Goal: Task Accomplishment & Management: Manage account settings

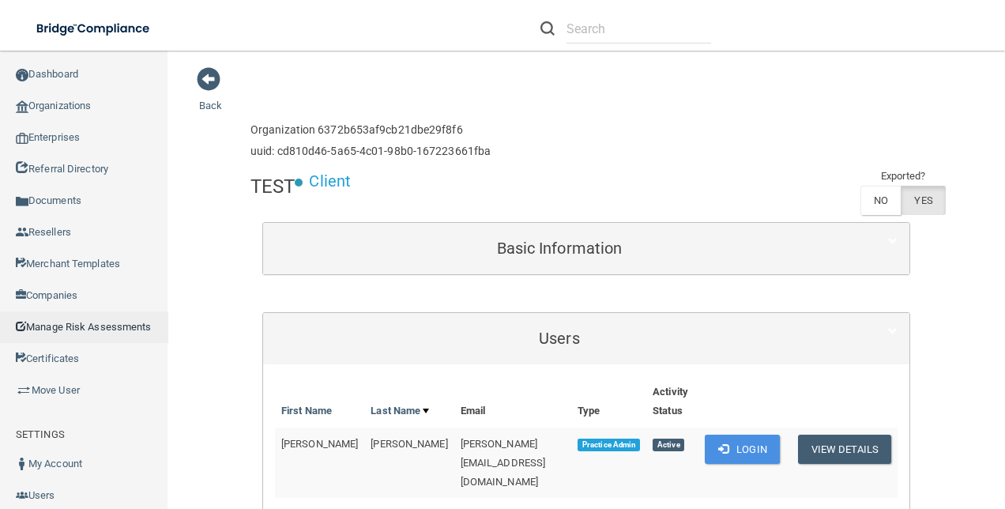
scroll to position [237, 0]
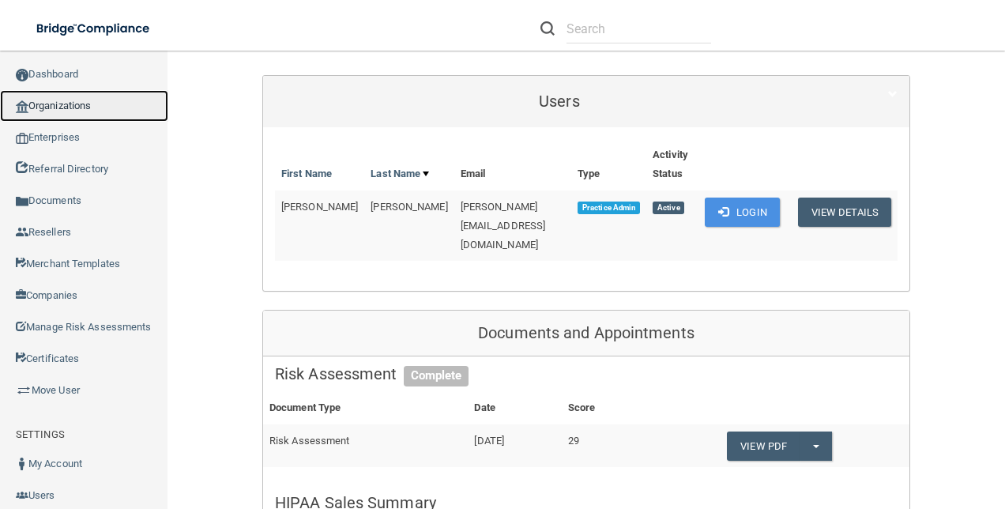
click at [73, 106] on link "Organizations" at bounding box center [84, 106] width 168 height 32
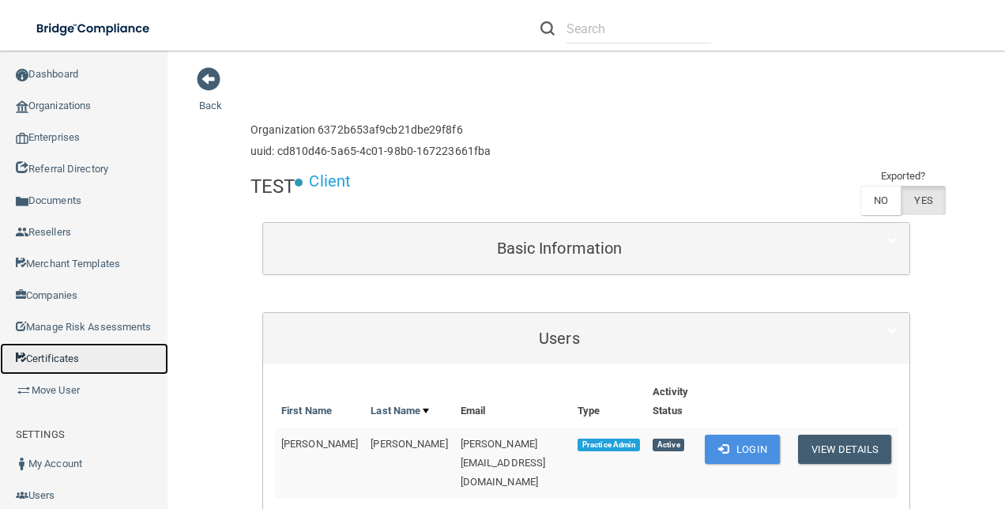
click at [56, 375] on link "Certificates" at bounding box center [84, 359] width 168 height 32
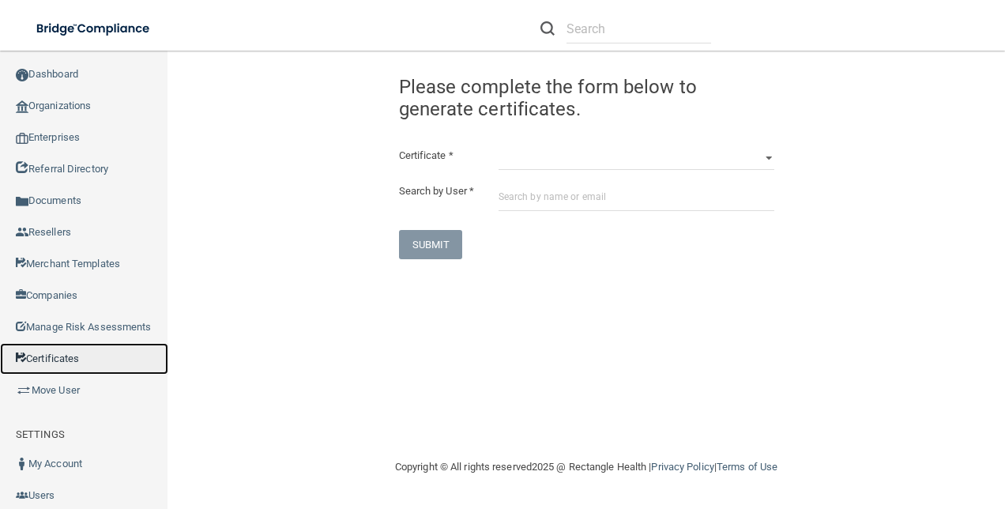
click at [70, 375] on link "Certificates" at bounding box center [84, 359] width 168 height 32
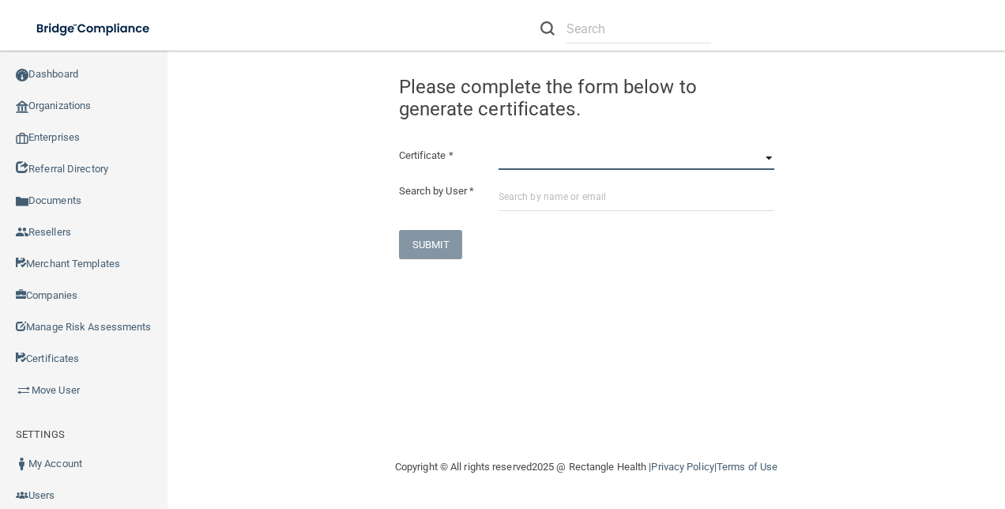
click at [561, 166] on select "HIPAA Officer Certification Training OSHA Bloodborne Pathogens OSHA [MEDICAL_DA…" at bounding box center [637, 158] width 276 height 24
select select "0"
click at [499, 146] on select "HIPAA Officer Certification Training OSHA Bloodborne Pathogens OSHA [MEDICAL_DA…" at bounding box center [637, 158] width 276 height 24
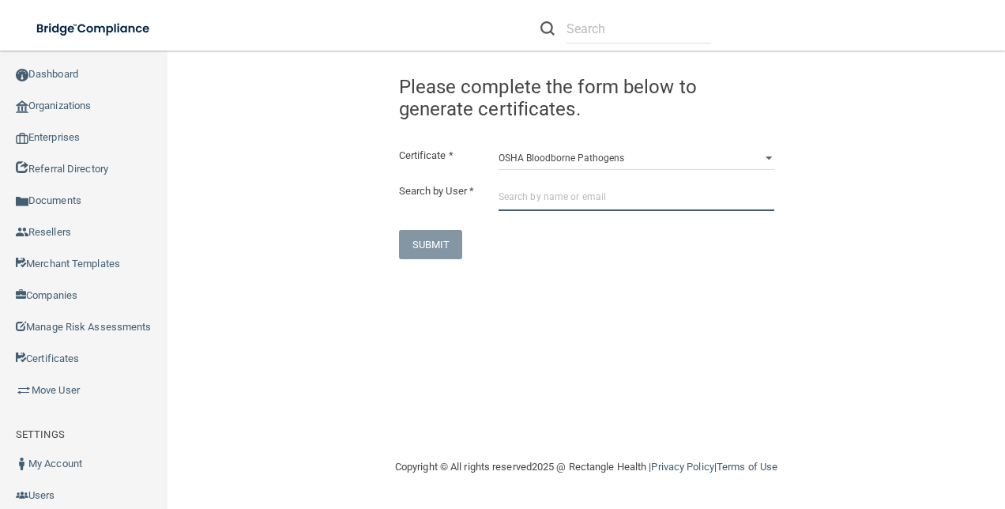
click at [533, 187] on input "text" at bounding box center [637, 196] width 276 height 29
paste input "DWagner@imagendentalpartners.com"
click at [654, 207] on input "DWagner@imagendentalpartners.com" at bounding box center [637, 196] width 276 height 29
click at [672, 205] on input "DWagner@imagendentalpartners.com" at bounding box center [637, 196] width 276 height 29
click at [673, 196] on input "DWagner@imagendentalpartners.com" at bounding box center [637, 196] width 276 height 29
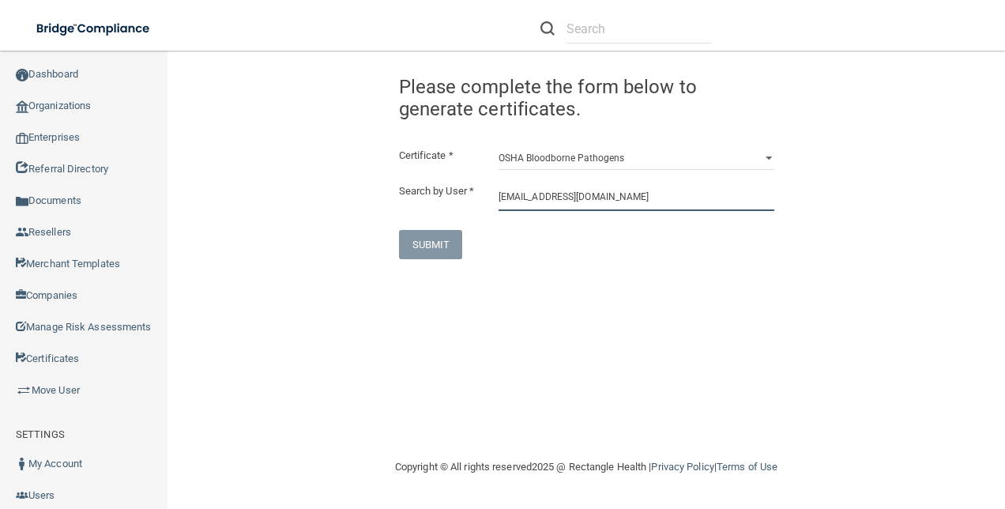
click at [673, 194] on input "DWagner@imagendentalpartners.com" at bounding box center [637, 196] width 276 height 29
type input "DWagner@imagendentalpartners.com"
click at [759, 158] on select "HIPAA Officer Certification Training OSHA Bloodborne Pathogens OSHA [MEDICAL_DA…" at bounding box center [637, 158] width 276 height 24
click at [499, 146] on select "HIPAA Officer Certification Training OSHA Bloodborne Pathogens OSHA COVID-19 Pr…" at bounding box center [637, 158] width 276 height 24
click at [652, 140] on div "Congratulation! The certificate has been generated and should now be viewable i…" at bounding box center [586, 162] width 399 height 193
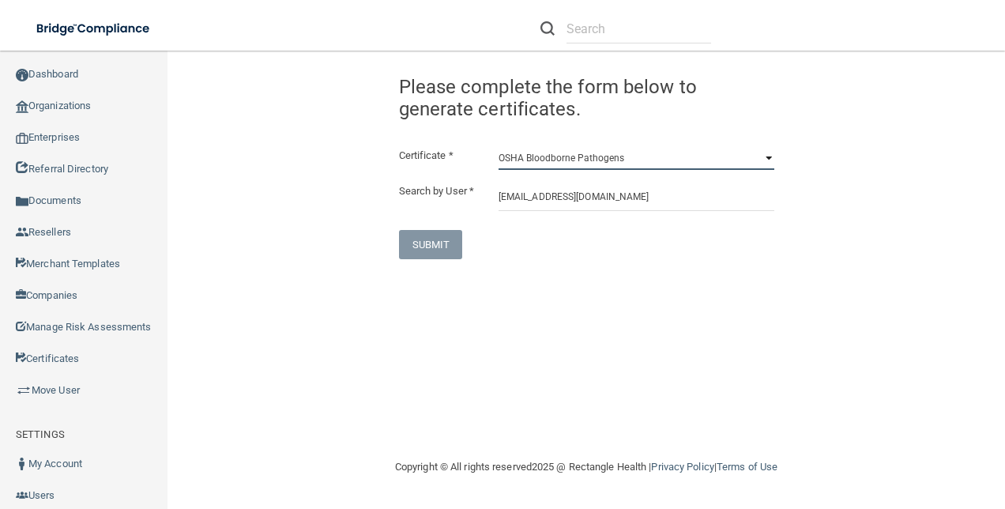
drag, startPoint x: 657, startPoint y: 147, endPoint x: 642, endPoint y: 155, distance: 17.0
click at [642, 154] on select "HIPAA Officer Certification Training OSHA Bloodborne Pathogens OSHA COVID-19 Pr…" at bounding box center [637, 158] width 276 height 24
drag, startPoint x: 865, startPoint y: 102, endPoint x: 851, endPoint y: 109, distance: 15.2
click at [861, 107] on div "Congratulation! The certificate has been generated and should now be viewable i…" at bounding box center [586, 162] width 798 height 193
click at [749, 171] on div "Certificate * HIPAA Officer Certification Training OSHA Bloodborne Pathogens OS…" at bounding box center [586, 202] width 375 height 113
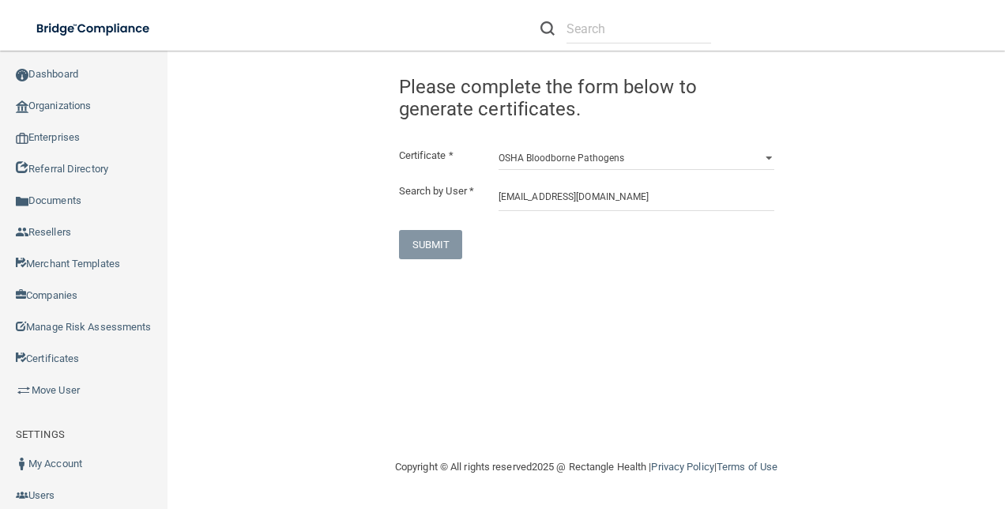
click at [450, 142] on div "Congratulation! The certificate has been generated and should now be viewable i…" at bounding box center [586, 162] width 399 height 193
click at [656, 192] on input "DWagner@imagendentalpartners.com" at bounding box center [637, 196] width 276 height 29
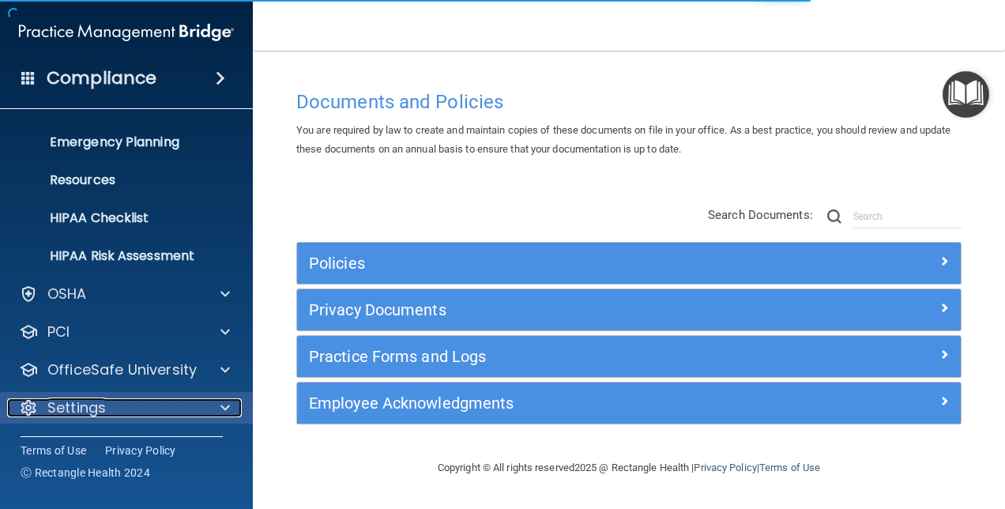
click at [121, 400] on div "Settings" at bounding box center [105, 407] width 196 height 19
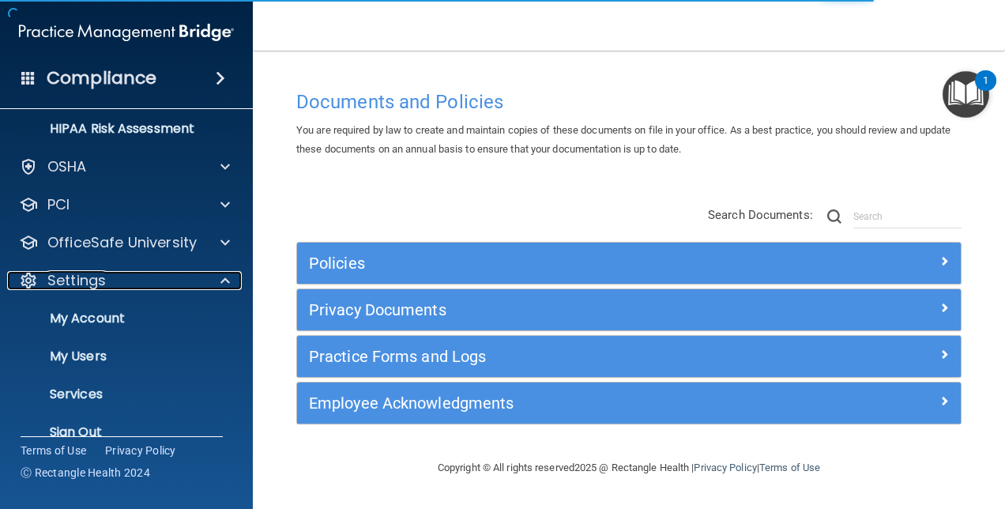
scroll to position [298, 0]
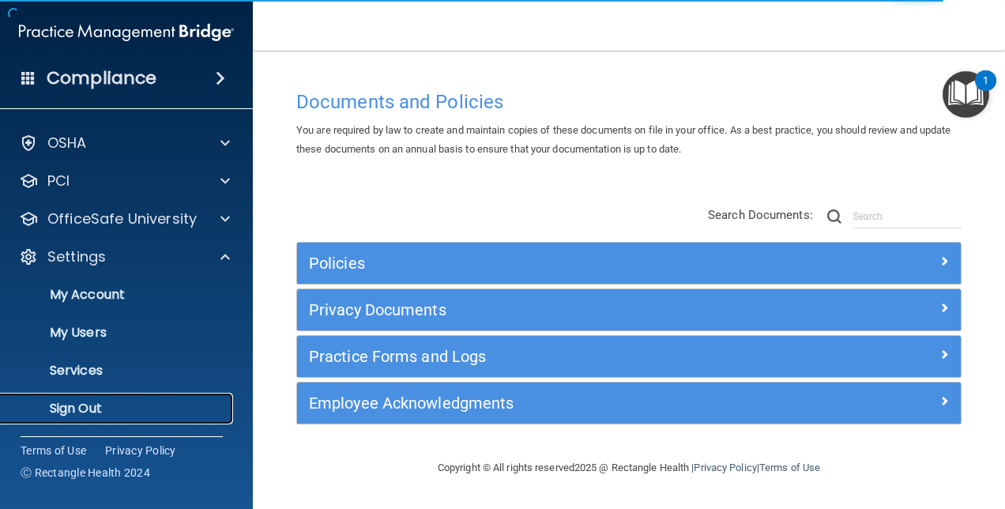
click at [93, 405] on p "Sign Out" at bounding box center [118, 409] width 216 height 16
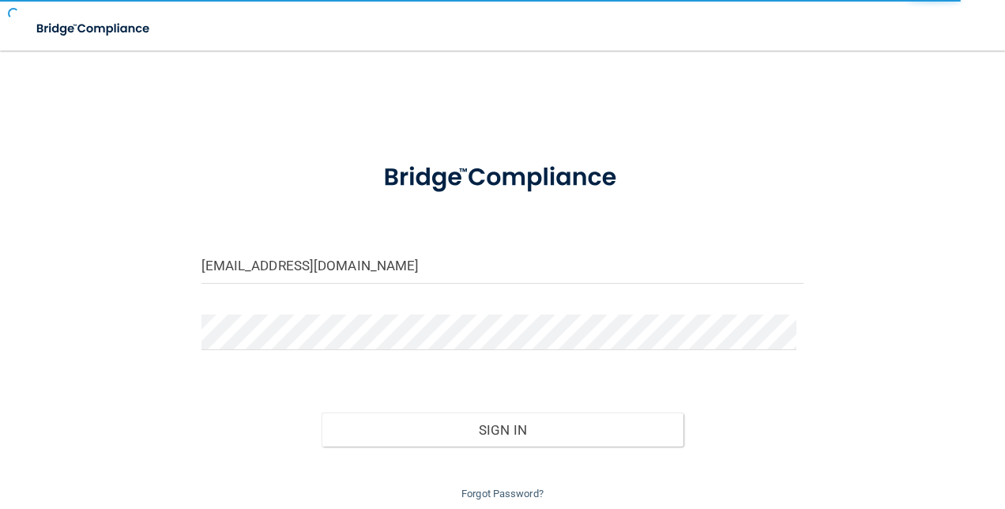
click at [506, 451] on div "Forgot Password?" at bounding box center [503, 475] width 627 height 57
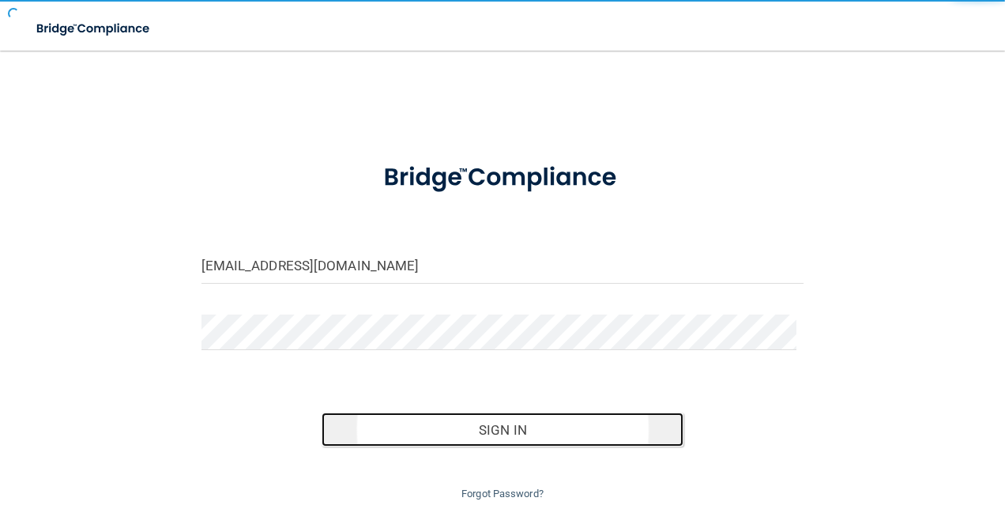
click at [520, 413] on button "Sign In" at bounding box center [503, 430] width 362 height 35
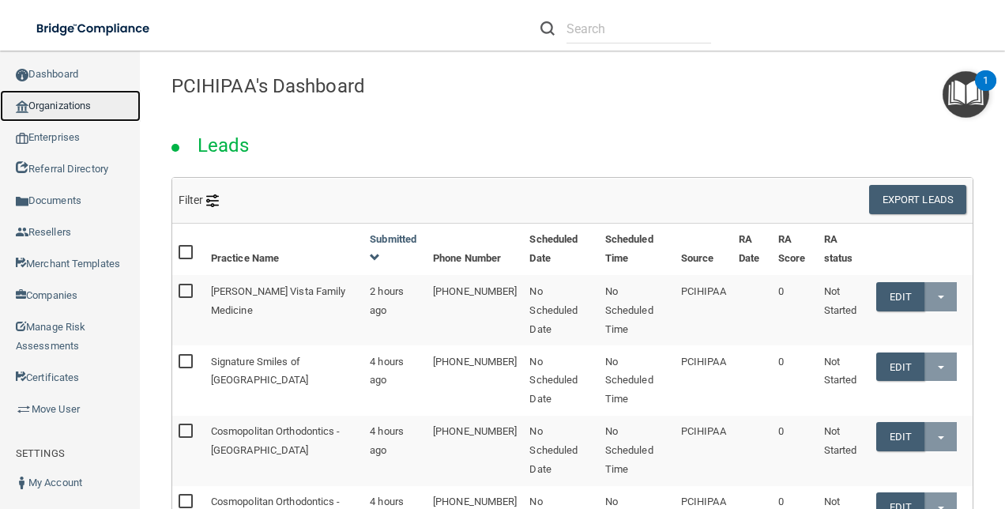
click at [70, 103] on link "Organizations" at bounding box center [70, 106] width 141 height 32
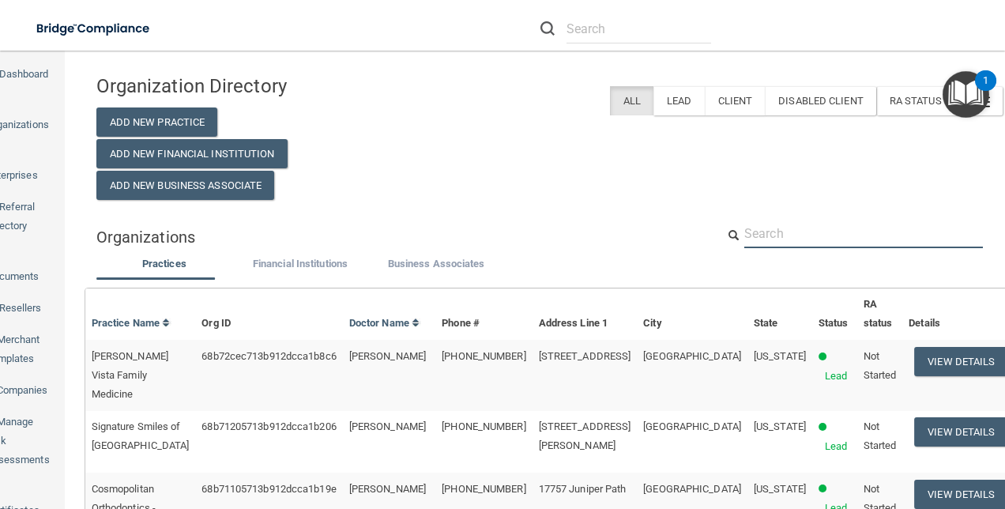
click at [797, 232] on input "text" at bounding box center [863, 233] width 239 height 29
paste input "DWagner@imagendentalpartners.com"
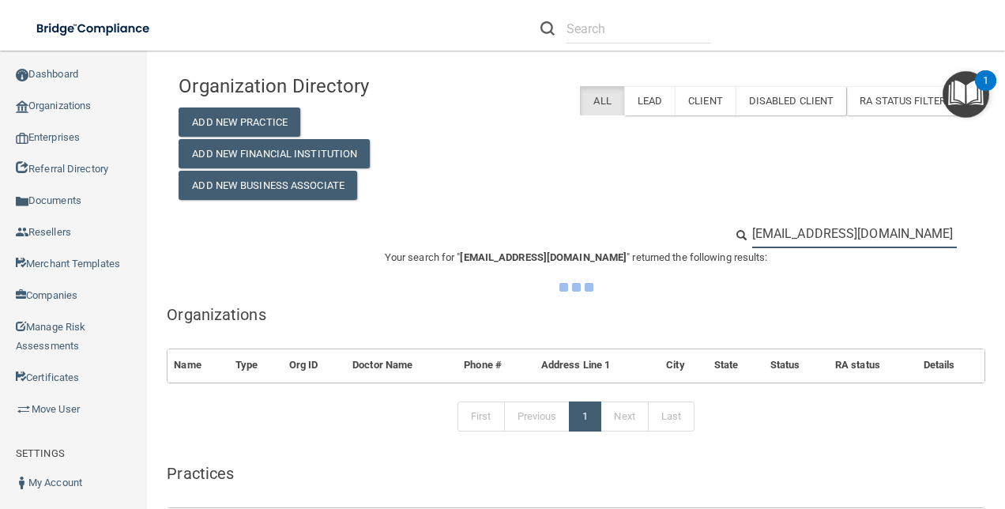
scroll to position [0, 13]
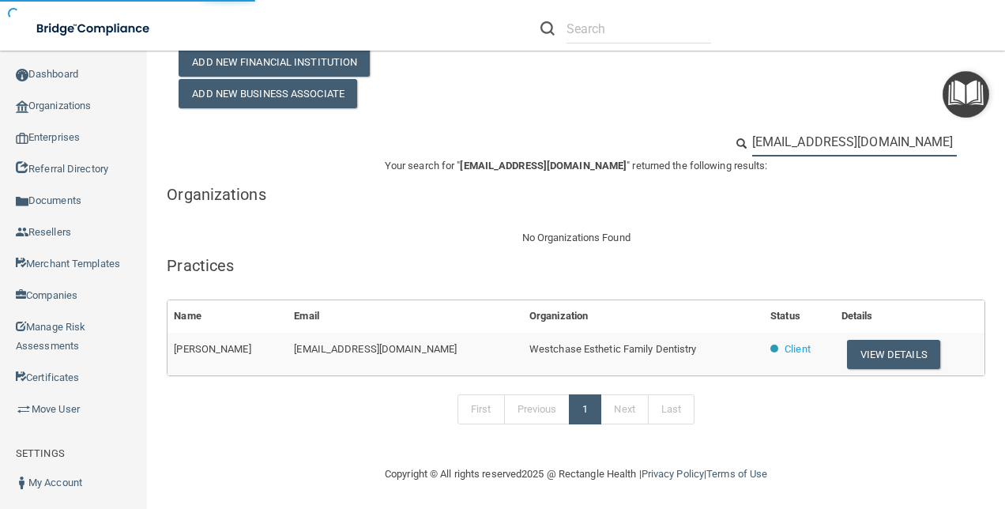
scroll to position [92, 0]
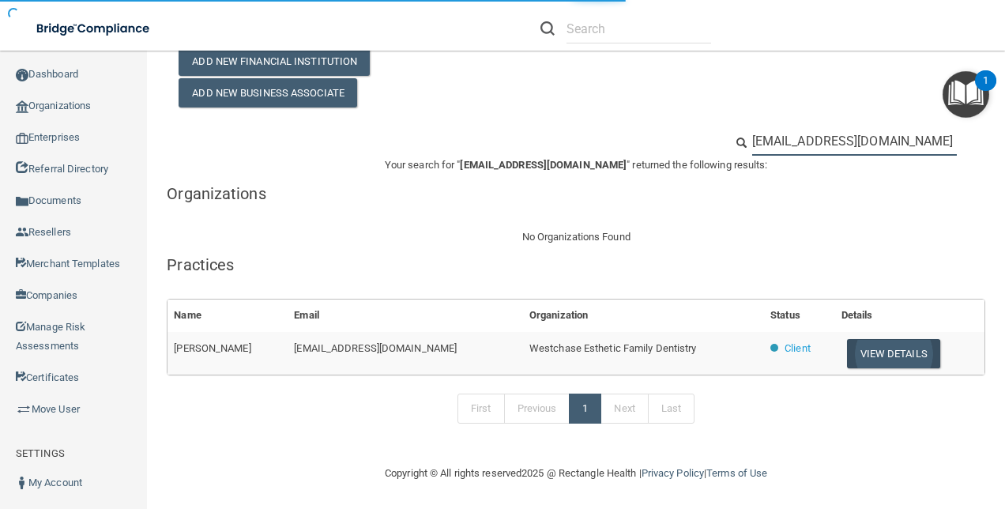
type input "DWagner@imagendentalpartners.com"
click at [869, 352] on button "View Details" at bounding box center [893, 353] width 93 height 29
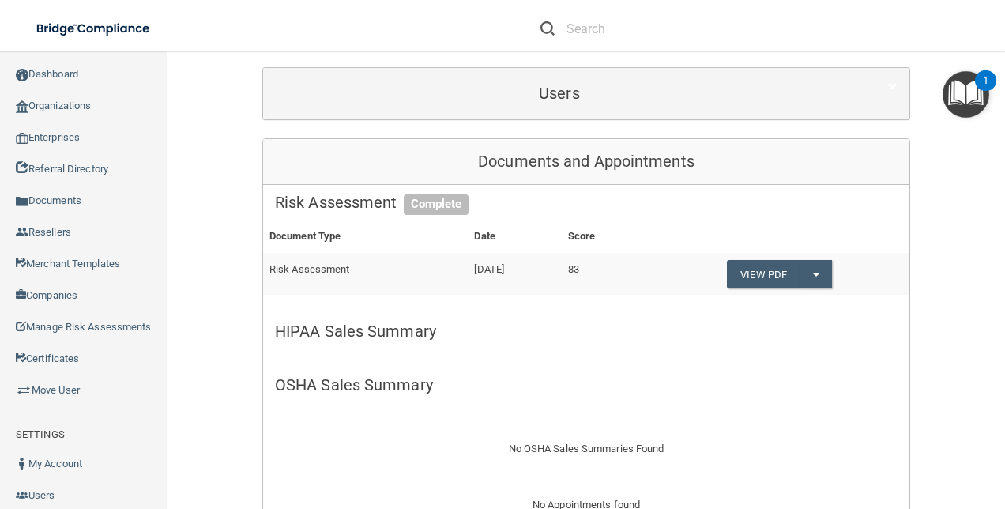
scroll to position [192, 0]
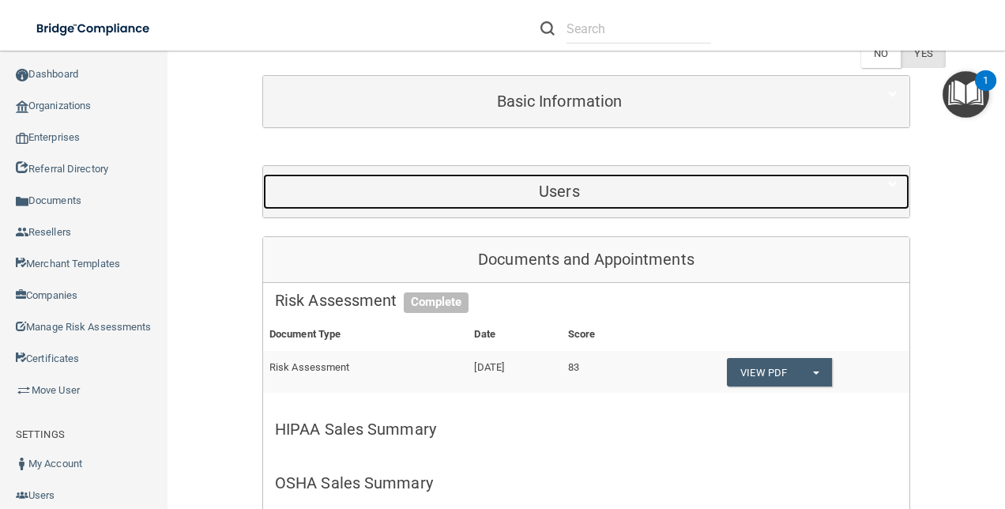
click at [604, 198] on div "Users" at bounding box center [559, 192] width 593 height 36
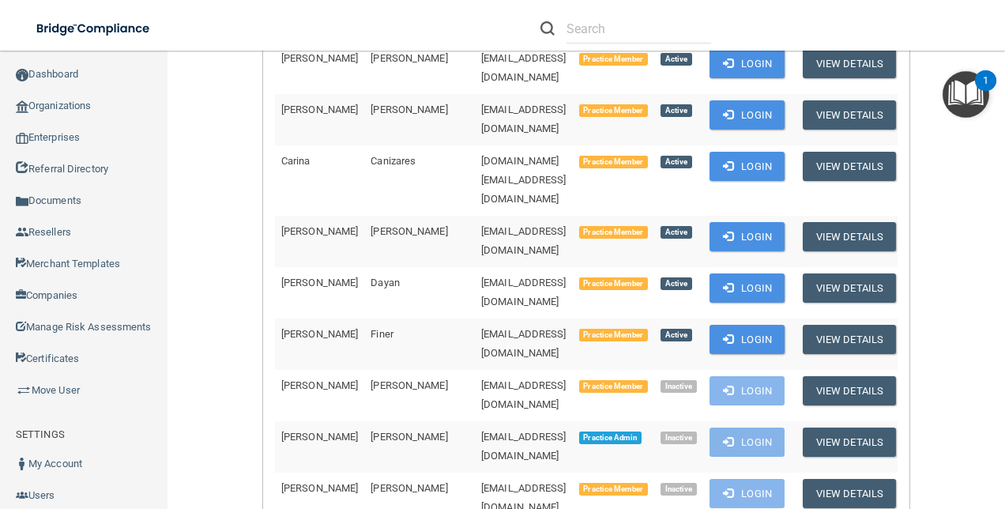
scroll to position [824, 0]
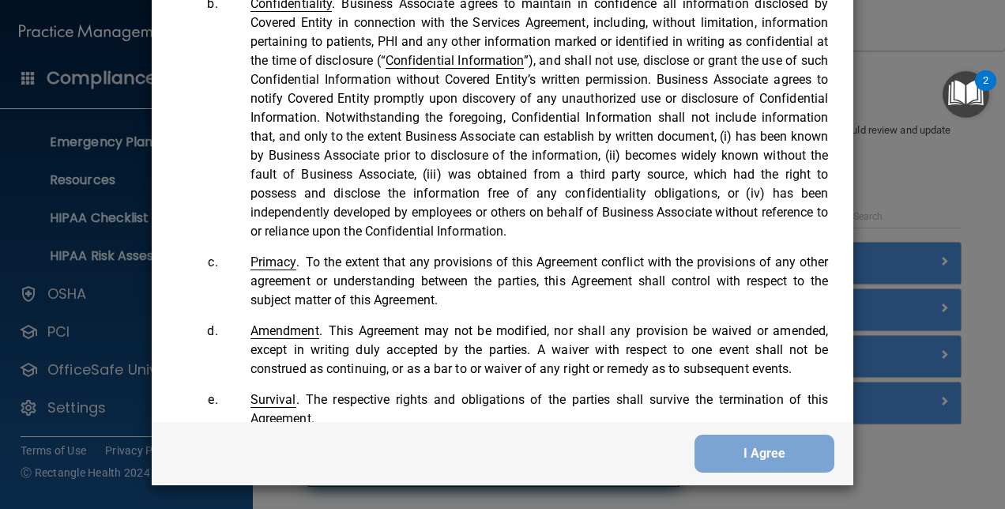
scroll to position [3702, 0]
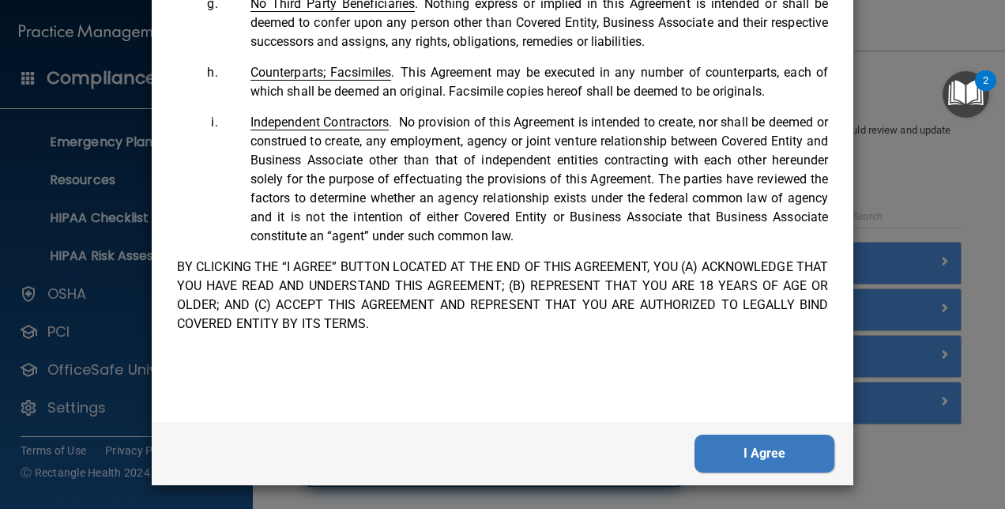
click at [778, 450] on button "I Agree" at bounding box center [765, 454] width 140 height 38
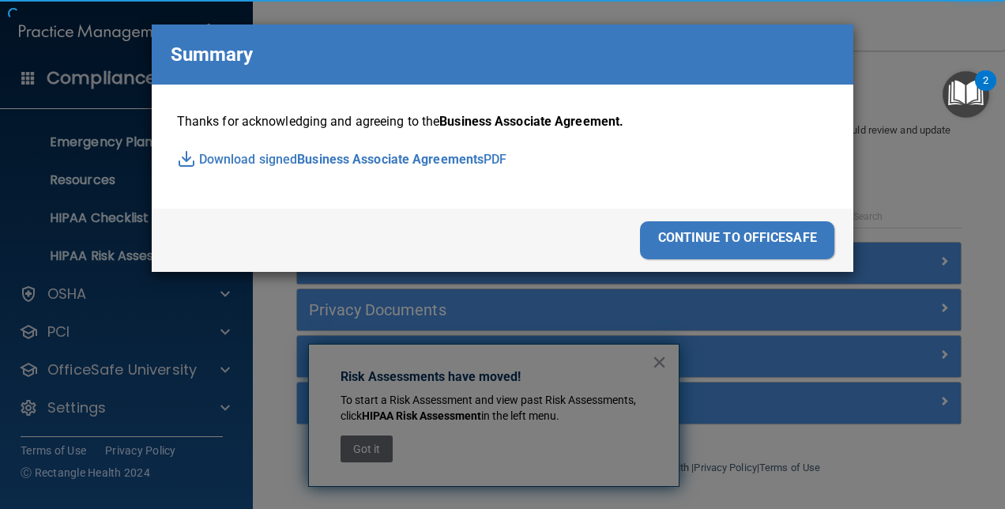
scroll to position [0, 0]
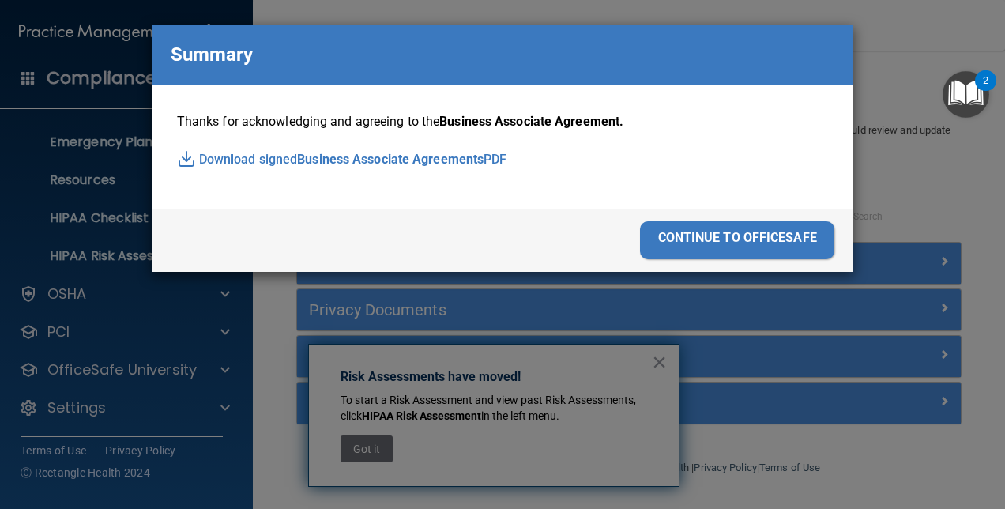
click at [793, 238] on div "continue to officesafe" at bounding box center [737, 240] width 194 height 38
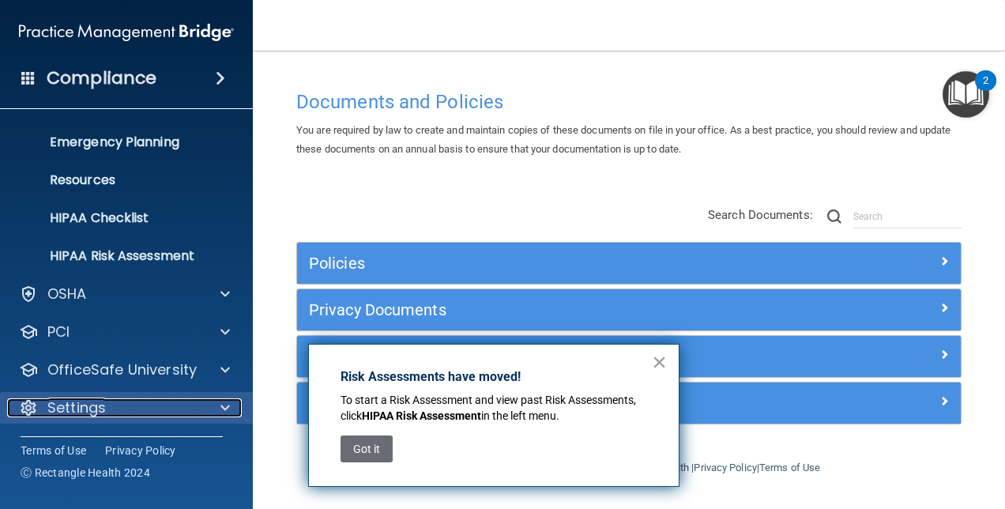
click at [146, 401] on div "Settings" at bounding box center [105, 407] width 196 height 19
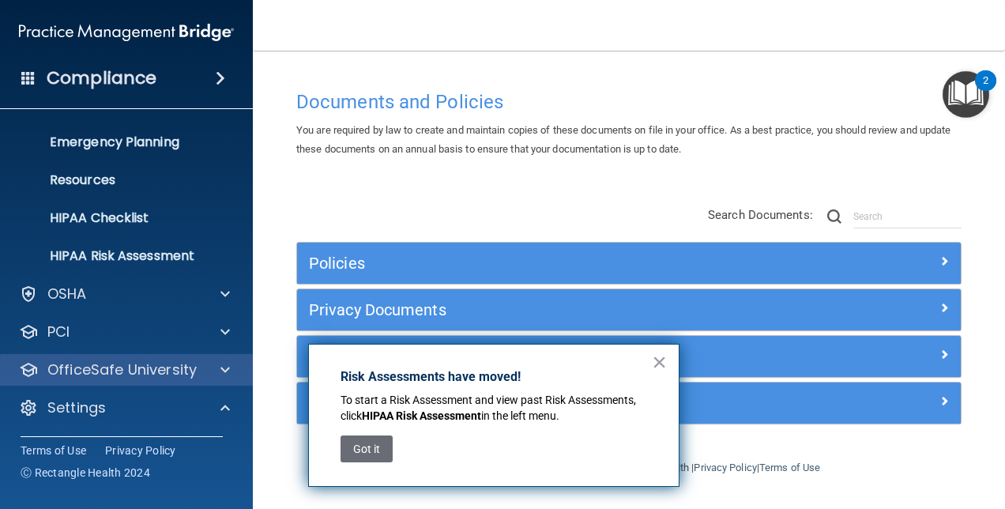
click at [170, 356] on div "OfficeSafe University" at bounding box center [127, 370] width 254 height 32
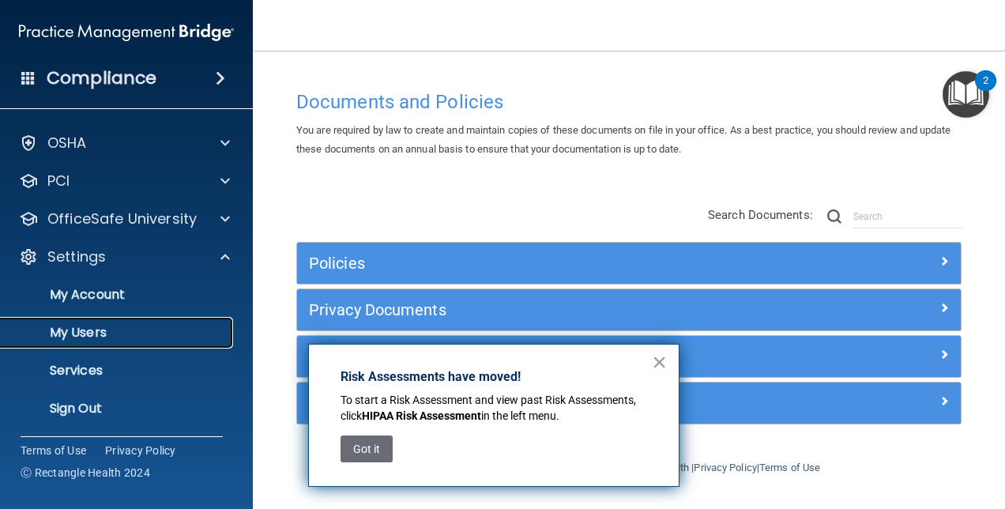
click at [101, 330] on p "My Users" at bounding box center [118, 333] width 216 height 16
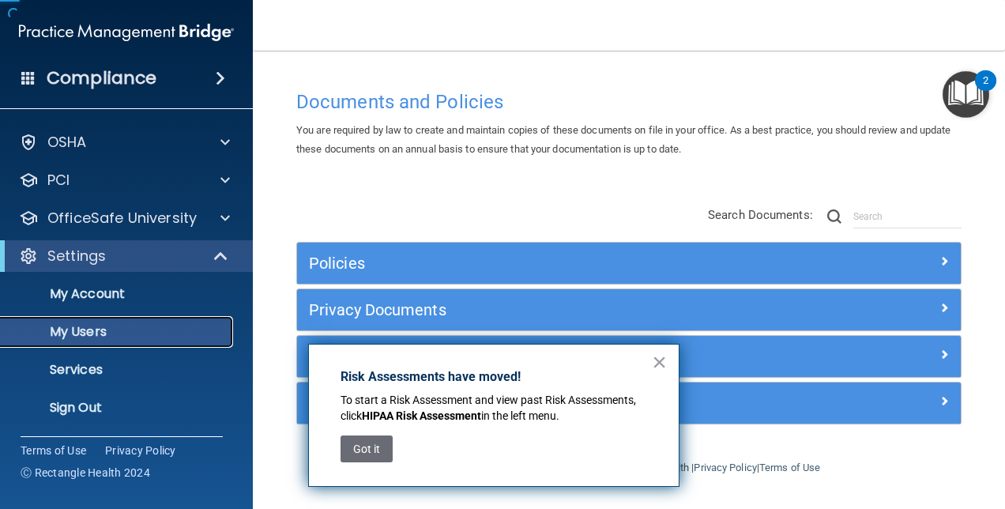
scroll to position [33, 0]
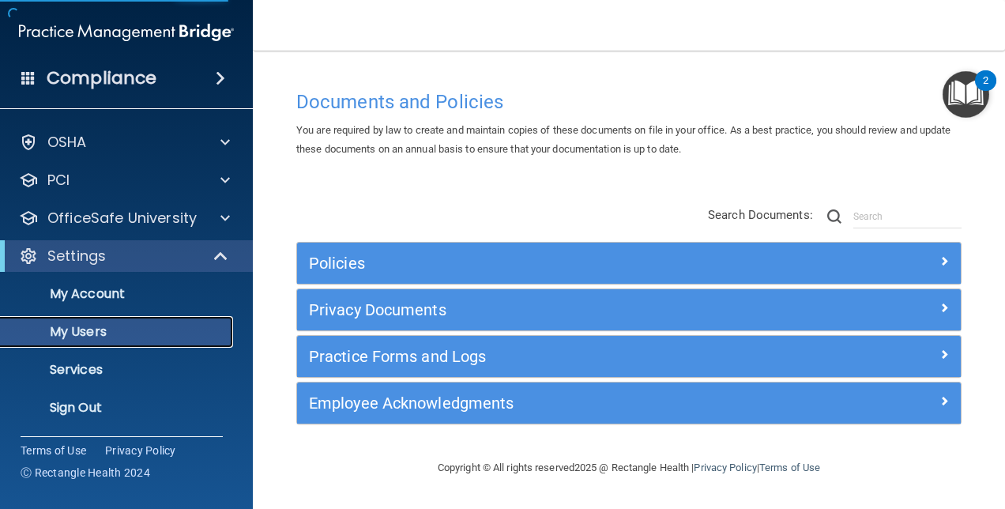
select select "20"
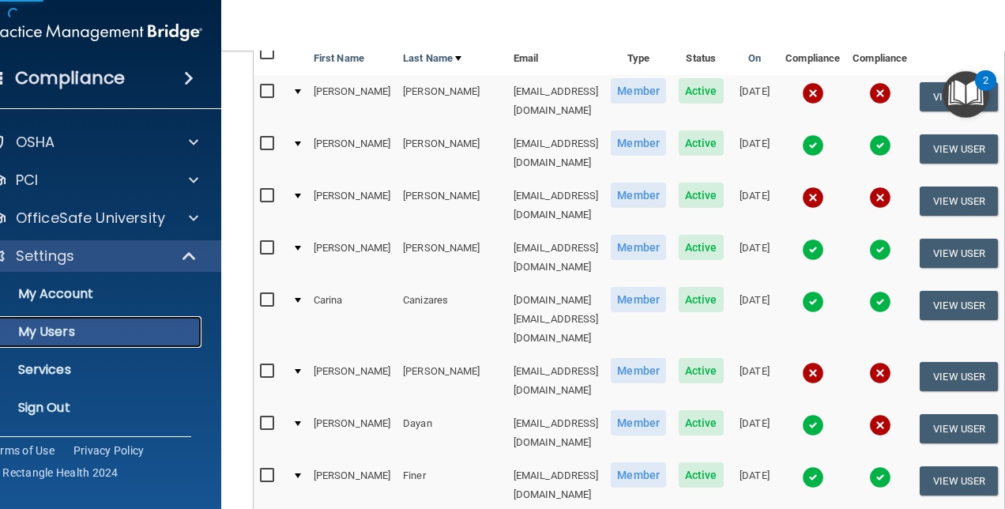
scroll to position [395, 0]
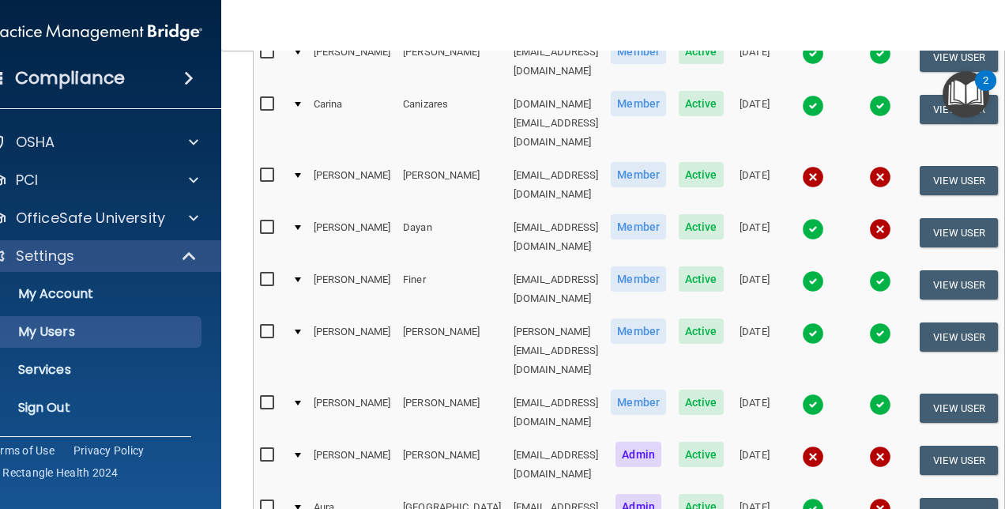
click at [880, 446] on img at bounding box center [880, 457] width 22 height 22
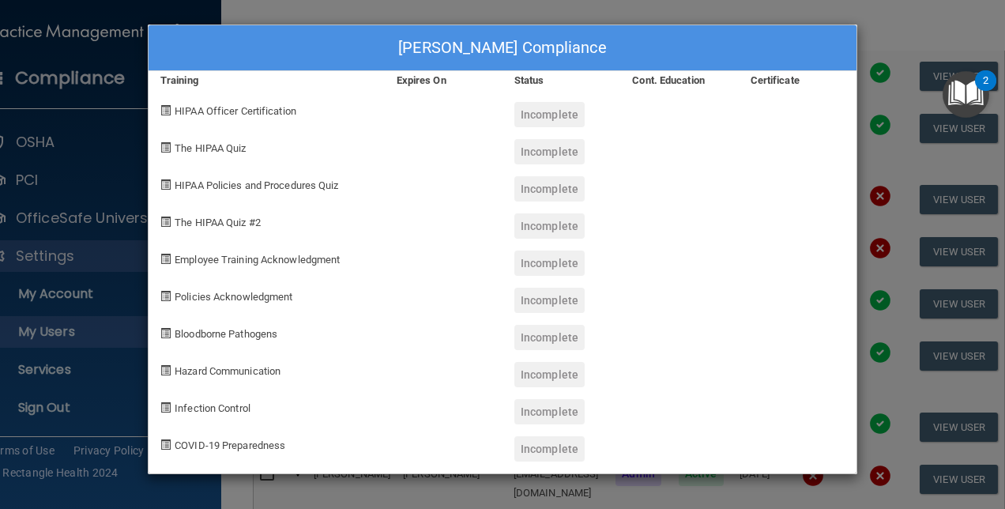
click at [871, 360] on div "DeAnn Wagner's Compliance Training Expires On Status Cont. Education Certificat…" at bounding box center [502, 254] width 1005 height 509
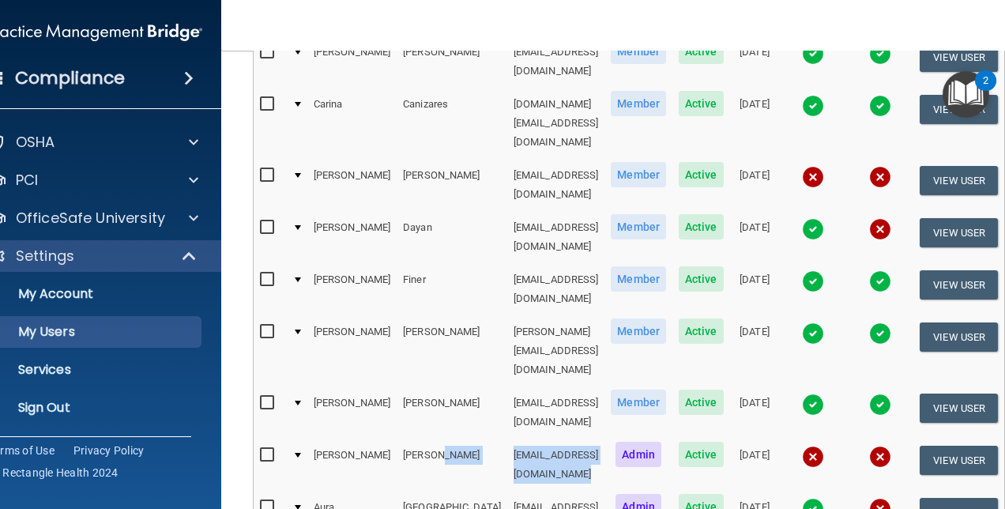
drag, startPoint x: 590, startPoint y: 345, endPoint x: 401, endPoint y: 350, distance: 188.9
click at [401, 439] on tr "DeAnn Wagner dwagner@imagendentalpartners.com Admin Active 08/06/2025 View User" at bounding box center [629, 465] width 751 height 52
drag, startPoint x: 401, startPoint y: 350, endPoint x: 414, endPoint y: 346, distance: 14.0
copy tr "[EMAIL_ADDRESS][DOMAIN_NAME]"
click at [60, 400] on p "Sign Out" at bounding box center [87, 408] width 216 height 16
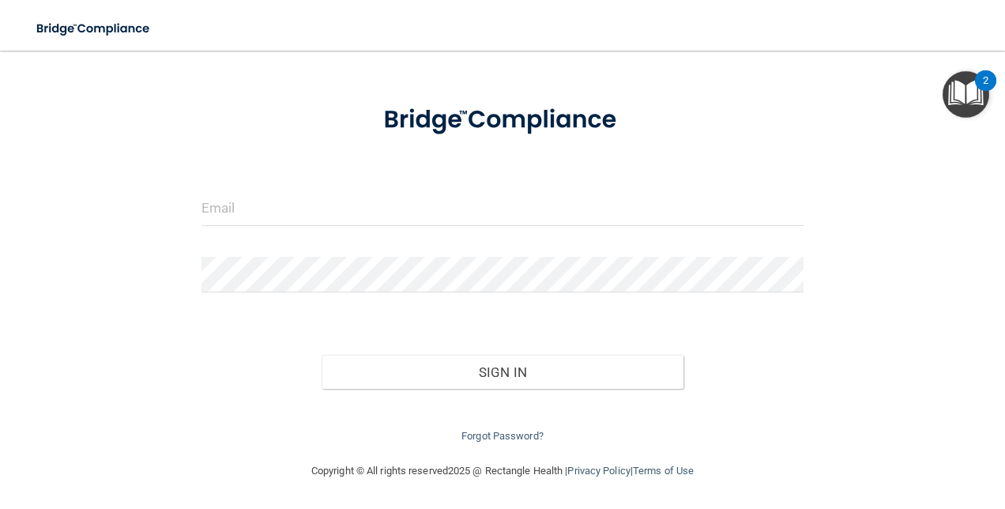
scroll to position [57, 0]
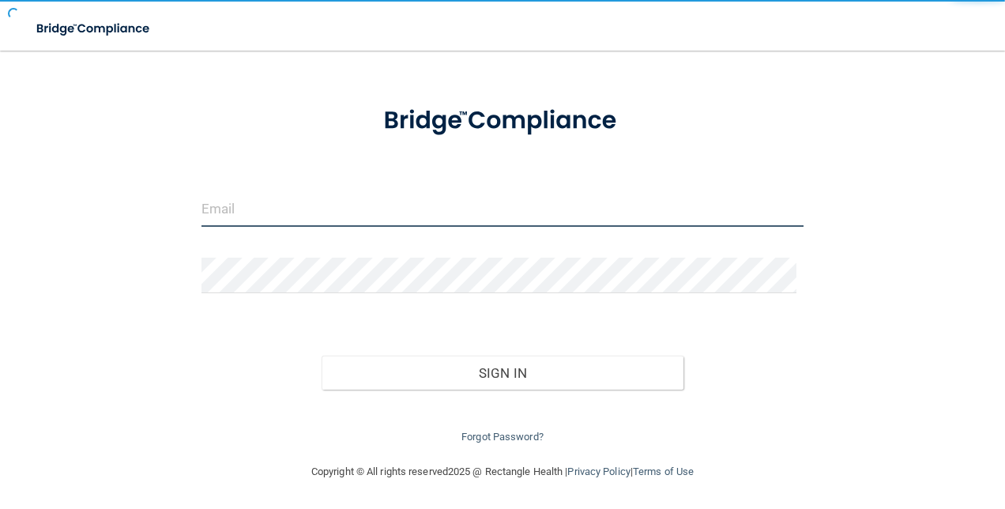
type input "[EMAIL_ADDRESS][DOMAIN_NAME]"
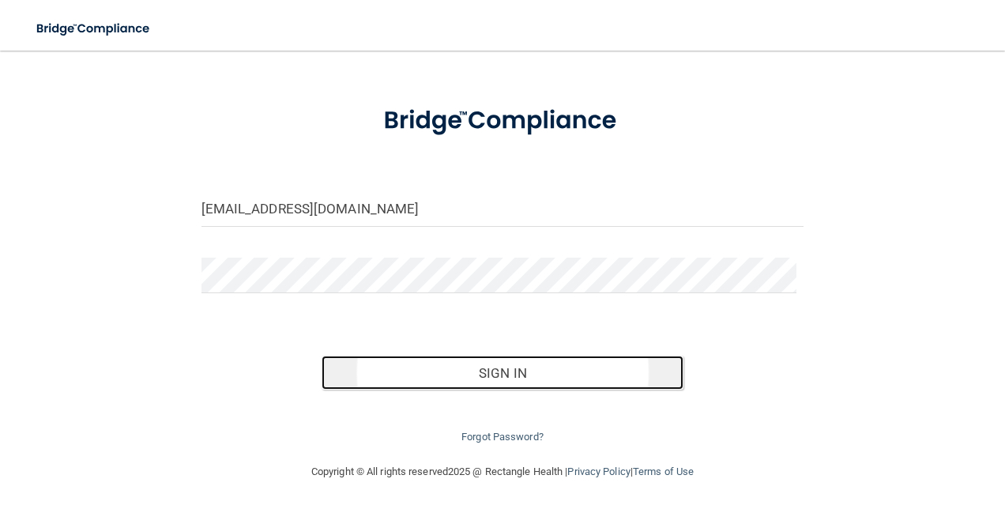
click at [428, 374] on button "Sign In" at bounding box center [503, 373] width 362 height 35
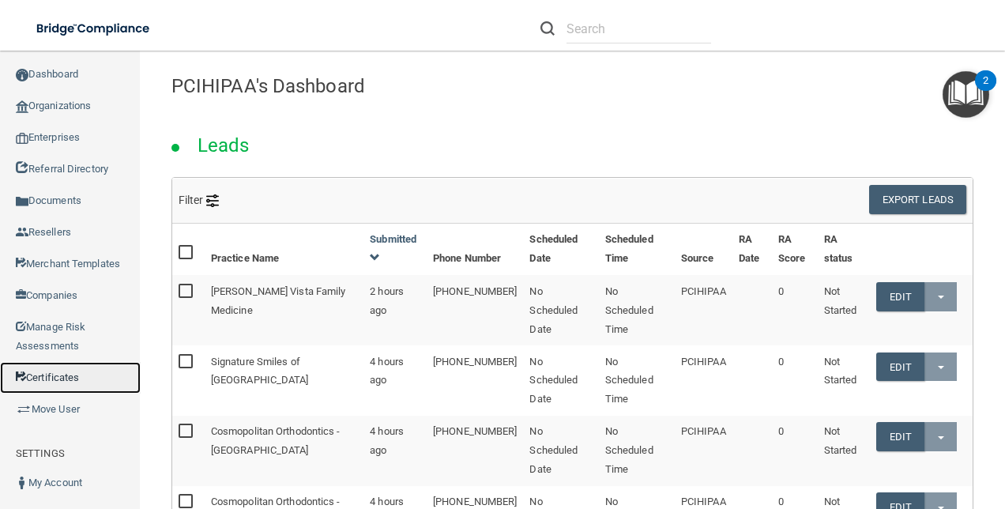
click at [59, 376] on link "Certificates" at bounding box center [70, 378] width 141 height 32
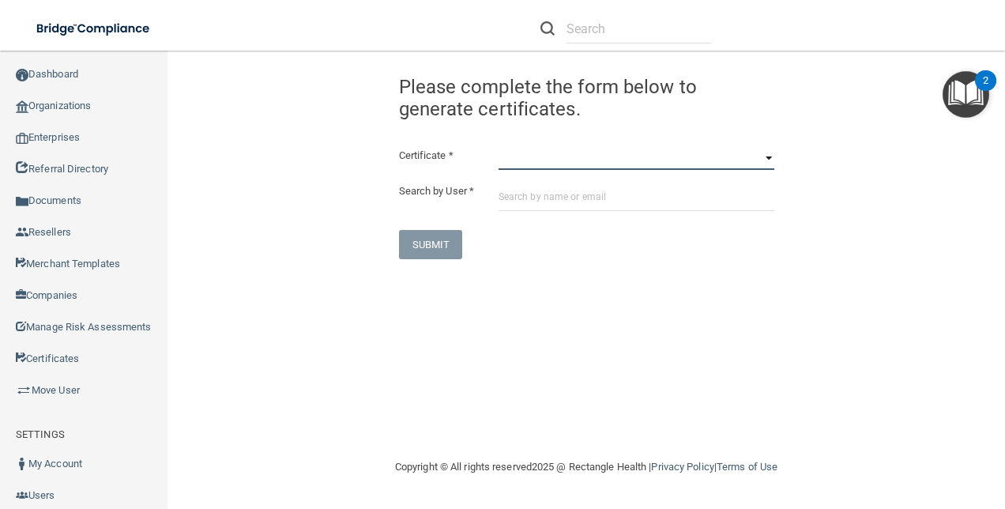
click at [646, 152] on select "HIPAA Officer Certification Training OSHA Bloodborne Pathogens OSHA COVID-19 Pr…" at bounding box center [637, 158] width 276 height 24
select select "0"
click at [499, 146] on select "HIPAA Officer Certification Training OSHA Bloodborne Pathogens OSHA COVID-19 Pr…" at bounding box center [637, 158] width 276 height 24
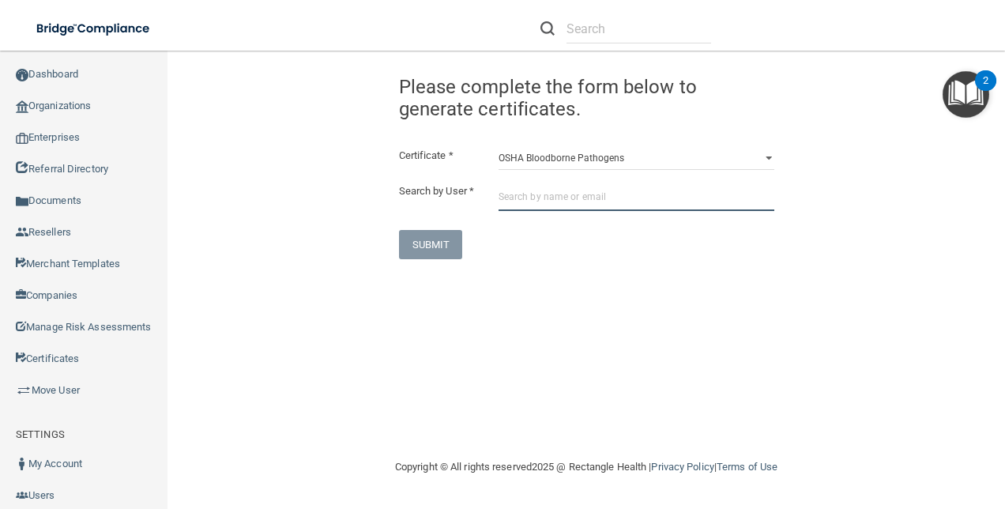
click at [547, 198] on input "text" at bounding box center [637, 196] width 276 height 29
paste input "[EMAIL_ADDRESS][DOMAIN_NAME]"
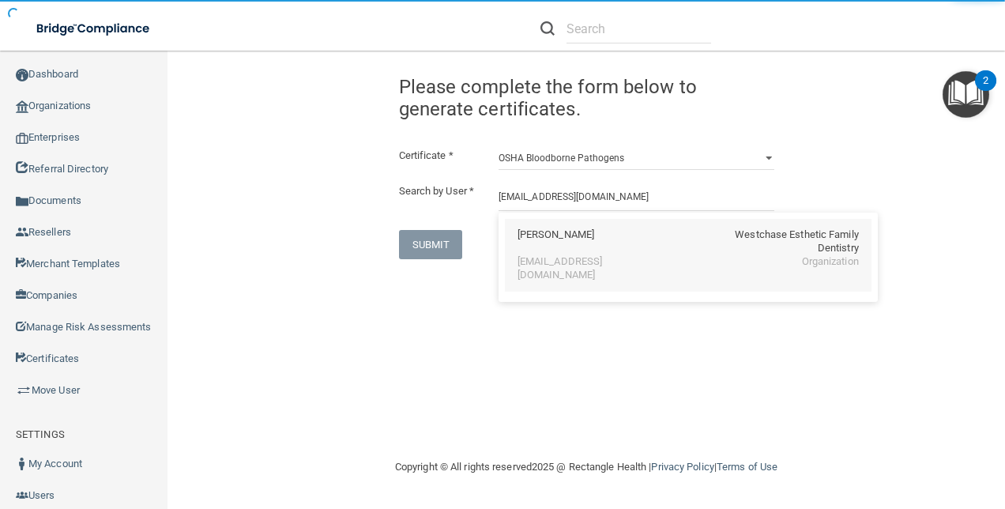
click at [584, 237] on div "[PERSON_NAME]" at bounding box center [556, 241] width 77 height 27
type input "[PERSON_NAME]"
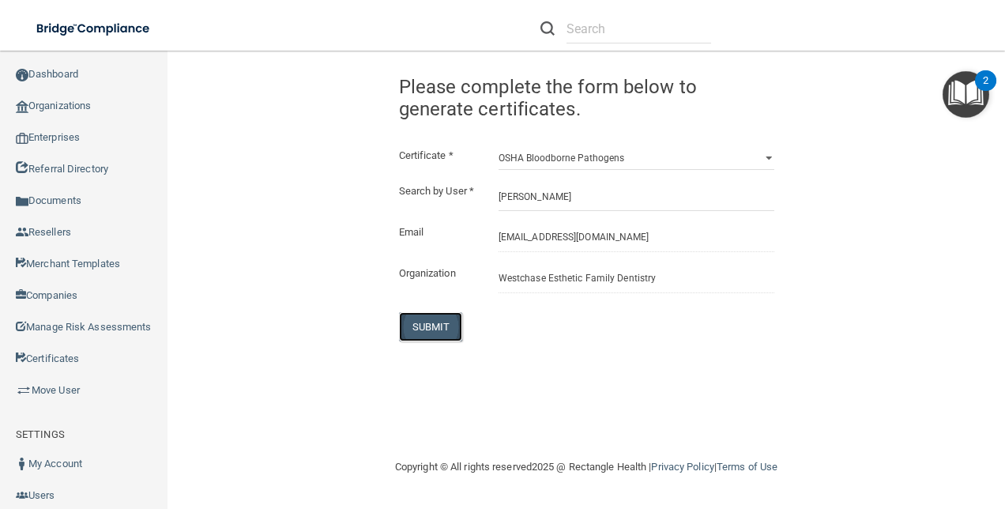
click at [417, 338] on button "SUBMIT" at bounding box center [431, 326] width 64 height 29
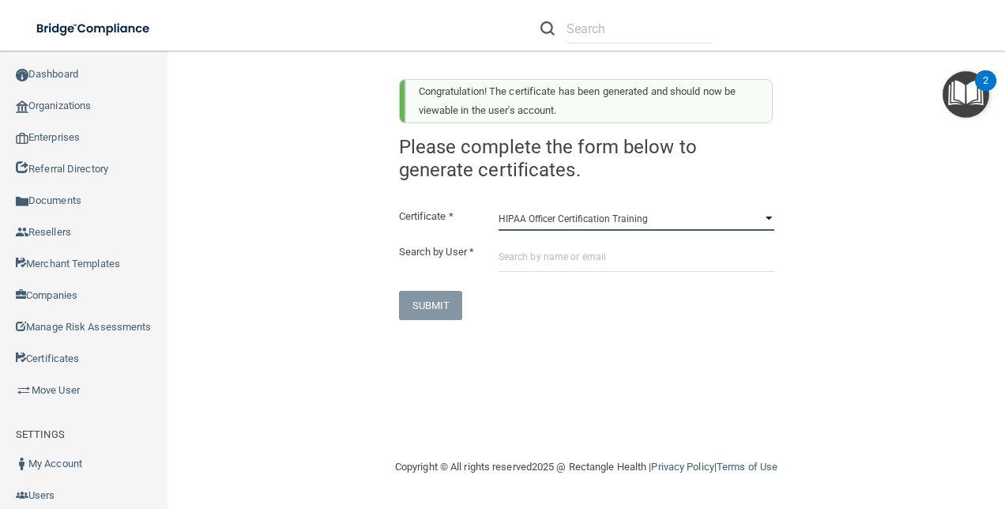
click at [544, 220] on select "HIPAA Officer Certification Training OSHA Bloodborne Pathogens OSHA COVID-19 Pr…" at bounding box center [637, 219] width 276 height 24
select select "1"
click at [499, 207] on select "HIPAA Officer Certification Training OSHA Bloodborne Pathogens OSHA COVID-19 Pr…" at bounding box center [637, 219] width 276 height 24
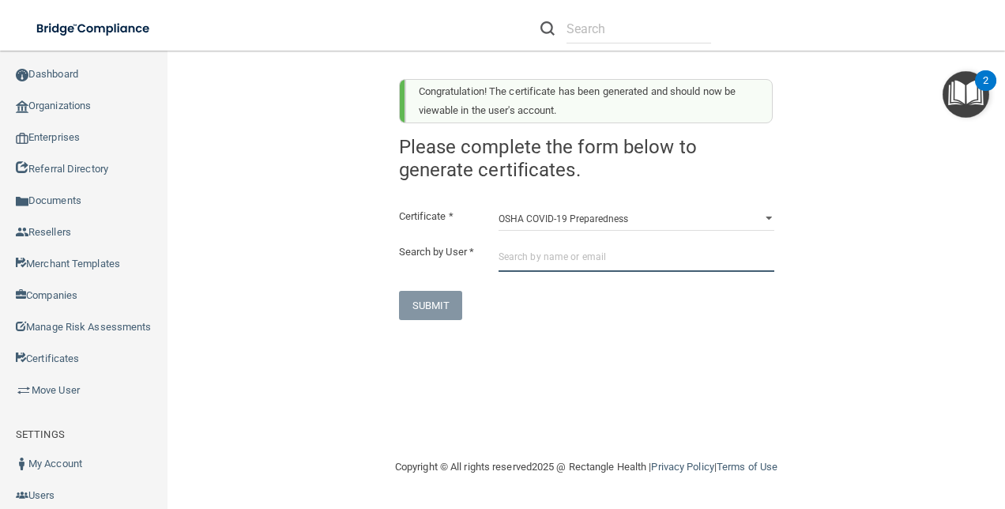
click at [545, 261] on input "text" at bounding box center [637, 257] width 276 height 29
paste input "[EMAIL_ADDRESS][DOMAIN_NAME]"
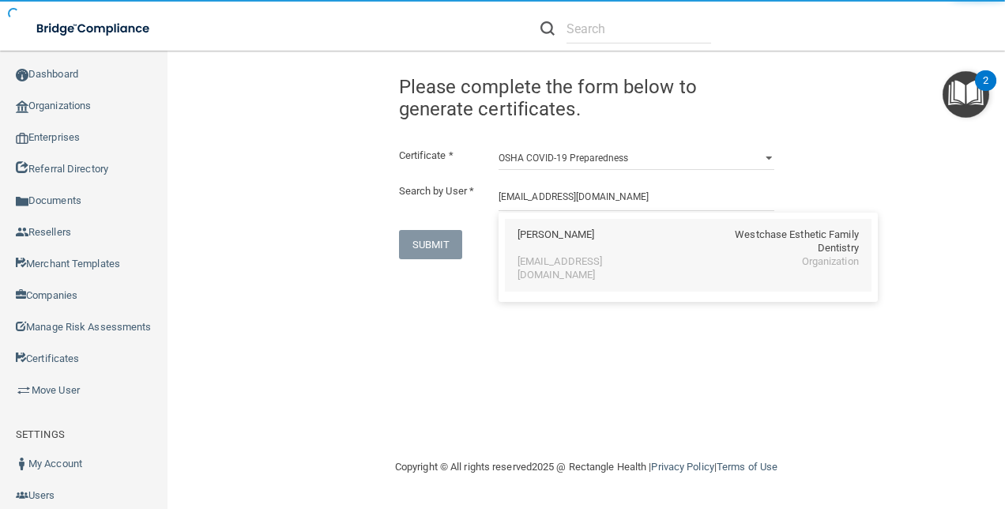
click at [572, 239] on div "[PERSON_NAME]" at bounding box center [556, 241] width 77 height 27
type input "[PERSON_NAME]"
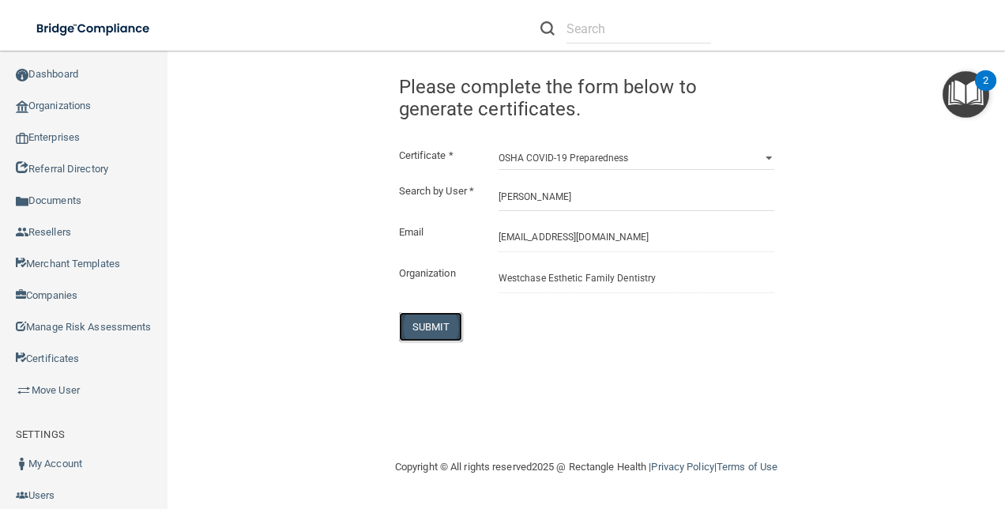
click at [427, 325] on button "SUBMIT" at bounding box center [431, 326] width 64 height 29
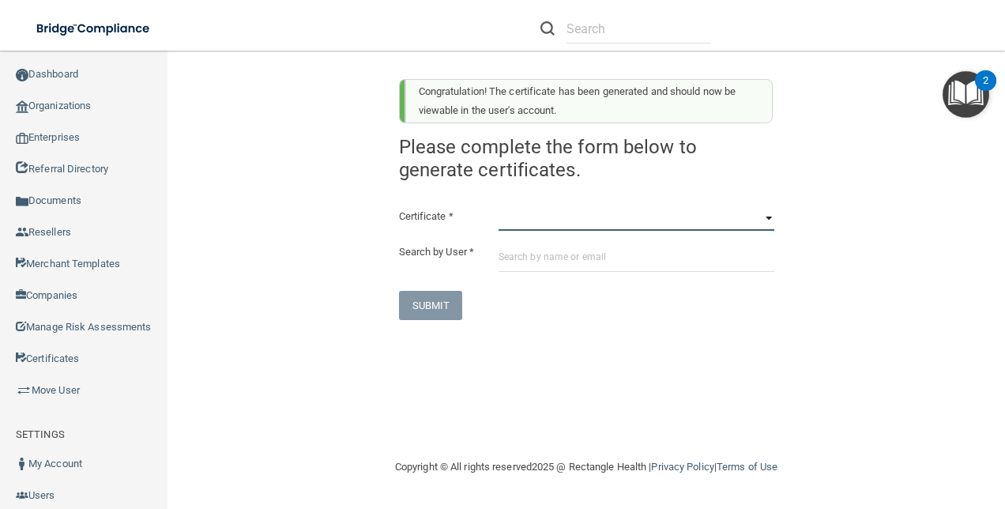
click at [540, 224] on select "HIPAA Officer Certification Training OSHA Bloodborne Pathogens OSHA COVID-19 Pr…" at bounding box center [637, 219] width 276 height 24
select select "3"
click at [499, 207] on select "HIPAA Officer Certification Training OSHA Bloodborne Pathogens OSHA COVID-19 Pr…" at bounding box center [637, 219] width 276 height 24
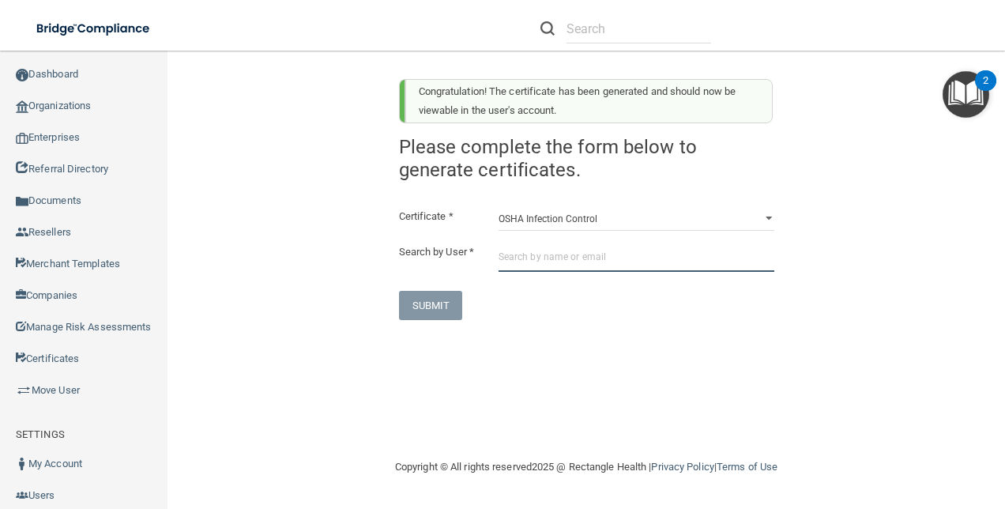
drag, startPoint x: 543, startPoint y: 257, endPoint x: 511, endPoint y: 266, distance: 33.0
click at [542, 257] on input "text" at bounding box center [637, 257] width 276 height 29
paste input "[EMAIL_ADDRESS][DOMAIN_NAME]"
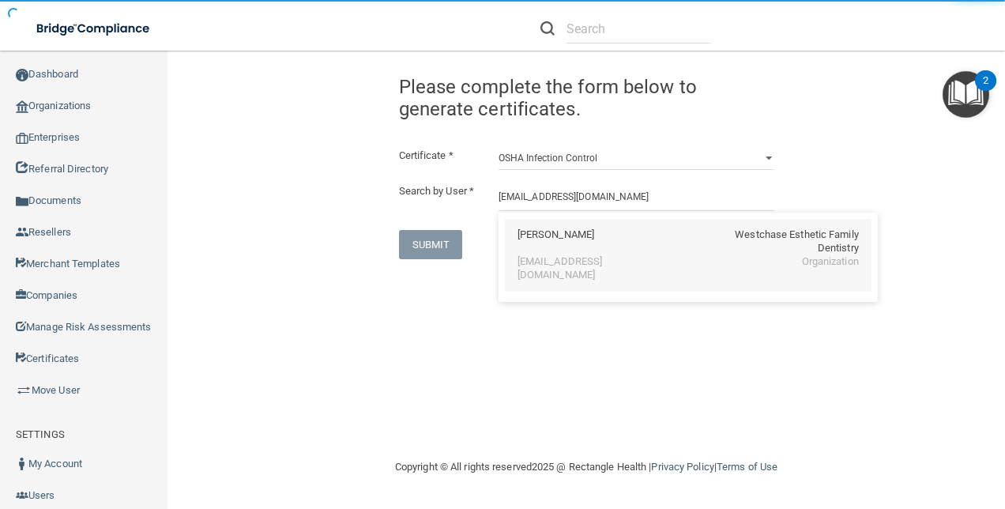
click at [590, 248] on div "DeAnn Wagner Westchase Esthetic Family Dentistry" at bounding box center [688, 241] width 341 height 27
type input "[PERSON_NAME]"
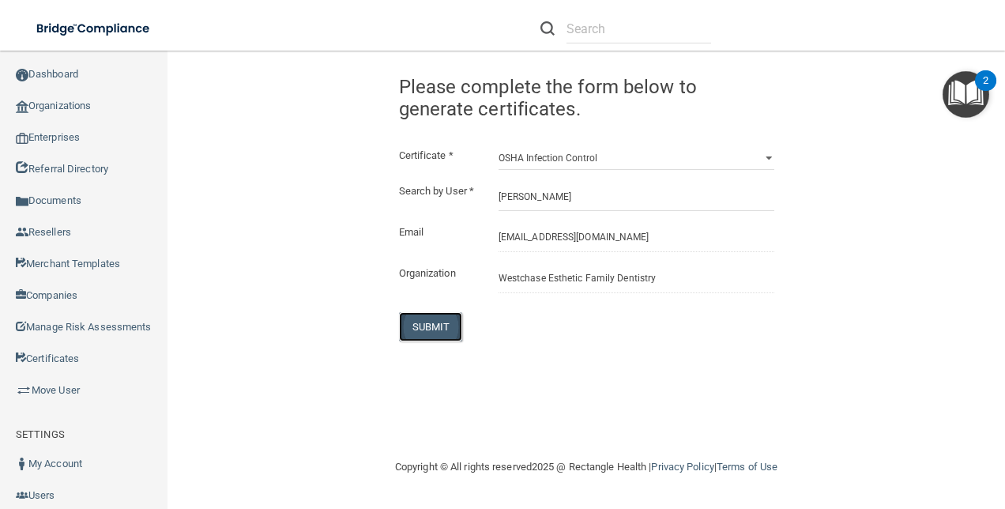
click at [455, 335] on button "SUBMIT" at bounding box center [431, 326] width 64 height 29
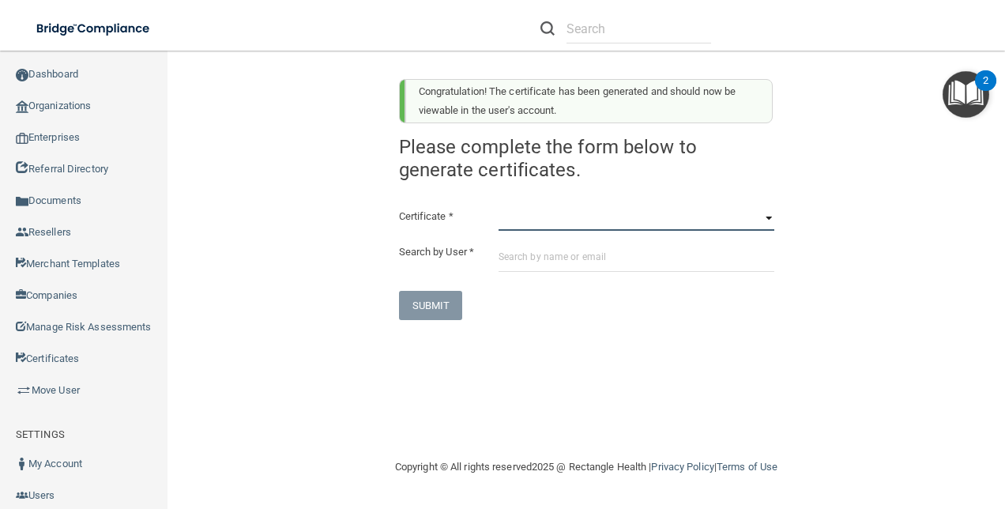
click at [573, 210] on select "HIPAA Officer Certification Training OSHA Bloodborne Pathogens OSHA COVID-19 Pr…" at bounding box center [637, 219] width 276 height 24
select select "4"
click at [499, 207] on select "HIPAA Officer Certification Training OSHA Bloodborne Pathogens OSHA COVID-19 Pr…" at bounding box center [637, 219] width 276 height 24
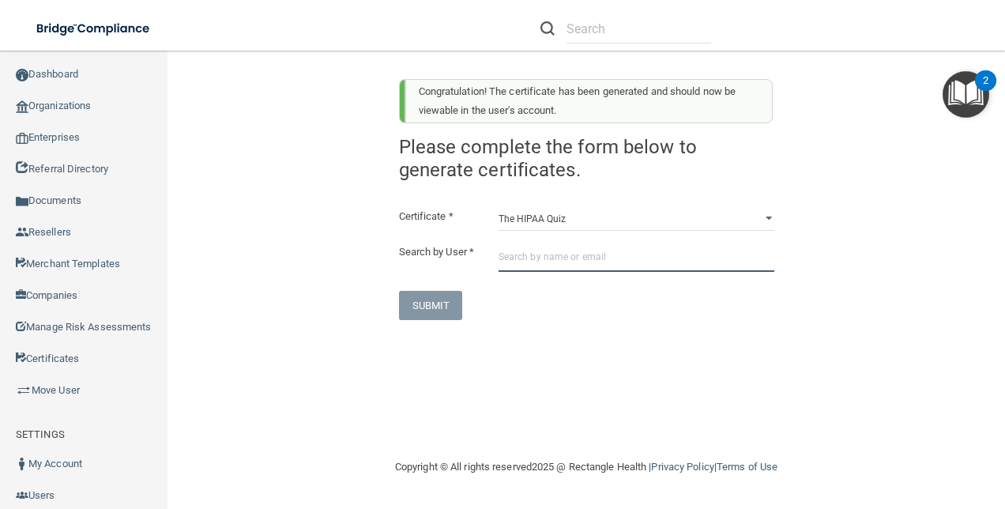
click at [533, 262] on input "text" at bounding box center [637, 257] width 276 height 29
paste input "[EMAIL_ADDRESS][DOMAIN_NAME]"
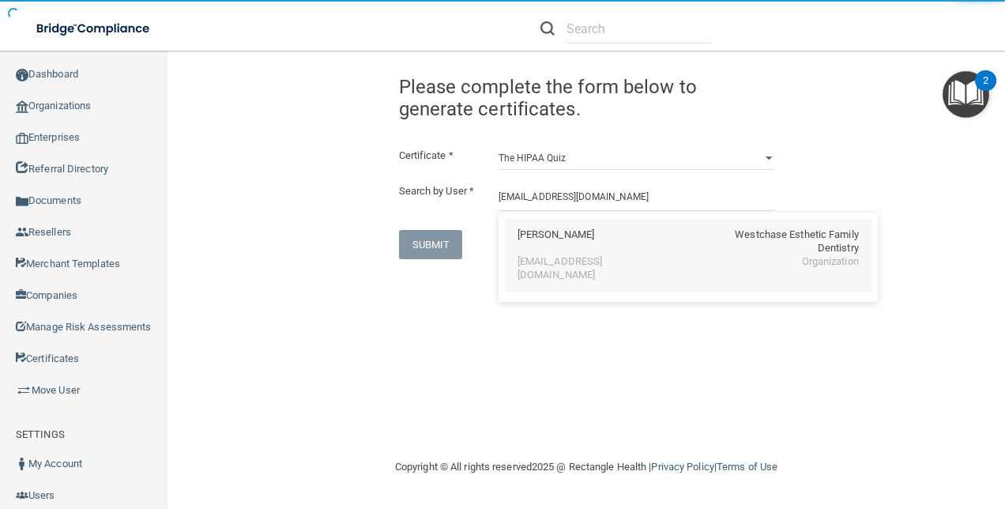
click at [591, 248] on div "DeAnn Wagner Westchase Esthetic Family Dentistry" at bounding box center [688, 241] width 341 height 27
type input "[PERSON_NAME]"
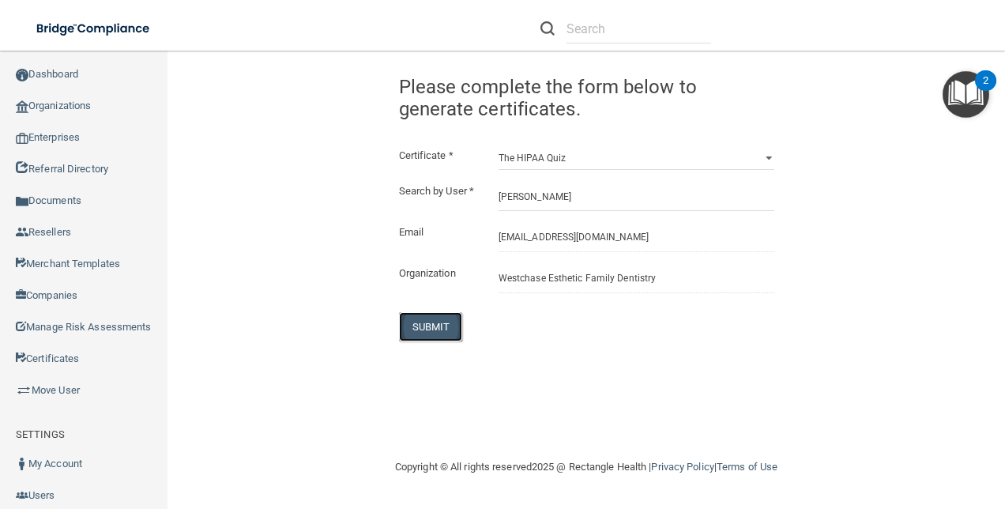
click at [417, 334] on button "SUBMIT" at bounding box center [431, 326] width 64 height 29
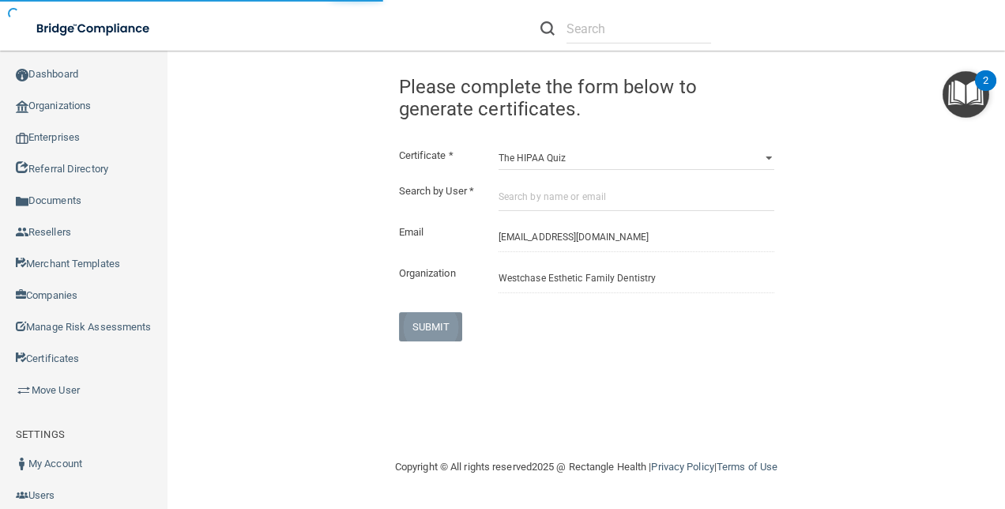
select select "?"
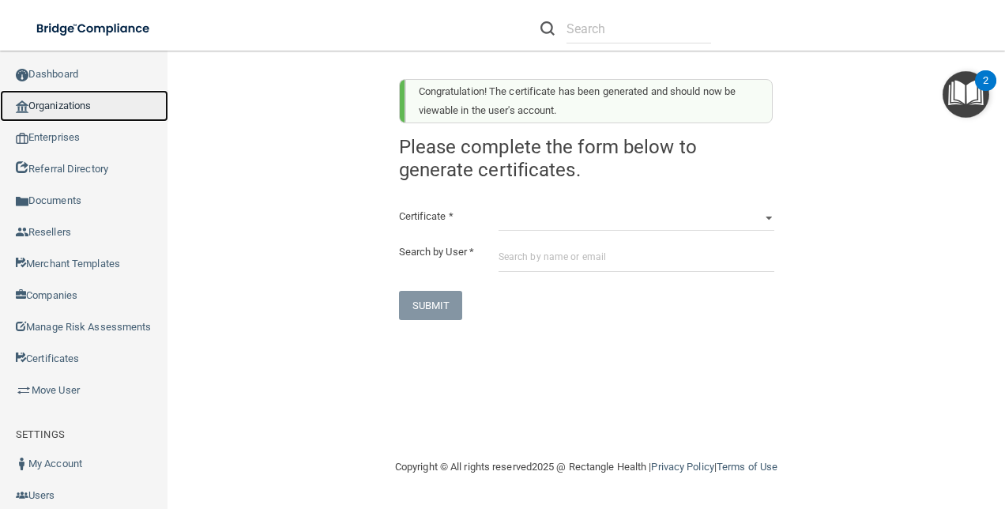
click at [73, 111] on link "Organizations" at bounding box center [84, 106] width 168 height 32
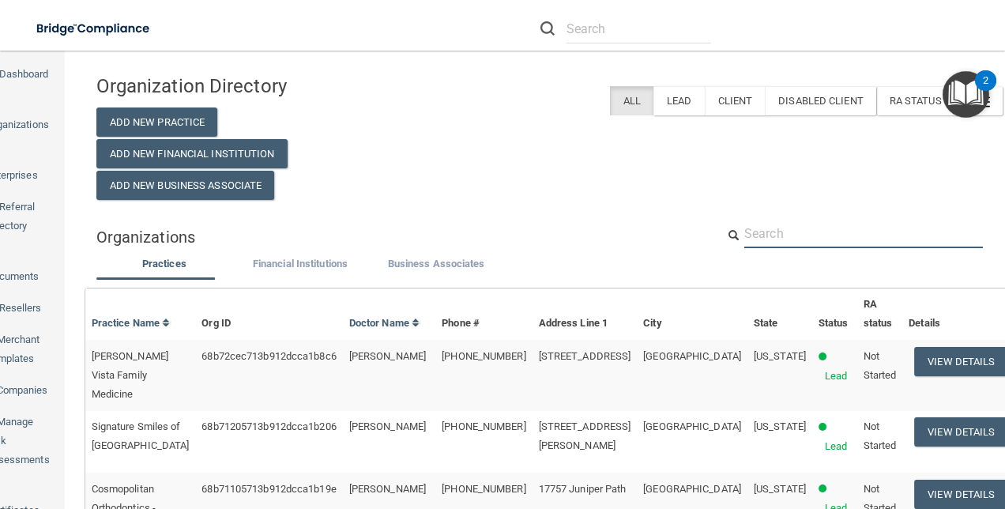
click at [771, 224] on input "text" at bounding box center [863, 233] width 239 height 29
paste input "[EMAIL_ADDRESS][DOMAIN_NAME]"
type input "[EMAIL_ADDRESS][DOMAIN_NAME]"
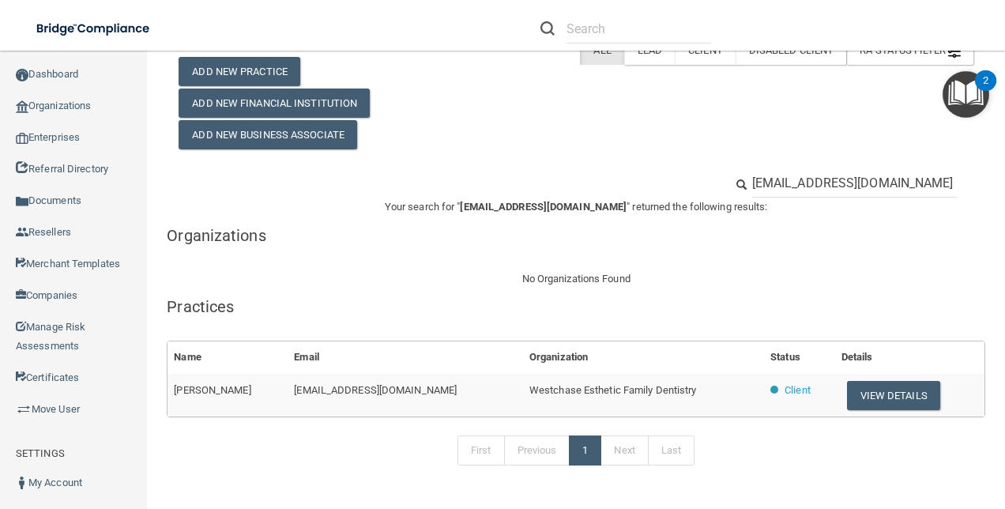
scroll to position [92, 0]
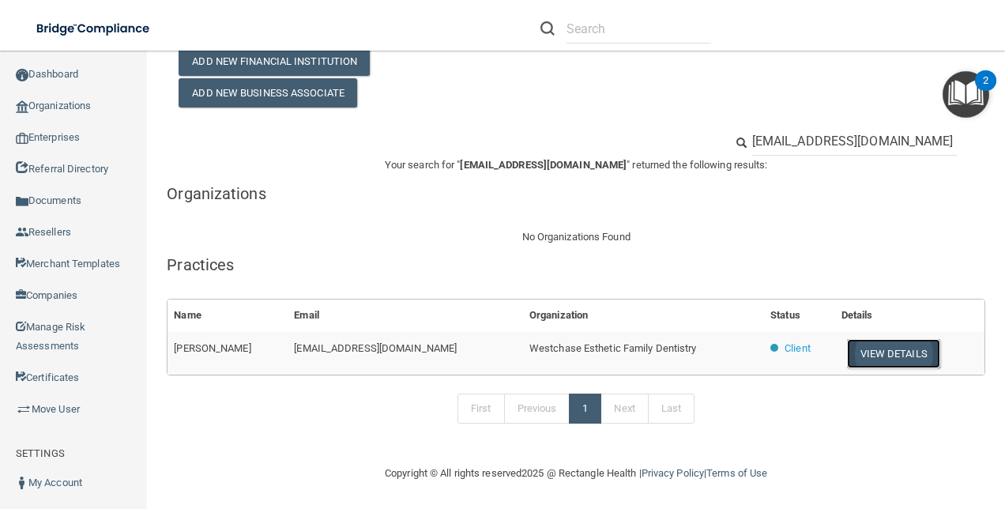
click at [905, 358] on button "View Details" at bounding box center [893, 353] width 93 height 29
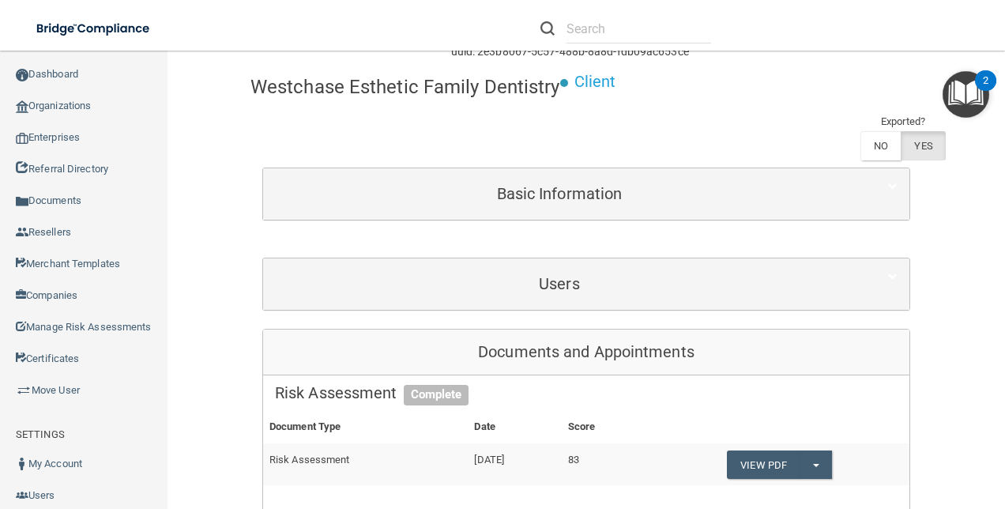
scroll to position [158, 0]
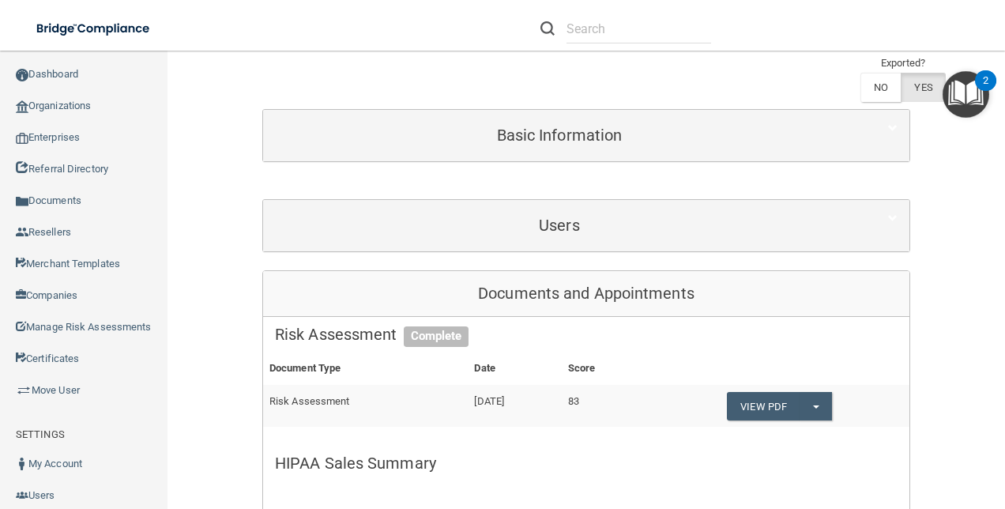
click at [613, 201] on div "Users" at bounding box center [586, 225] width 646 height 51
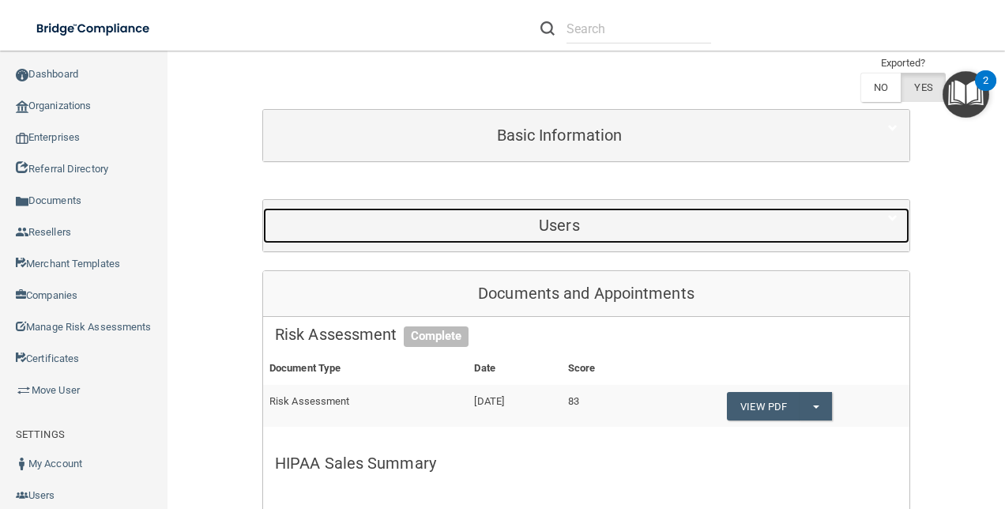
click at [620, 224] on h5 "Users" at bounding box center [559, 225] width 569 height 17
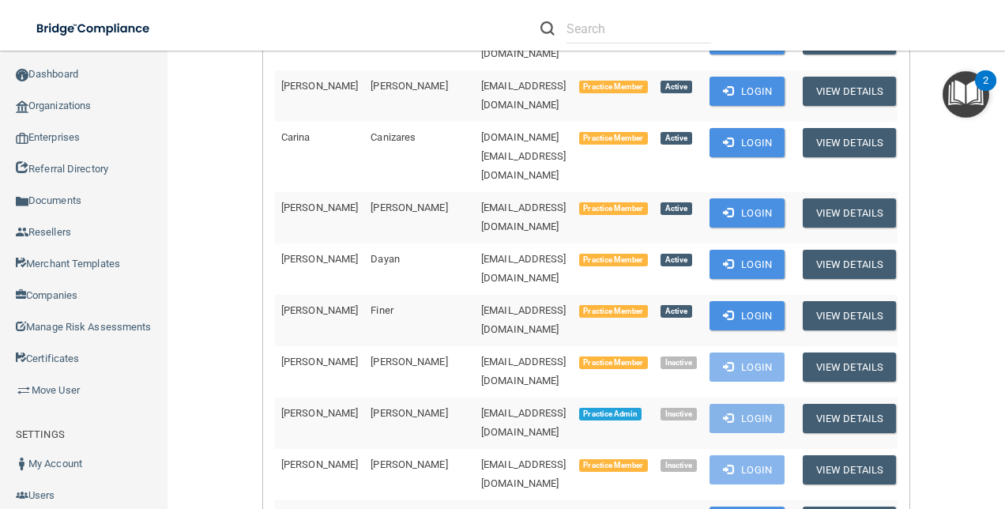
scroll to position [790, 0]
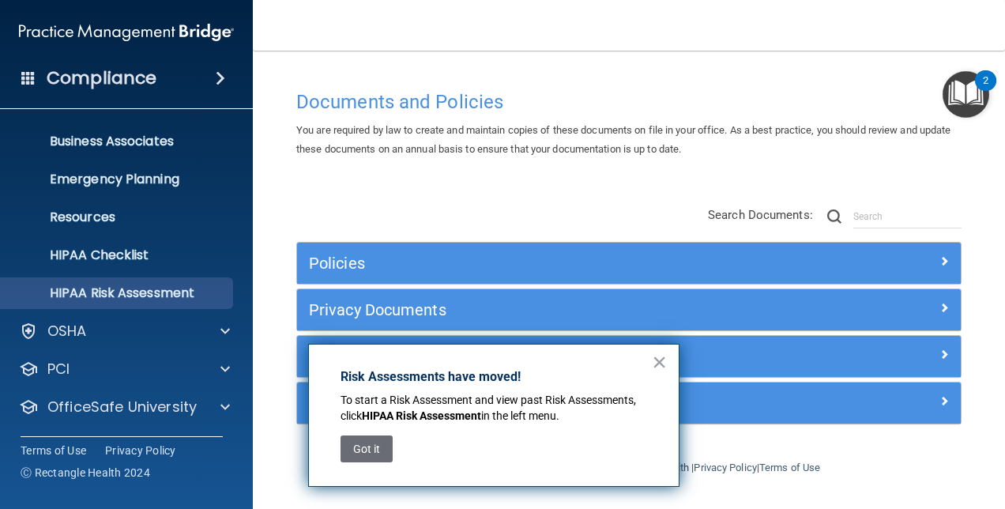
scroll to position [147, 0]
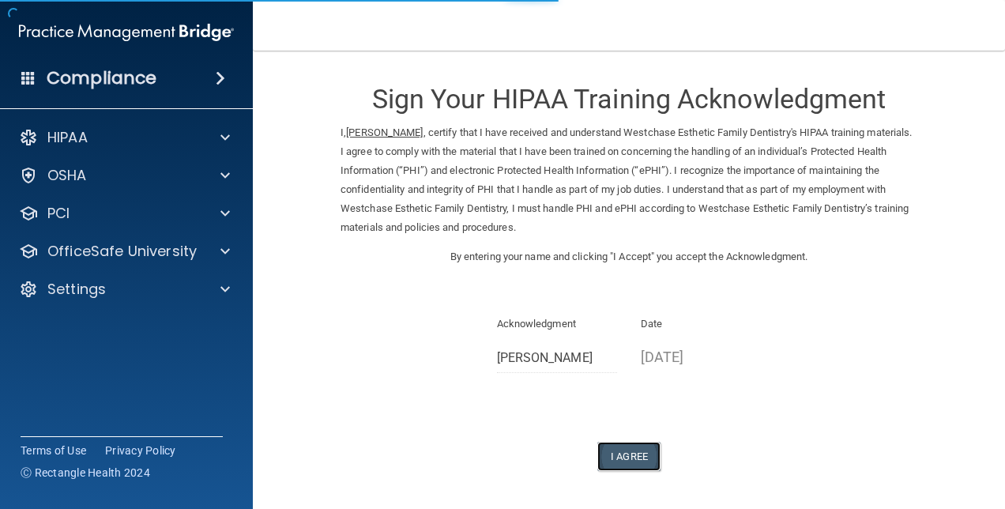
click at [641, 456] on button "I Agree" at bounding box center [628, 456] width 63 height 29
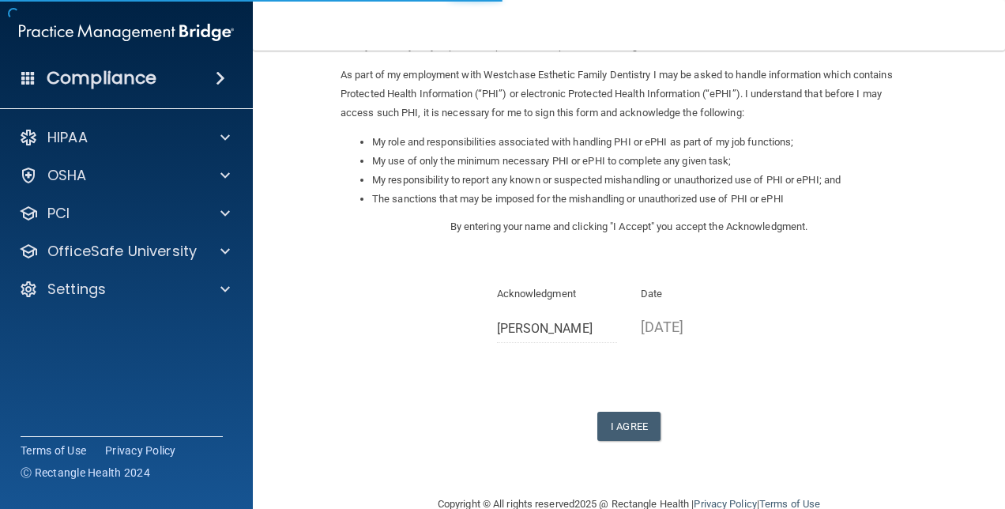
scroll to position [215, 0]
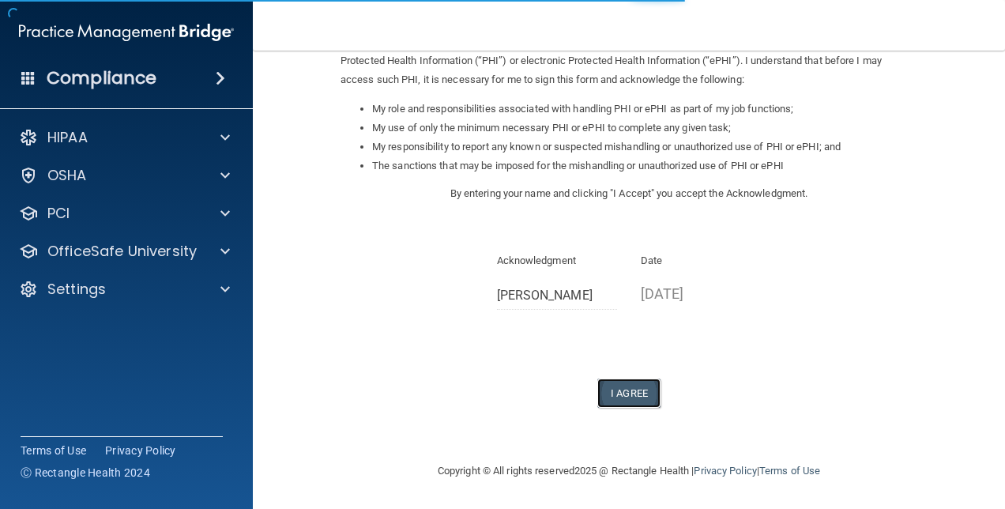
click at [627, 394] on button "I Agree" at bounding box center [628, 393] width 63 height 29
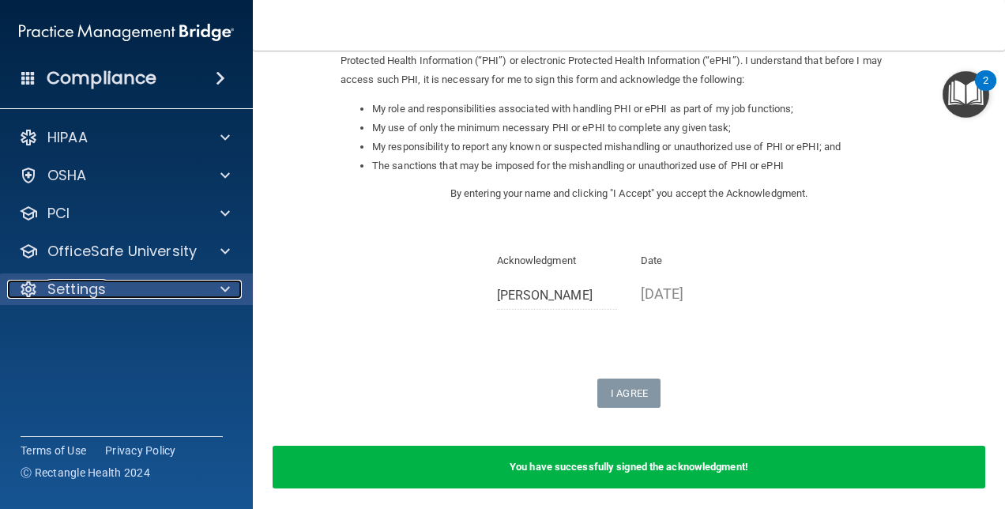
click at [147, 285] on div "Settings" at bounding box center [105, 289] width 196 height 19
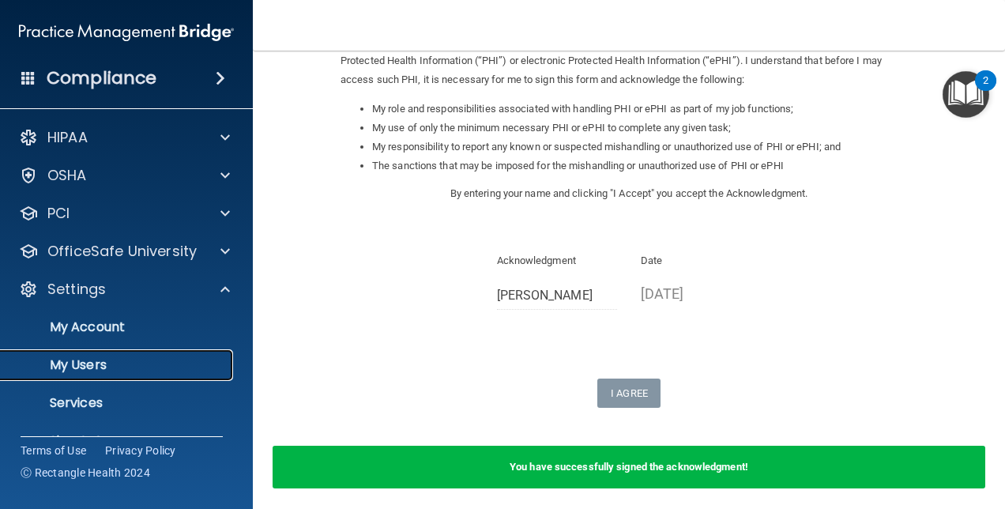
click at [103, 357] on p "My Users" at bounding box center [118, 365] width 216 height 16
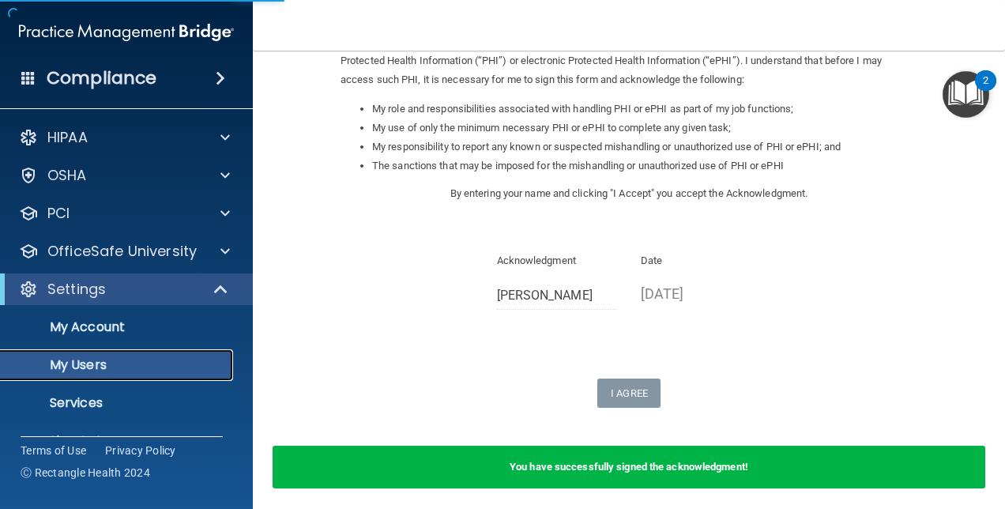
scroll to position [435, 0]
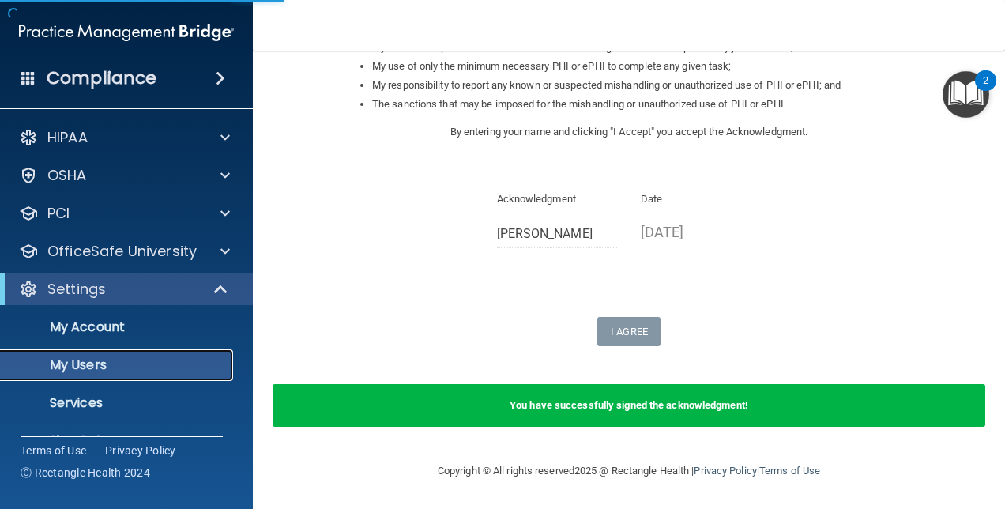
select select "20"
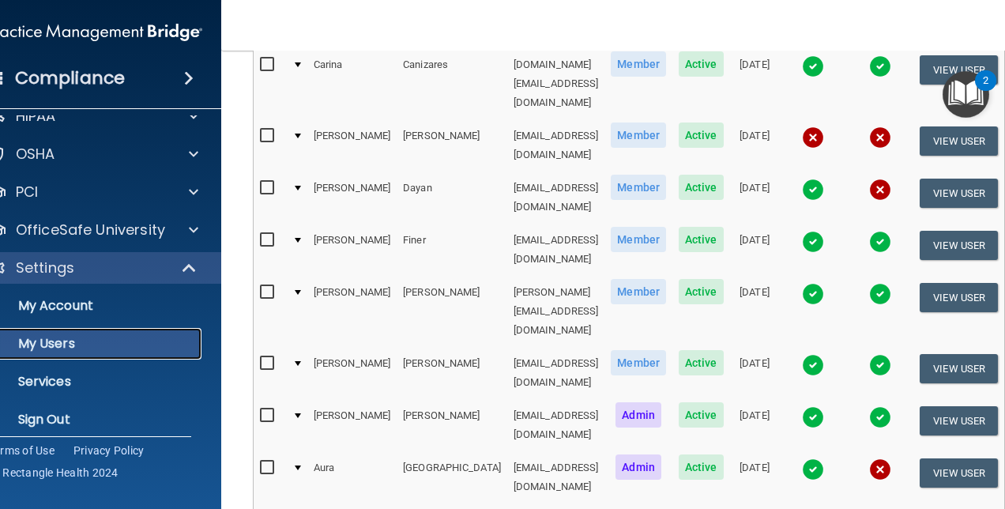
scroll to position [33, 0]
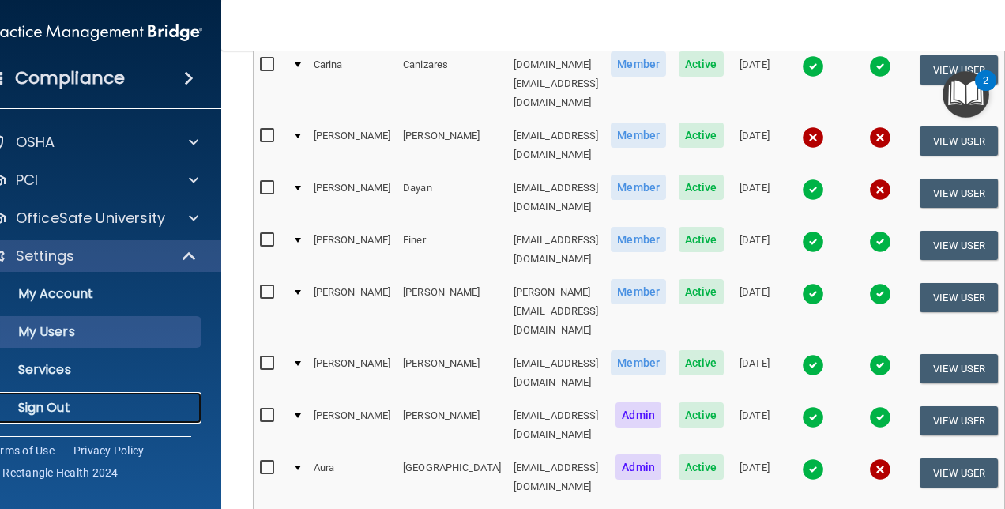
click at [54, 398] on link "Sign Out" at bounding box center [77, 408] width 249 height 32
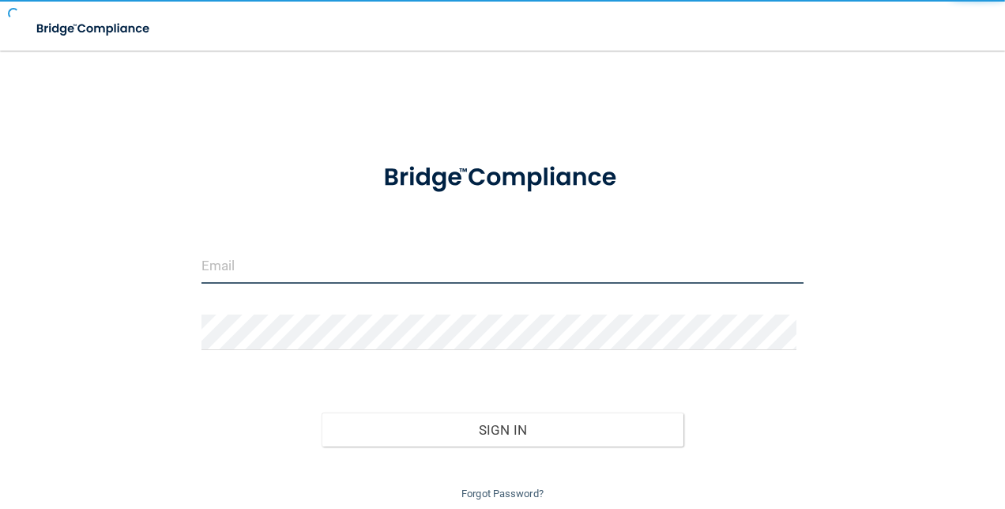
type input "[EMAIL_ADDRESS][DOMAIN_NAME]"
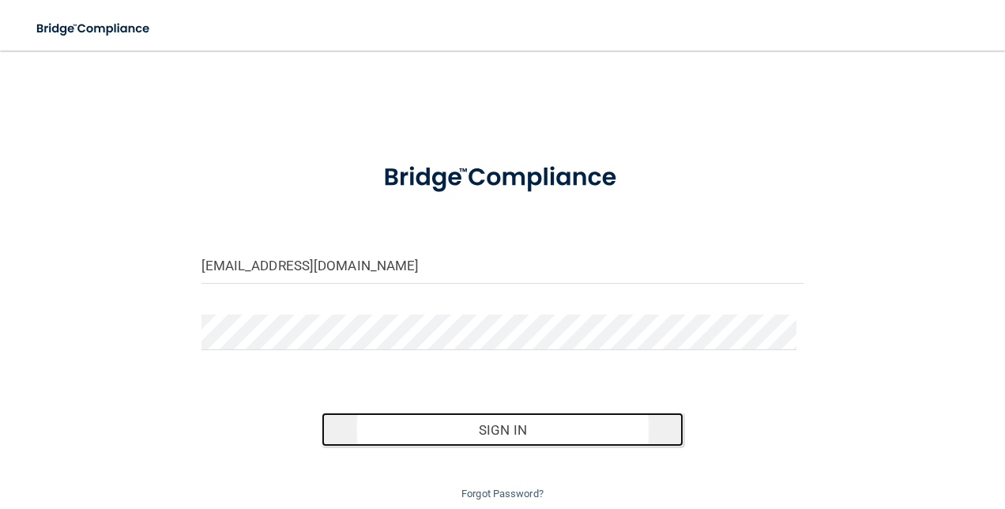
click at [450, 422] on button "Sign In" at bounding box center [503, 430] width 362 height 35
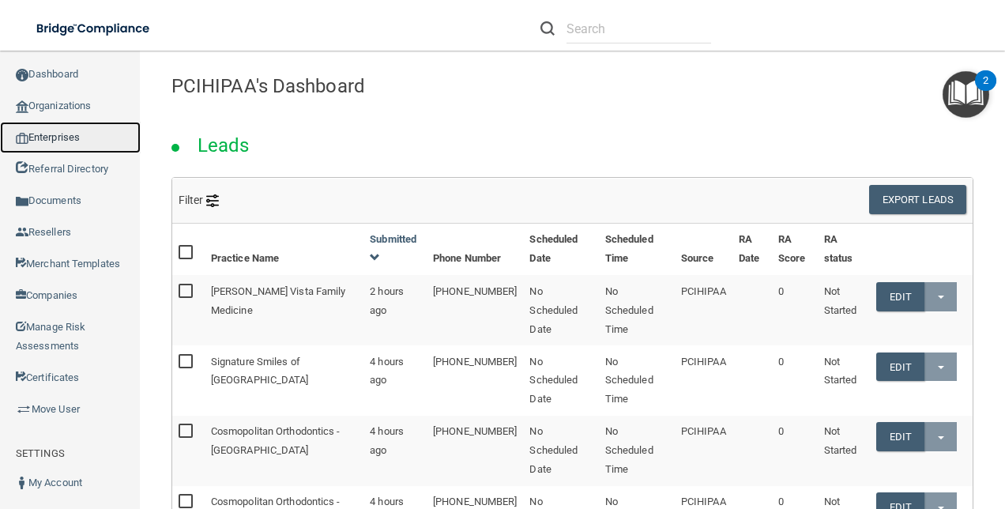
click at [44, 130] on link "Enterprises" at bounding box center [70, 138] width 141 height 32
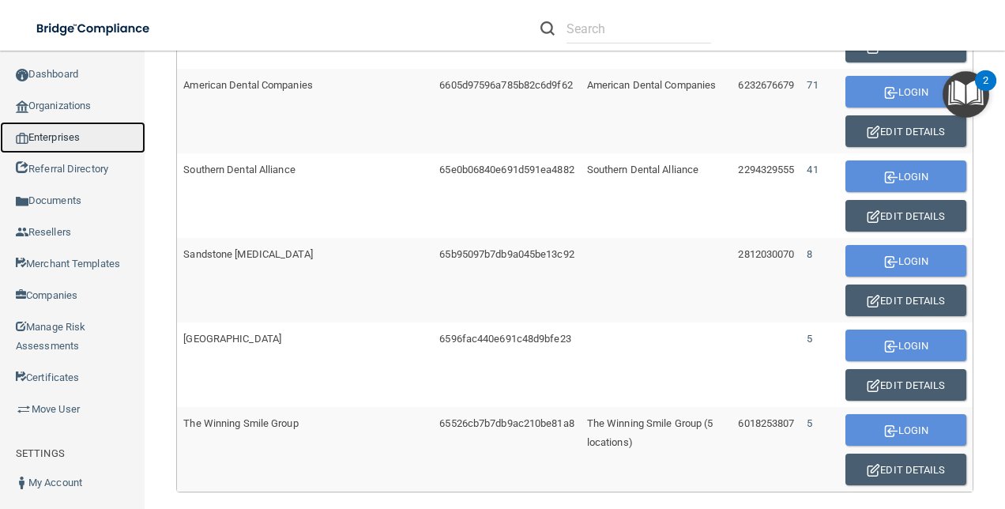
scroll to position [1083, 0]
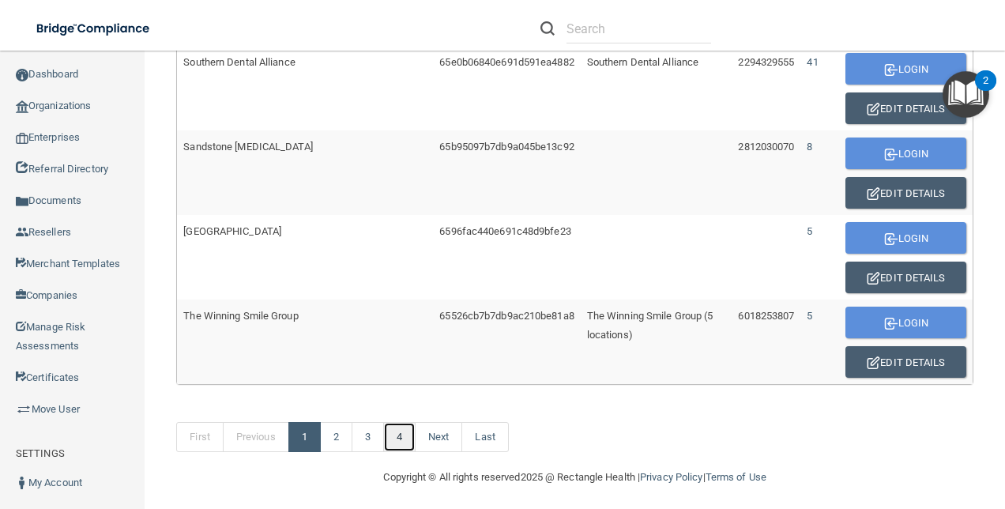
click at [414, 434] on link "4" at bounding box center [399, 437] width 32 height 30
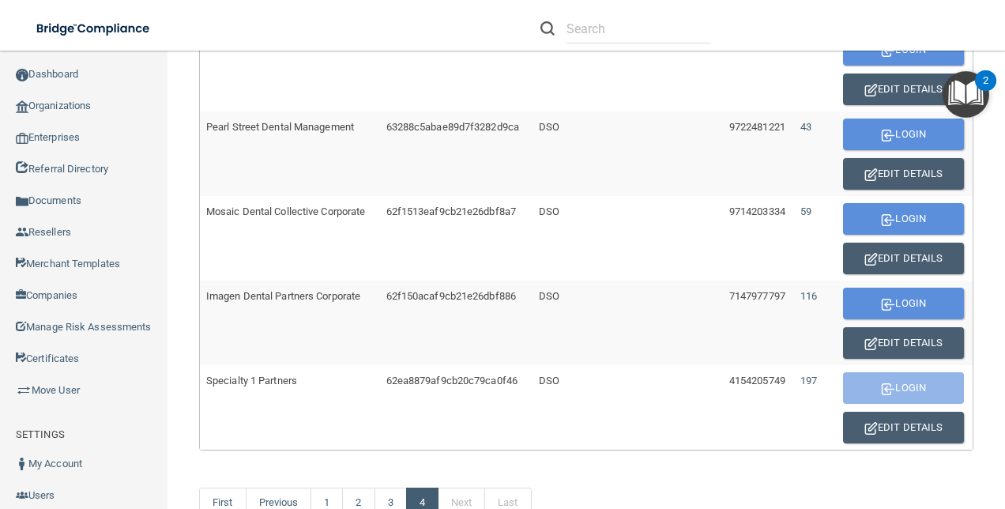
scroll to position [661, 0]
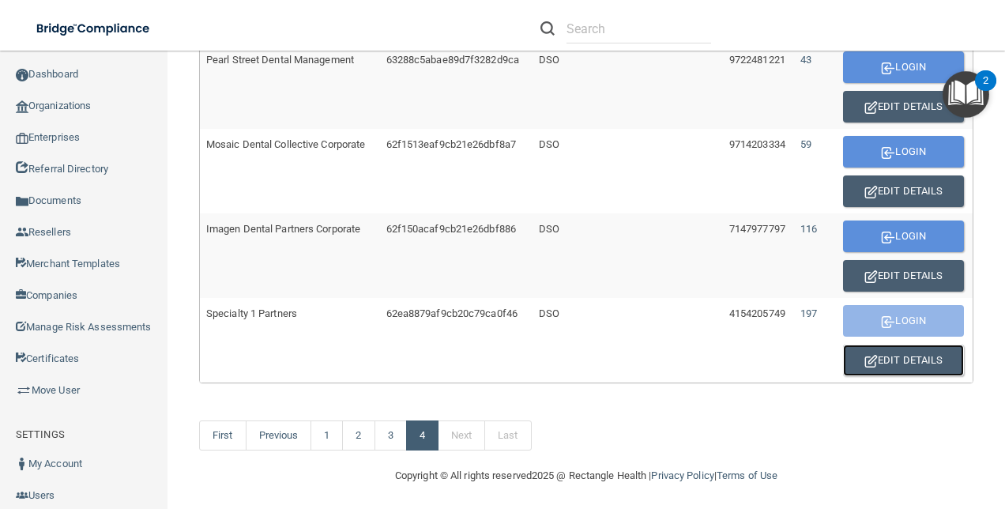
click at [891, 356] on button "Edit Details" at bounding box center [903, 361] width 121 height 32
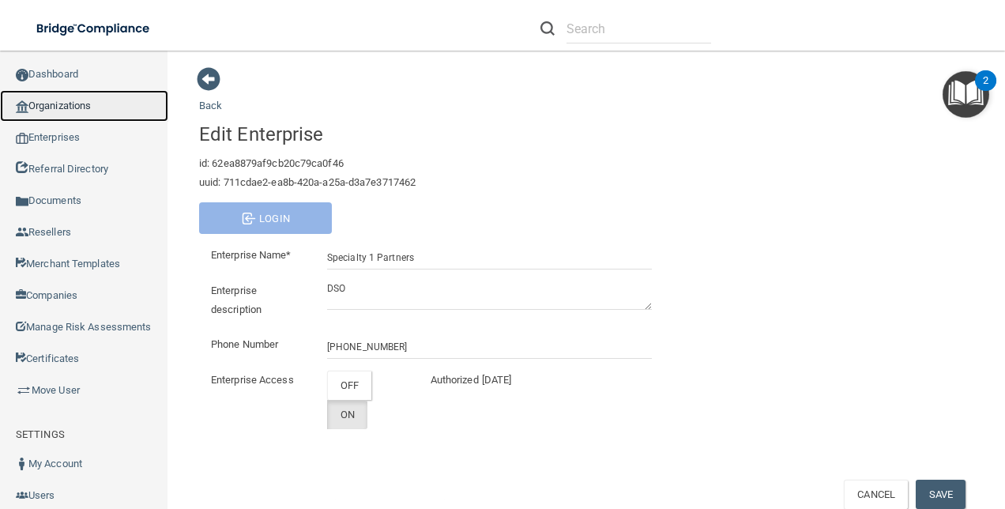
click at [60, 103] on link "Organizations" at bounding box center [84, 106] width 168 height 32
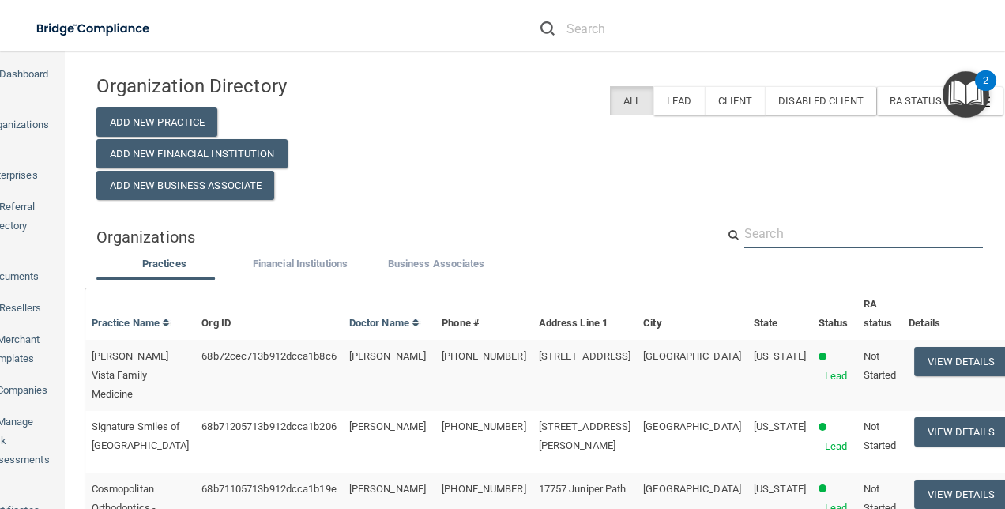
click at [764, 229] on input "text" at bounding box center [863, 233] width 239 height 29
paste input "[PERSON_NAME] <[EMAIL_ADDRESS][DOMAIN_NAME]>"
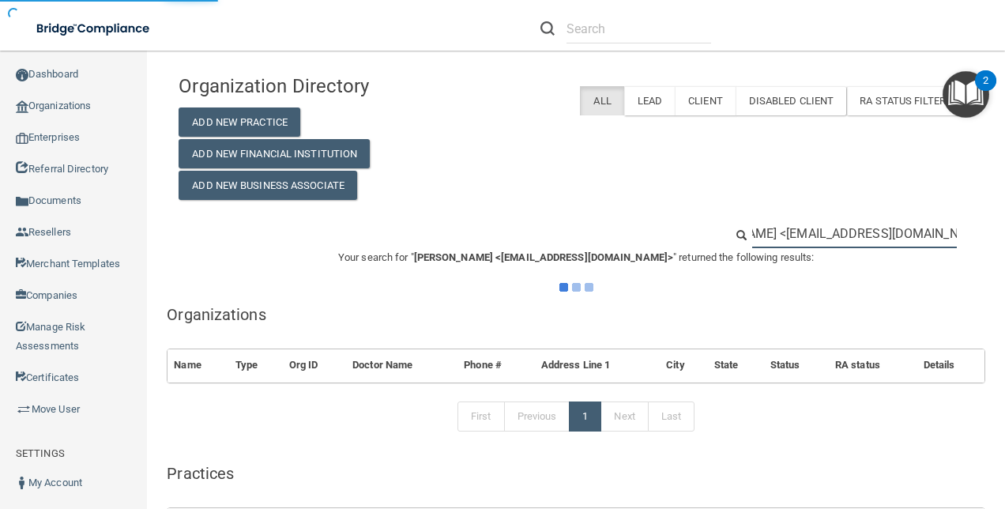
click at [757, 231] on input "[PERSON_NAME] <[EMAIL_ADDRESS][DOMAIN_NAME]>" at bounding box center [854, 233] width 205 height 29
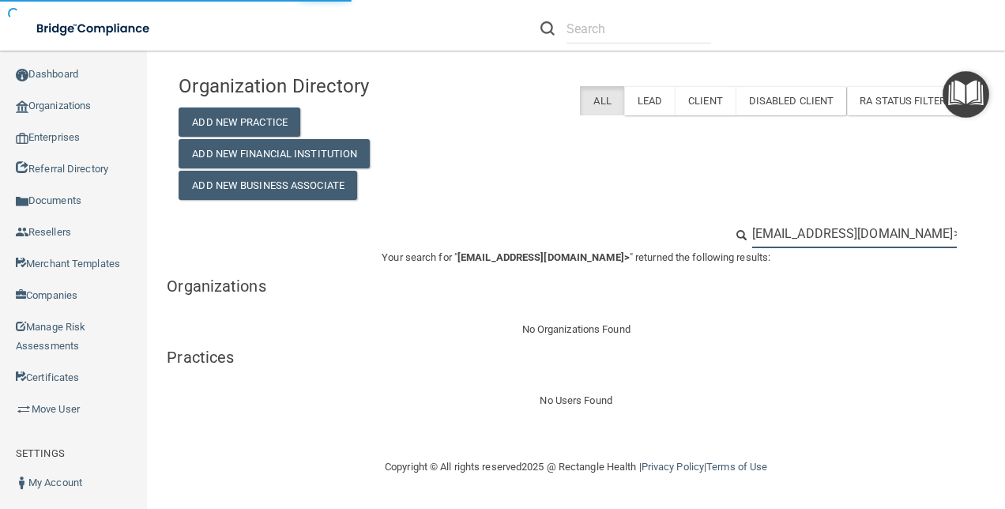
click at [954, 228] on input "[EMAIL_ADDRESS][DOMAIN_NAME]>" at bounding box center [854, 233] width 205 height 29
type input "[EMAIL_ADDRESS][DOMAIN_NAME]"
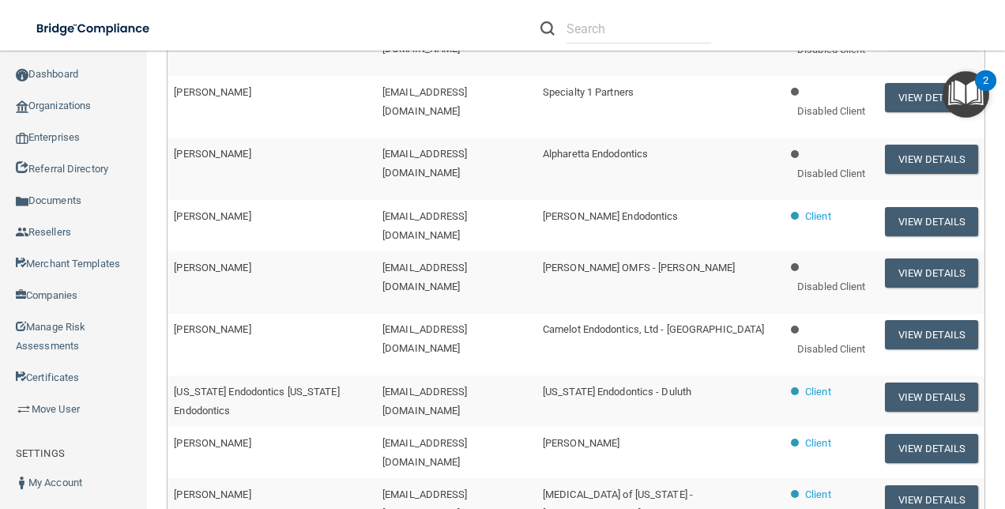
scroll to position [913, 0]
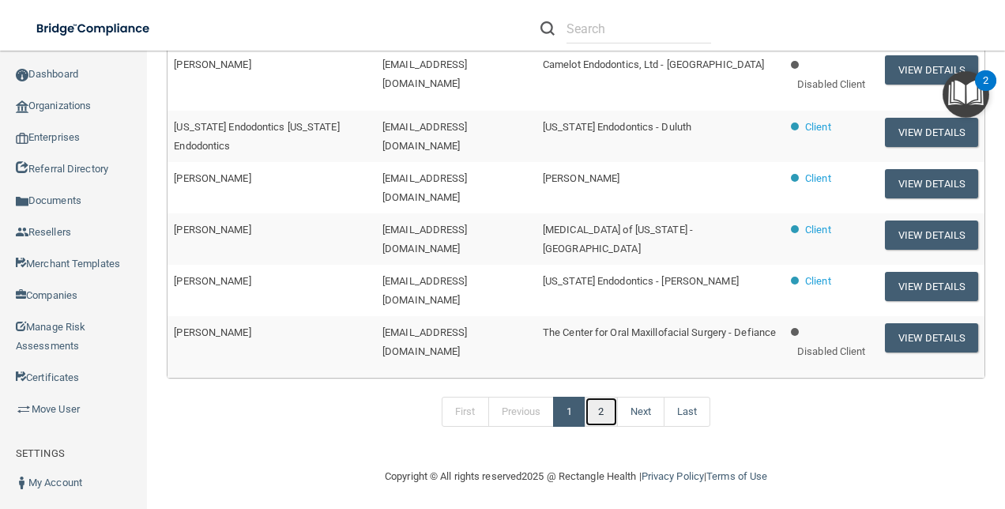
click at [591, 409] on link "2" at bounding box center [601, 412] width 32 height 30
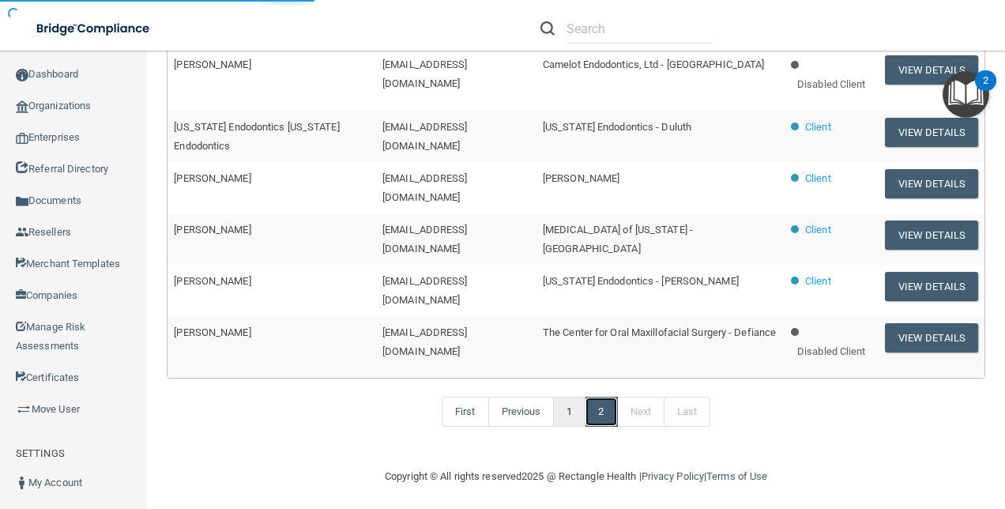
scroll to position [262, 0]
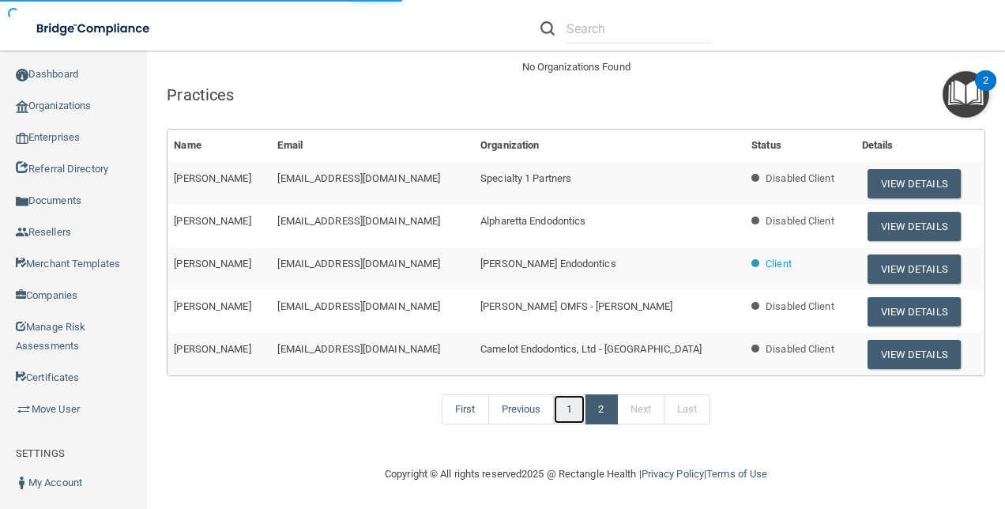
click at [564, 409] on link "1" at bounding box center [569, 409] width 32 height 30
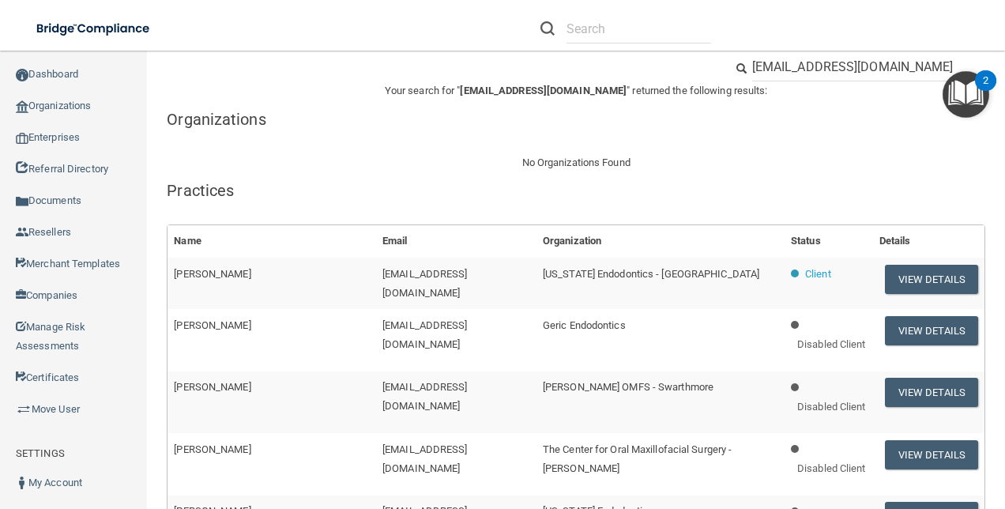
scroll to position [237, 0]
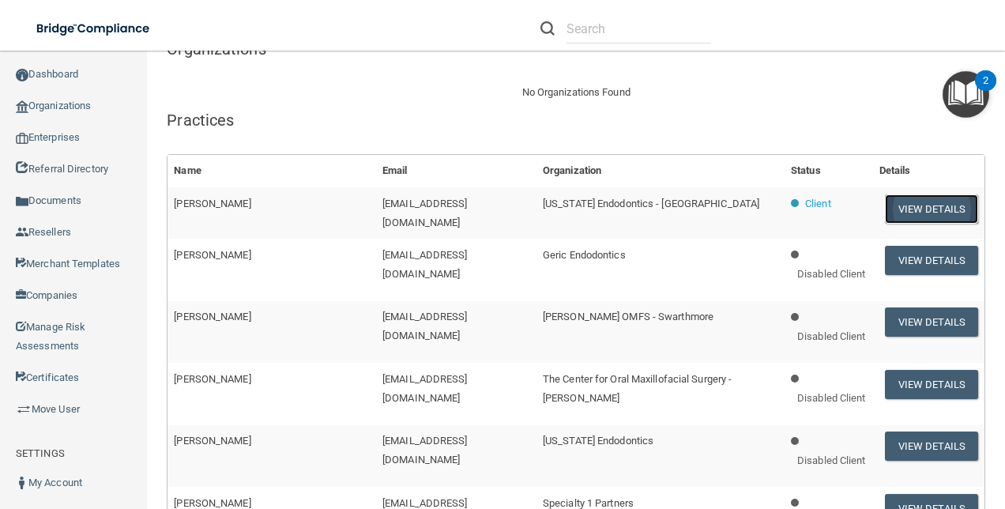
click at [932, 203] on button "View Details" at bounding box center [931, 208] width 93 height 29
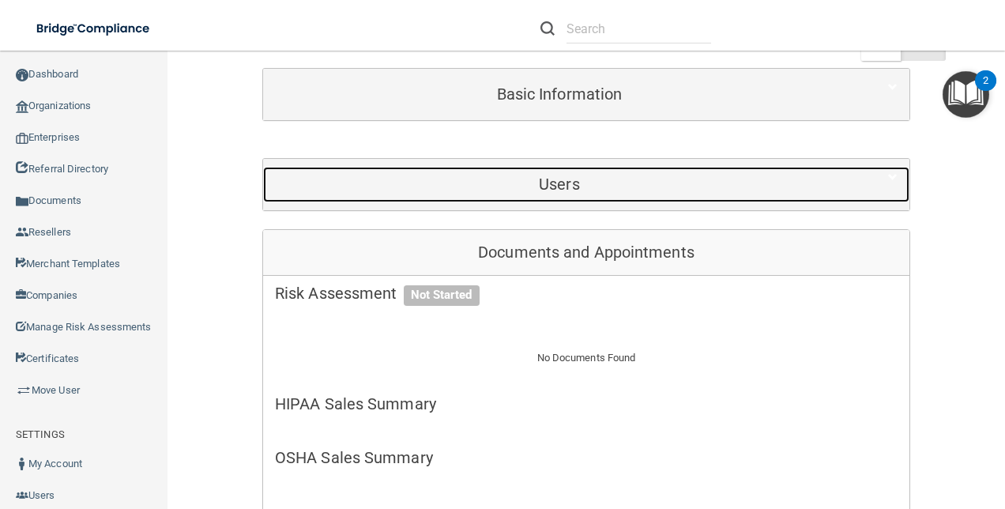
scroll to position [237, 0]
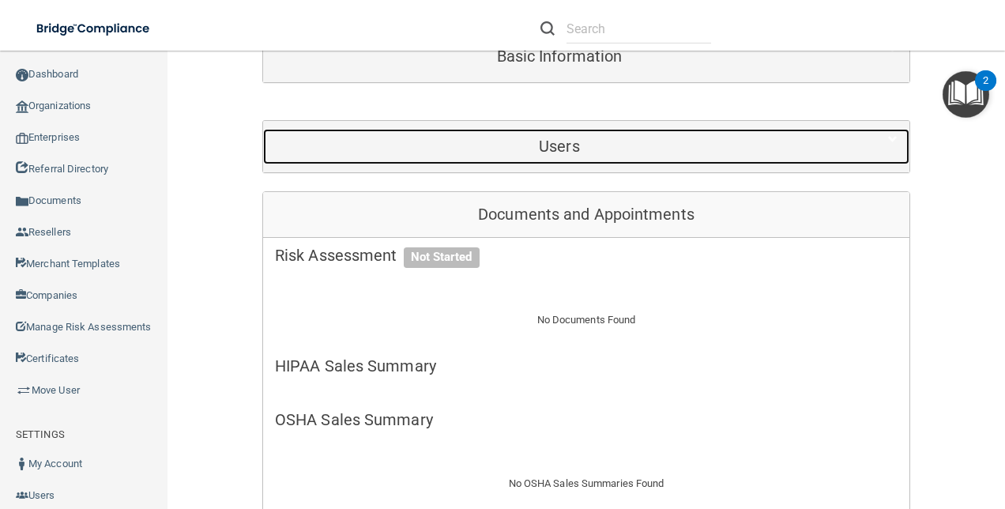
click at [605, 138] on h5 "Users" at bounding box center [559, 146] width 569 height 17
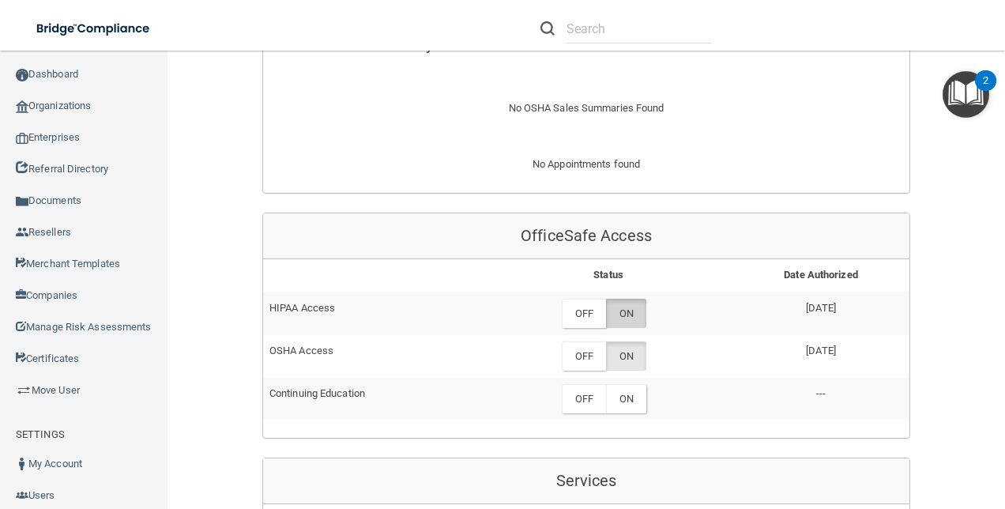
scroll to position [790, 0]
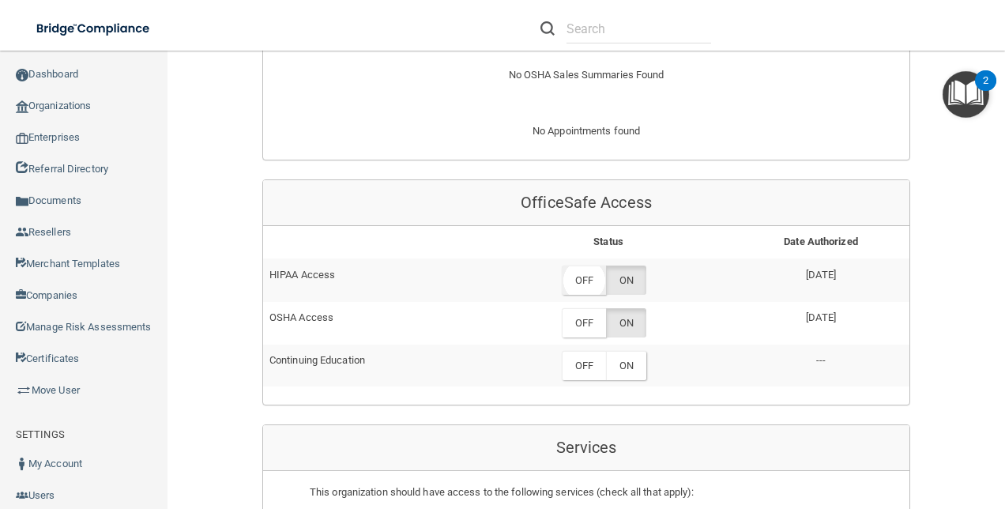
click at [575, 266] on label "OFF" at bounding box center [584, 280] width 44 height 29
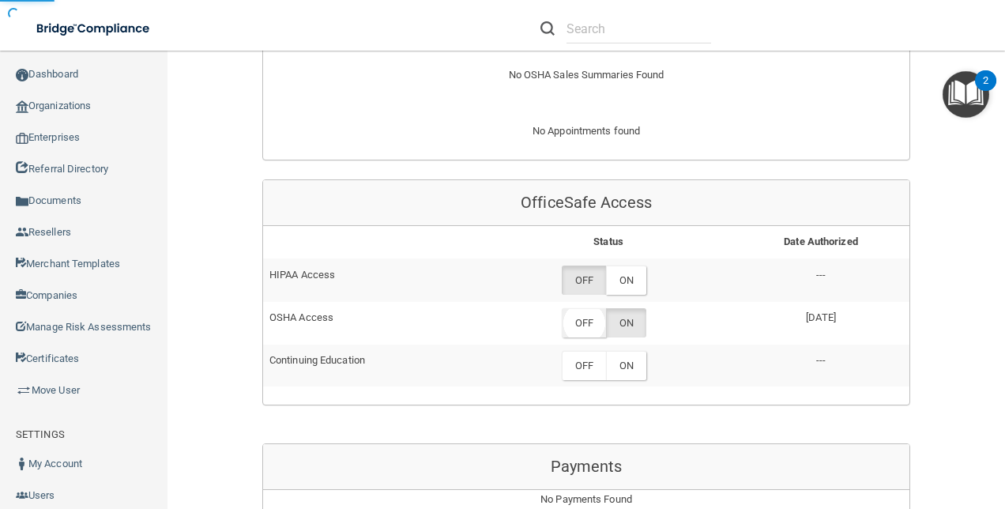
click at [575, 308] on label "OFF" at bounding box center [584, 322] width 44 height 29
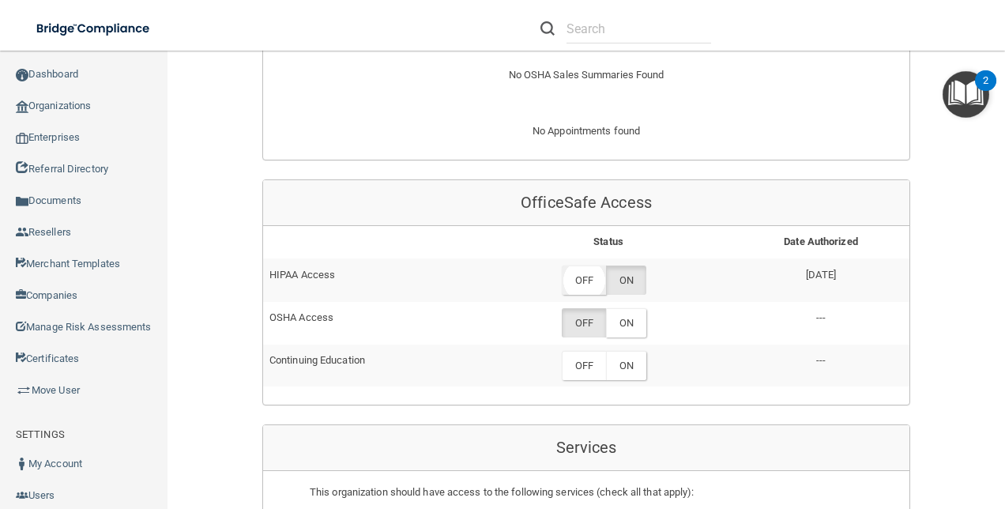
click at [572, 266] on label "OFF" at bounding box center [584, 280] width 44 height 29
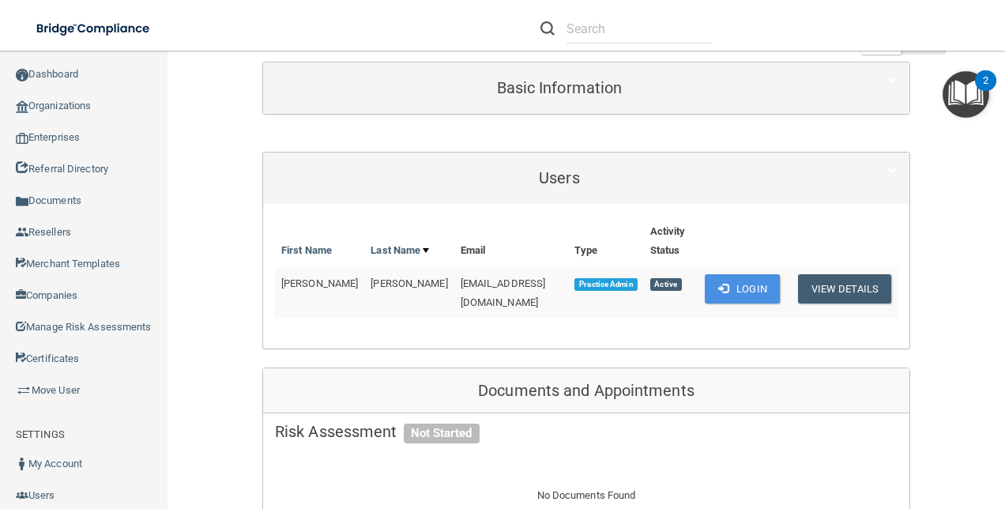
scroll to position [0, 0]
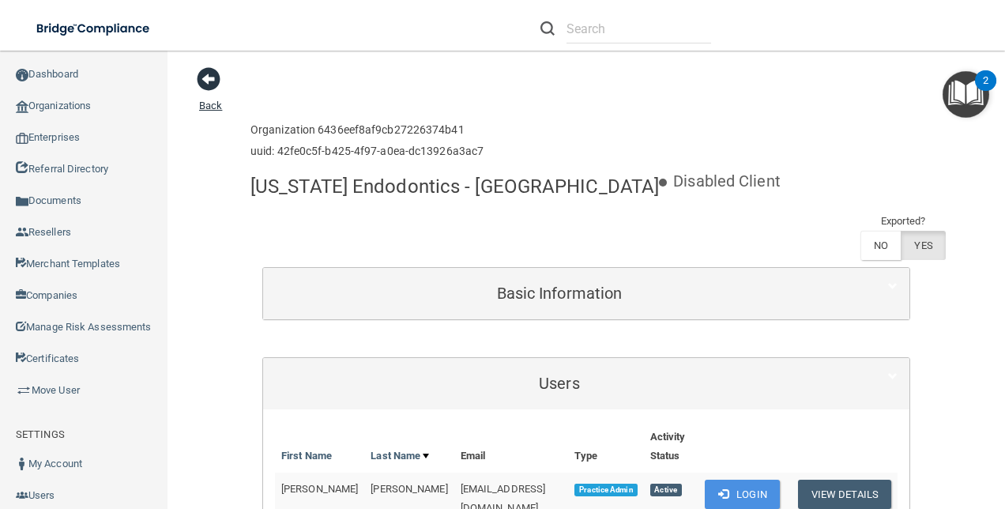
click at [202, 82] on span at bounding box center [209, 79] width 24 height 24
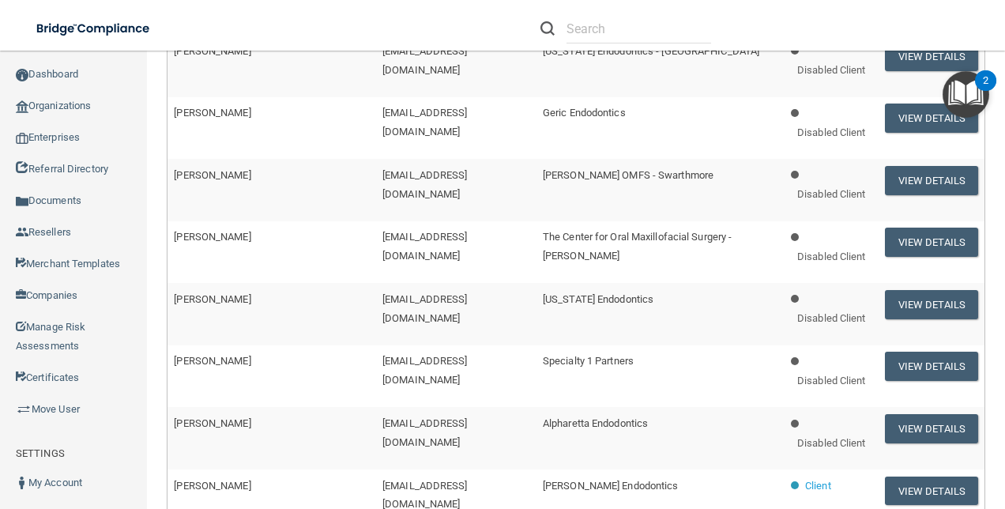
scroll to position [474, 0]
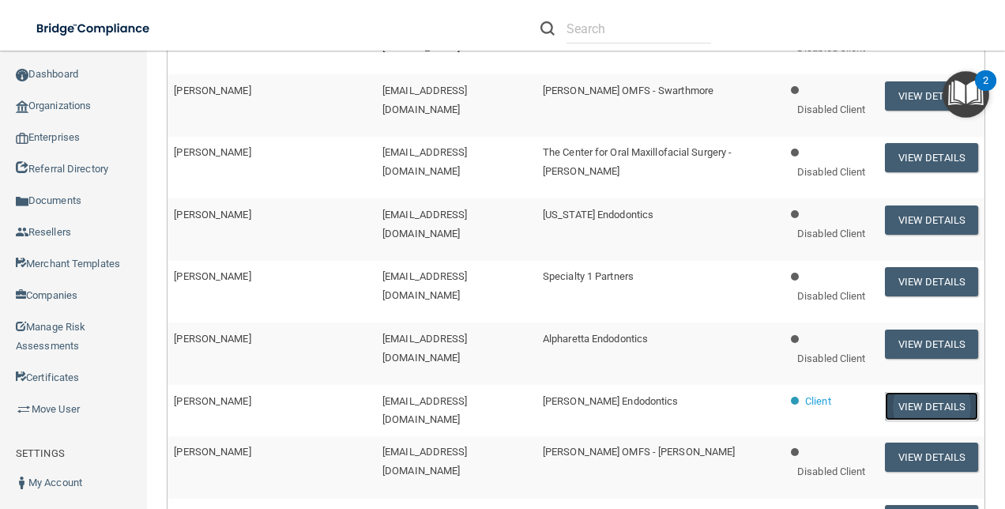
click at [929, 405] on button "View Details" at bounding box center [931, 406] width 93 height 29
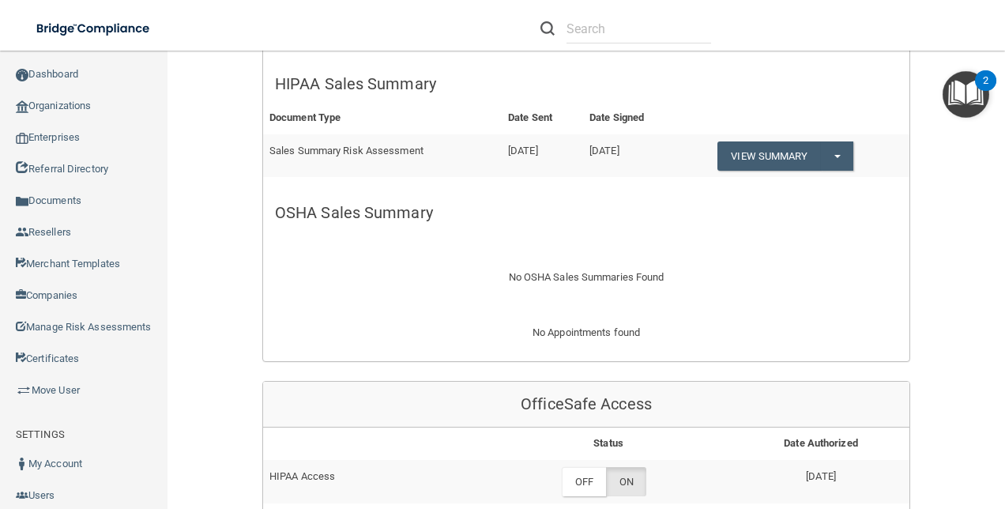
scroll to position [632, 0]
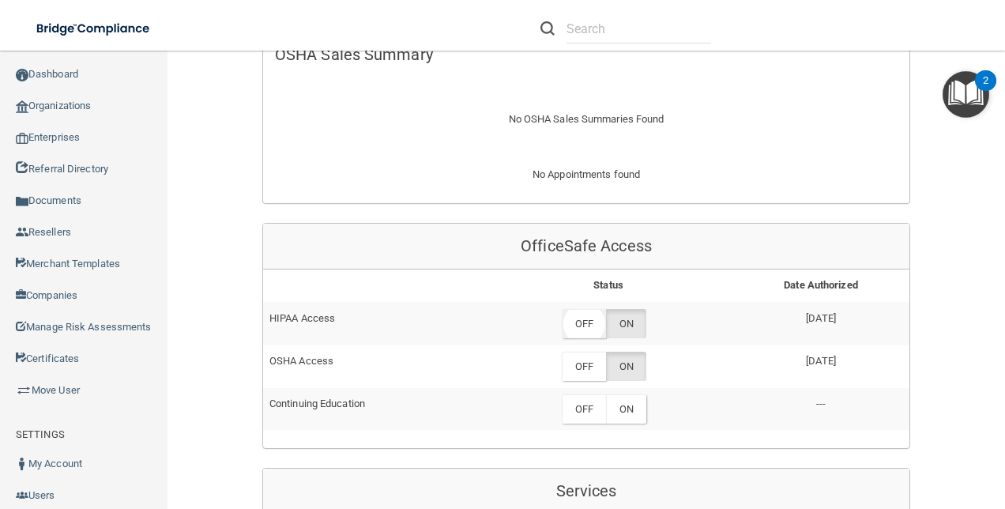
click at [584, 310] on label "OFF" at bounding box center [584, 323] width 44 height 29
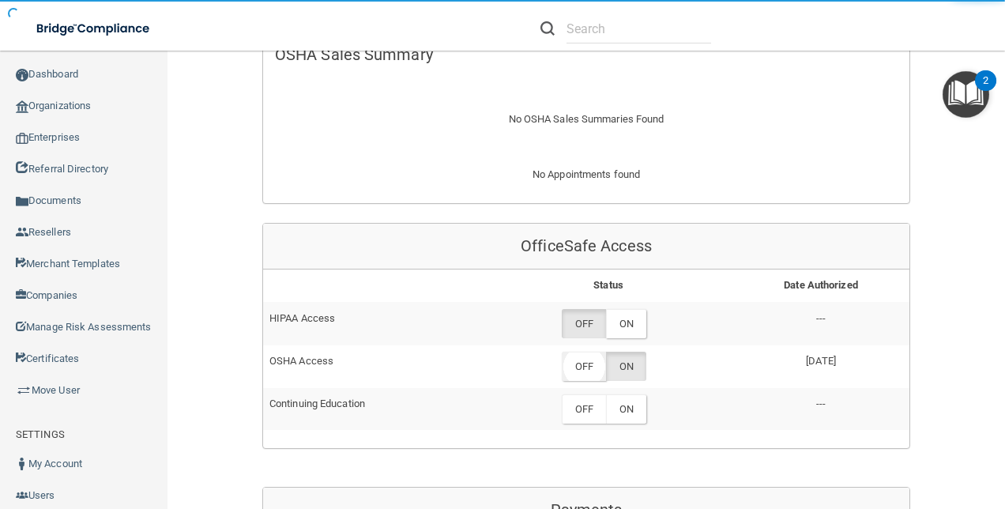
click at [582, 359] on label "OFF" at bounding box center [584, 366] width 44 height 29
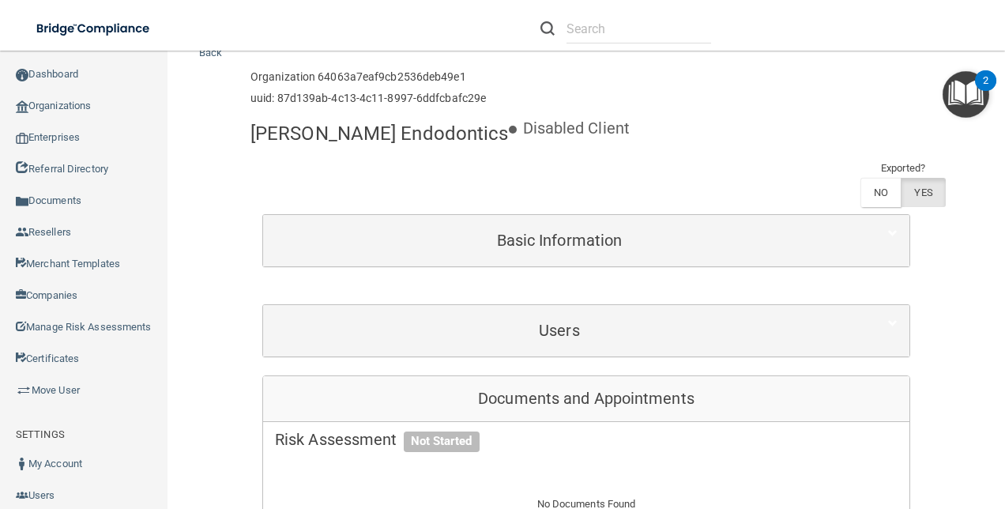
scroll to position [0, 0]
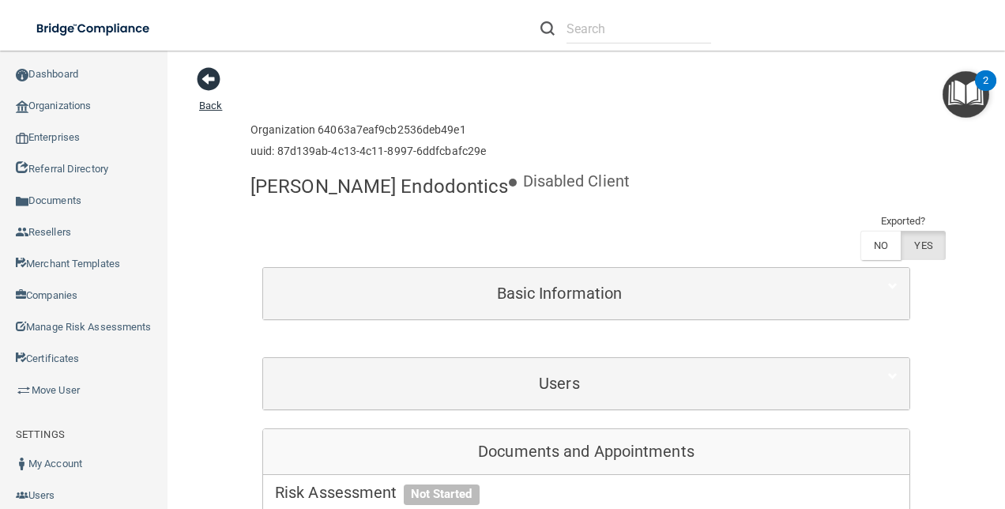
click at [206, 77] on span at bounding box center [209, 79] width 24 height 24
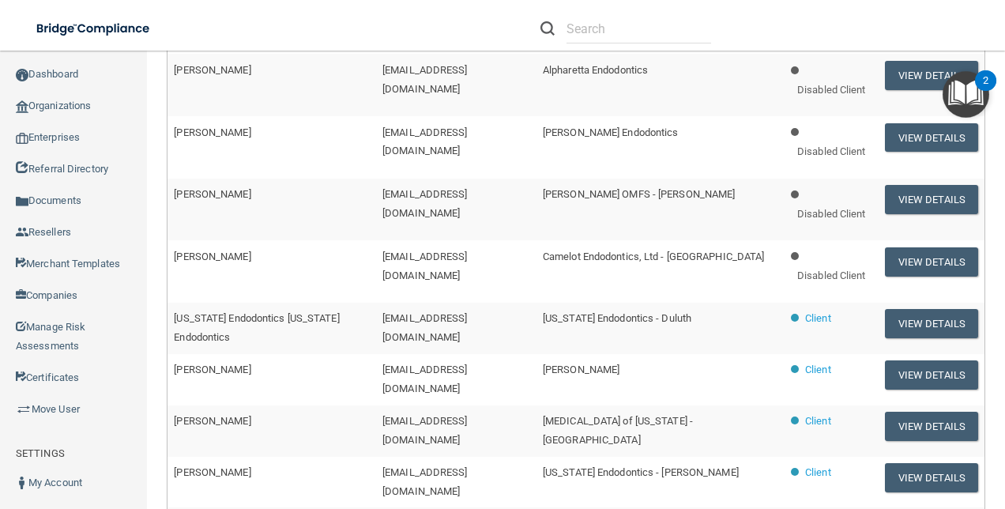
scroll to position [790, 0]
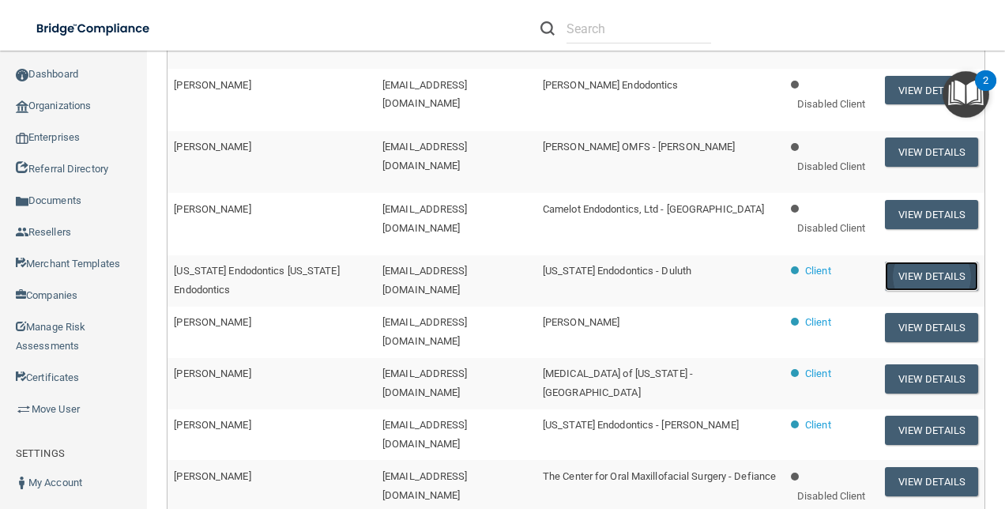
click at [916, 274] on button "View Details" at bounding box center [931, 276] width 93 height 29
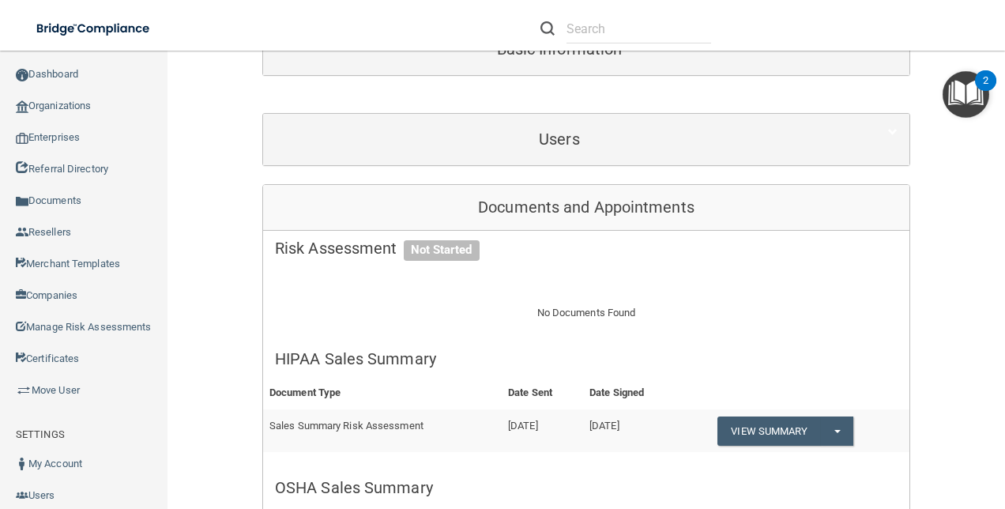
scroll to position [158, 0]
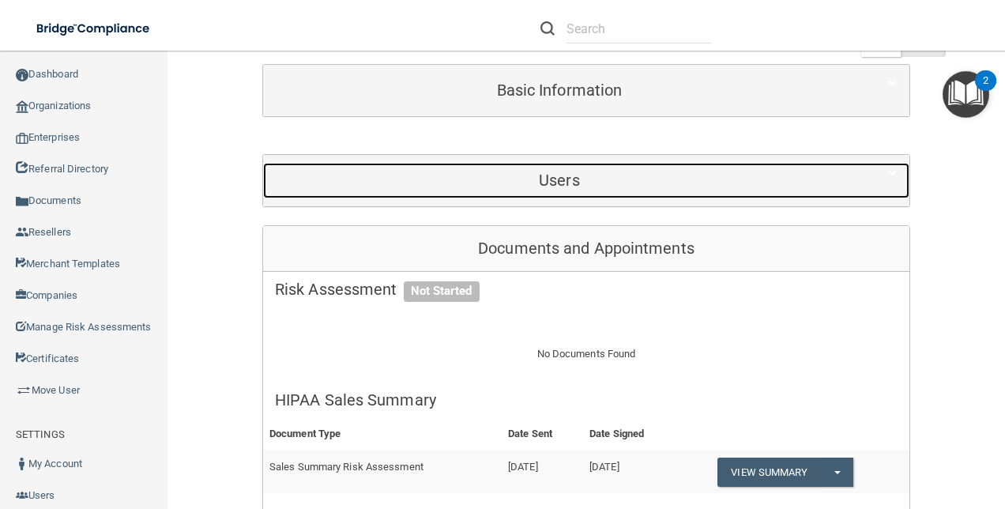
click at [597, 191] on div "Users" at bounding box center [559, 181] width 593 height 36
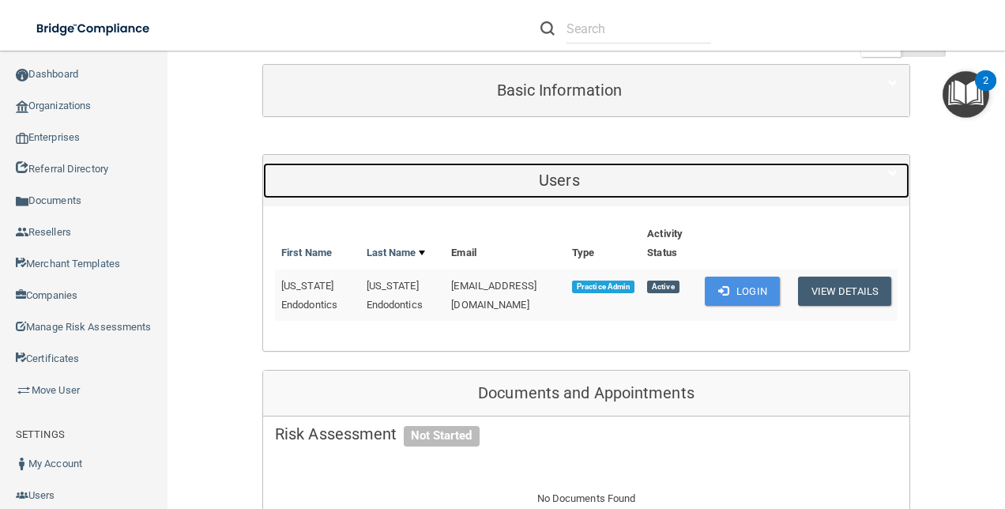
click at [597, 184] on h5 "Users" at bounding box center [559, 179] width 569 height 17
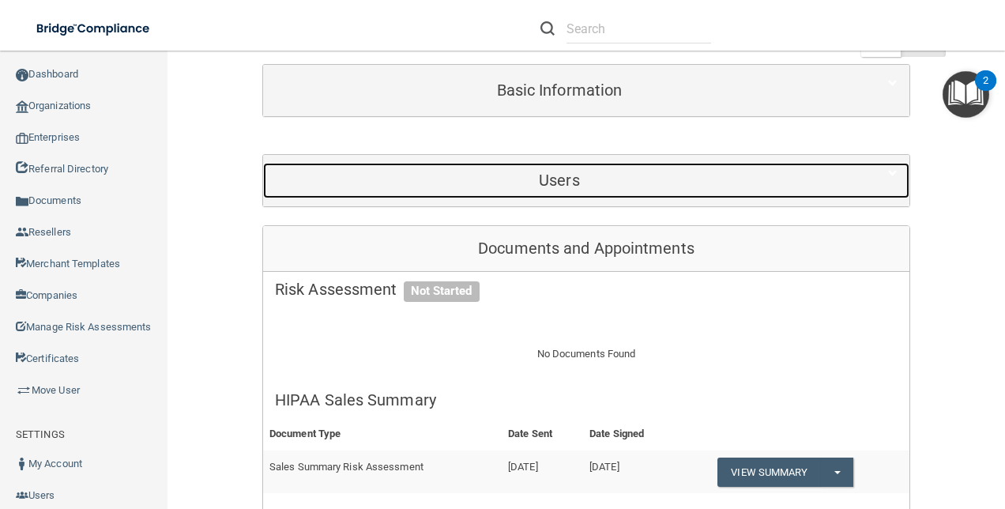
scroll to position [553, 0]
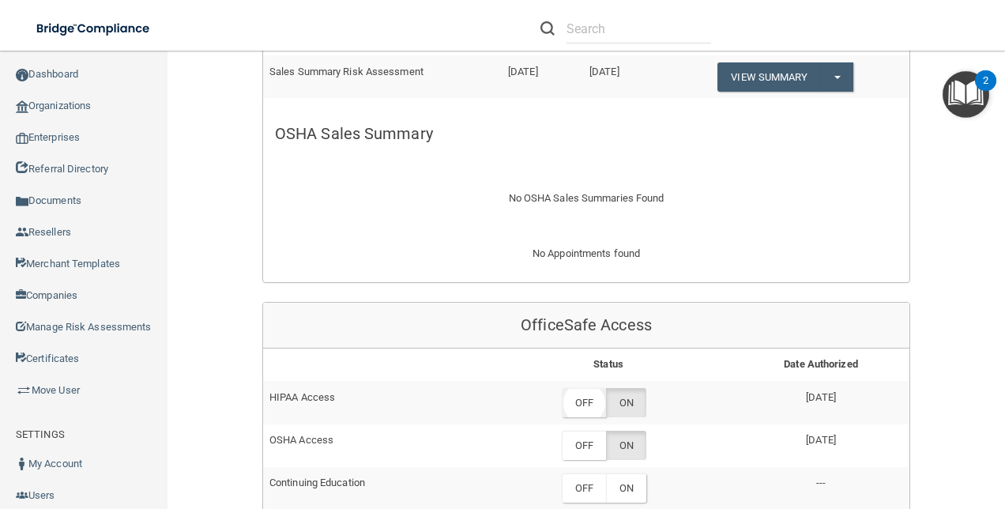
click at [582, 402] on label "OFF" at bounding box center [584, 402] width 44 height 29
click at [585, 439] on label "OFF" at bounding box center [584, 445] width 44 height 29
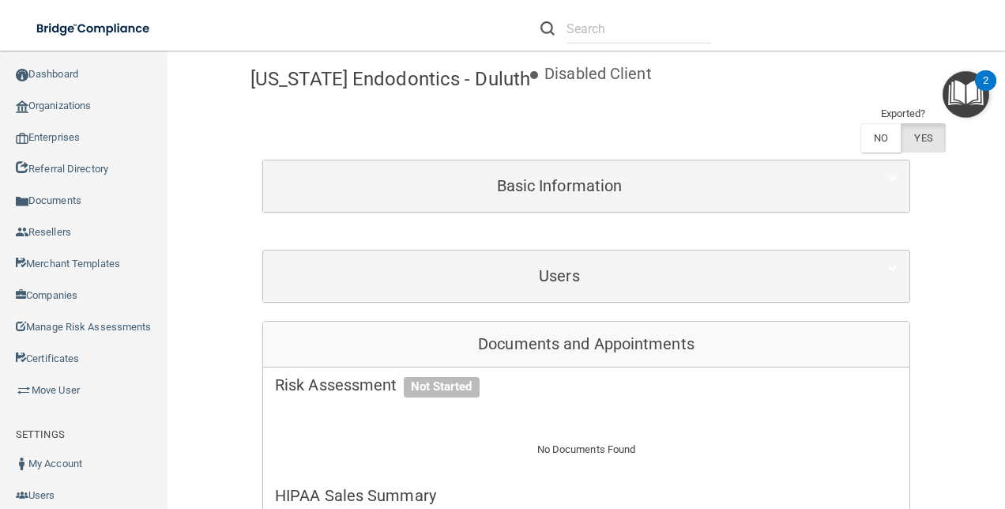
scroll to position [0, 0]
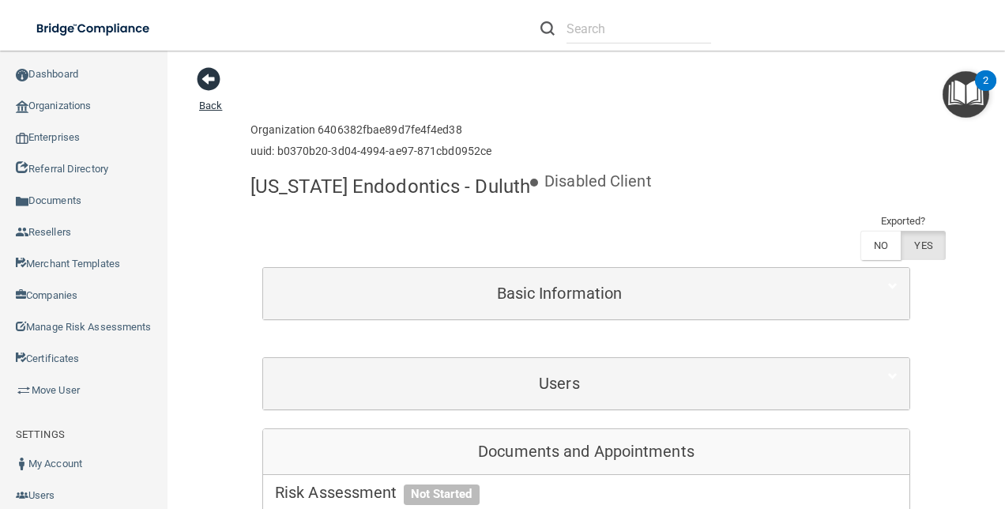
click at [200, 73] on span at bounding box center [209, 79] width 24 height 24
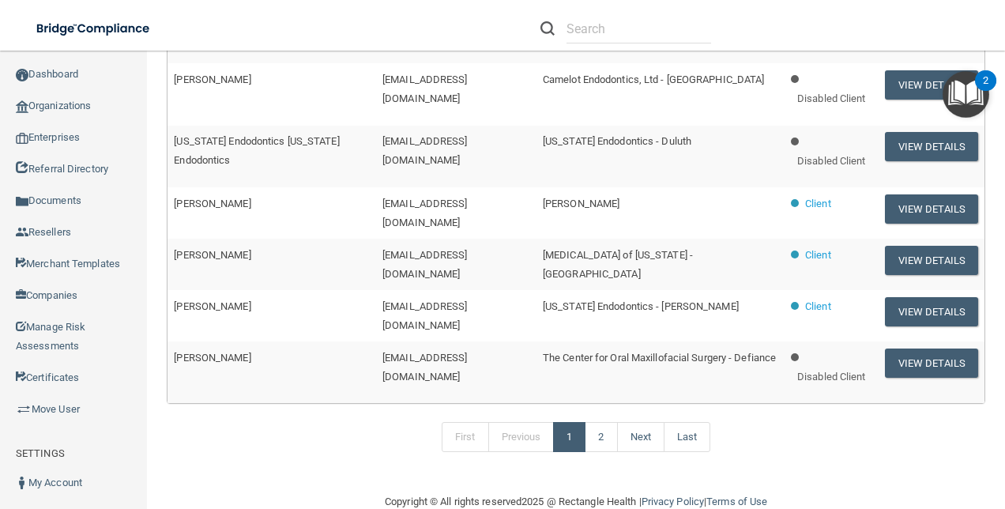
scroll to position [945, 0]
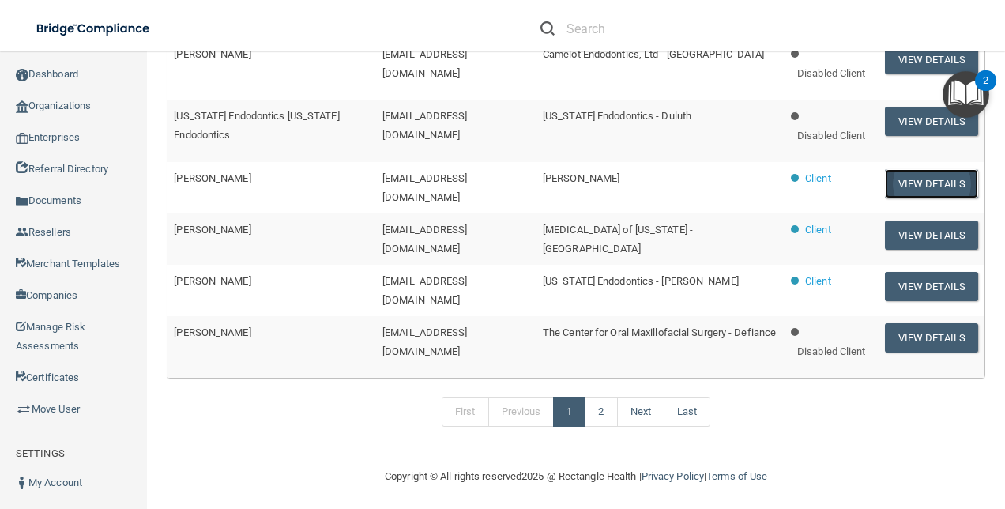
click at [944, 183] on button "View Details" at bounding box center [931, 183] width 93 height 29
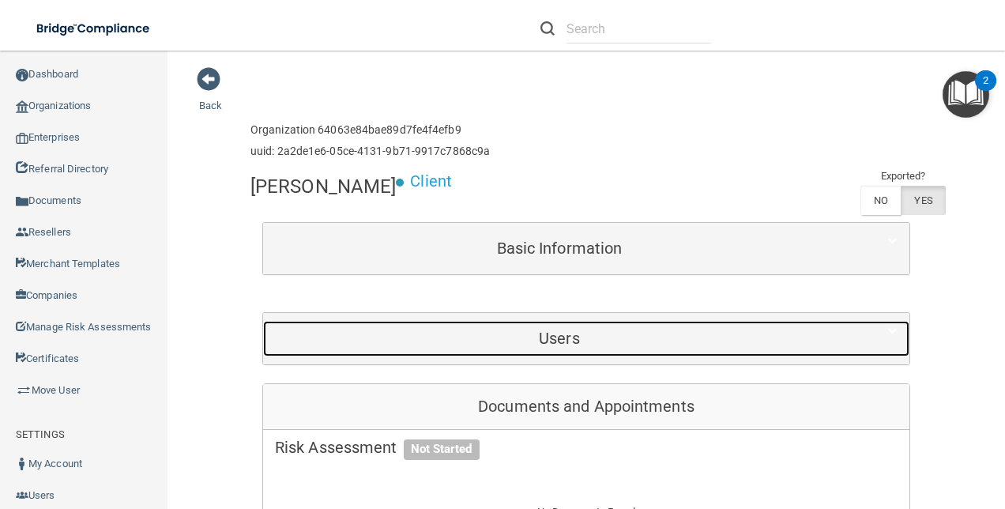
click at [583, 334] on h5 "Users" at bounding box center [559, 338] width 569 height 17
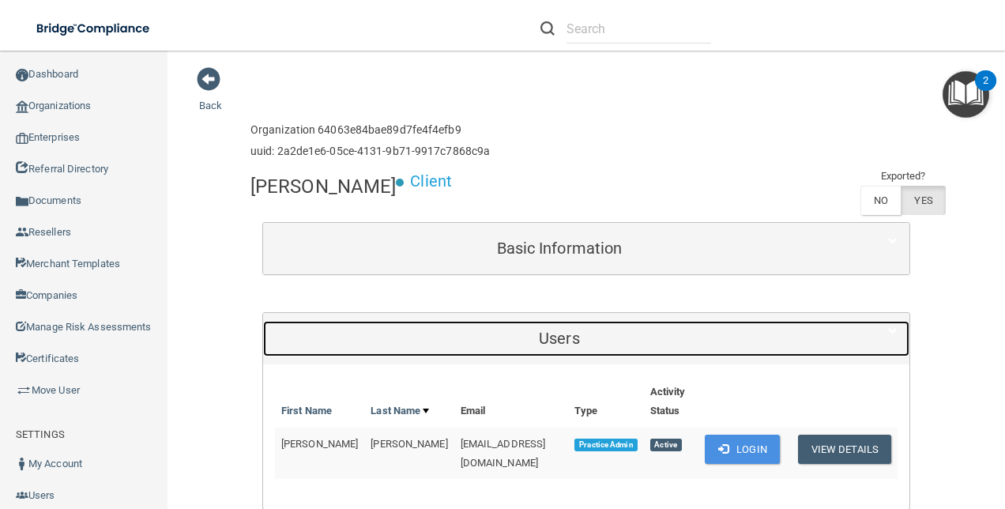
scroll to position [79, 0]
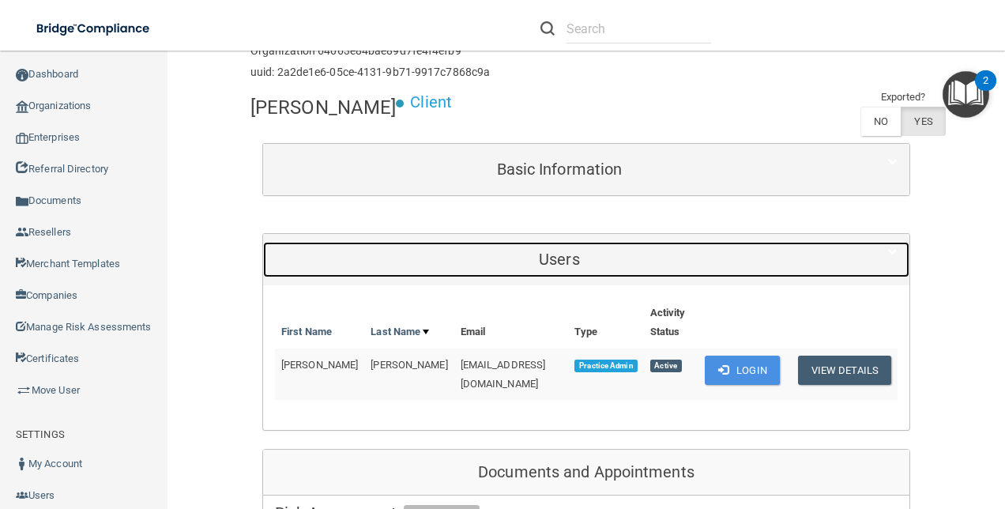
click at [692, 242] on div "Users" at bounding box center [559, 260] width 593 height 36
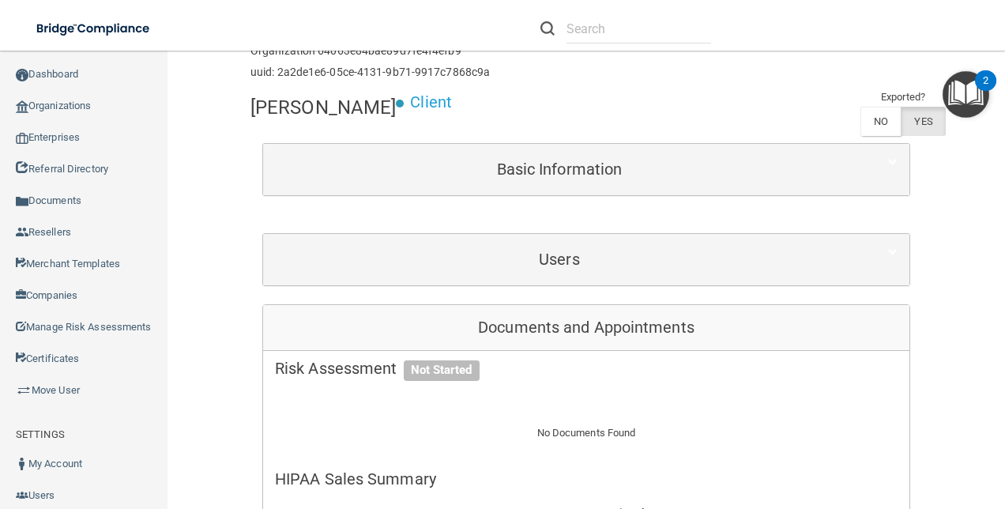
click at [695, 237] on div "Users" at bounding box center [586, 259] width 646 height 51
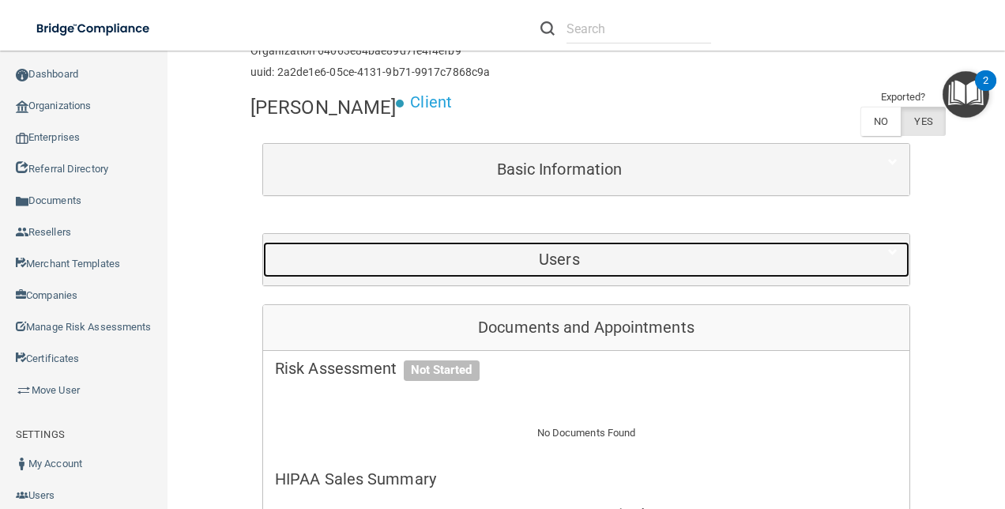
click at [695, 246] on div "Users" at bounding box center [559, 260] width 593 height 36
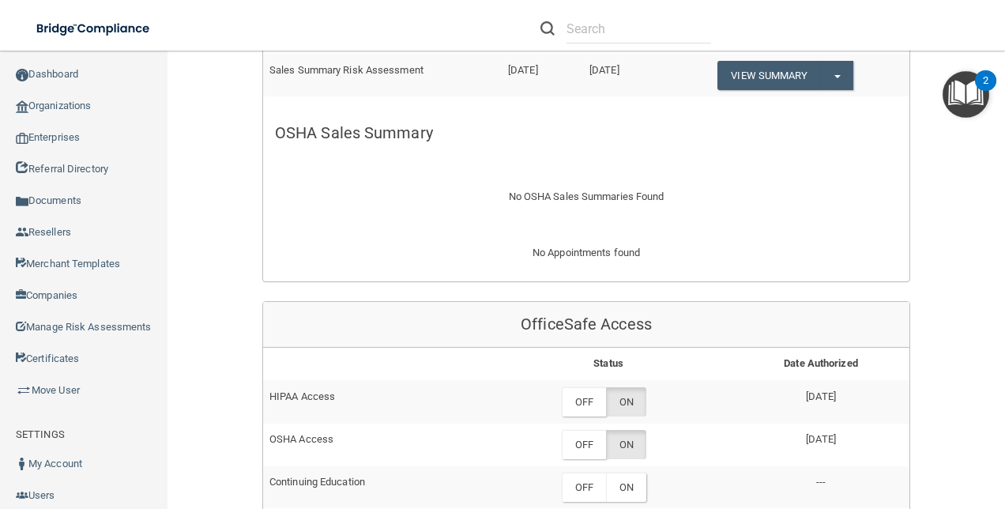
scroll to position [869, 0]
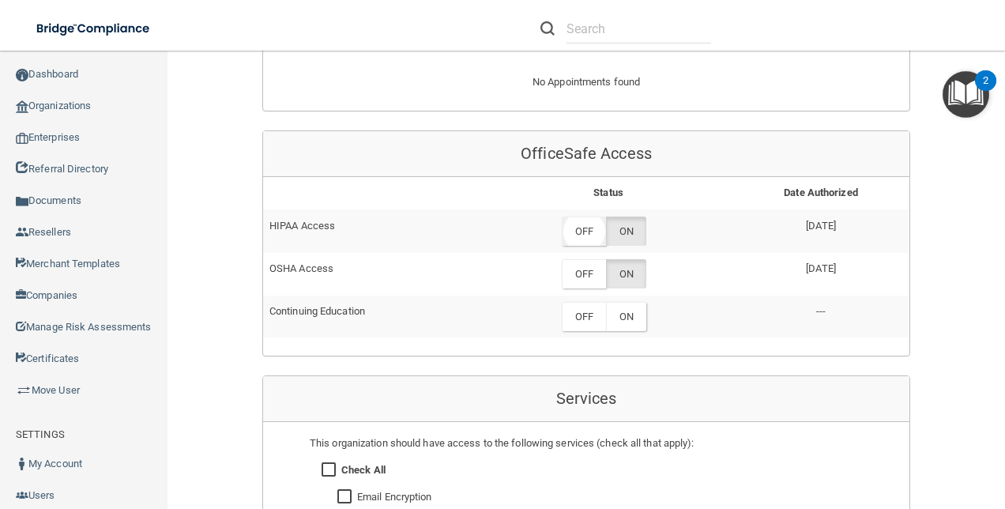
click at [588, 227] on label "OFF" at bounding box center [584, 231] width 44 height 29
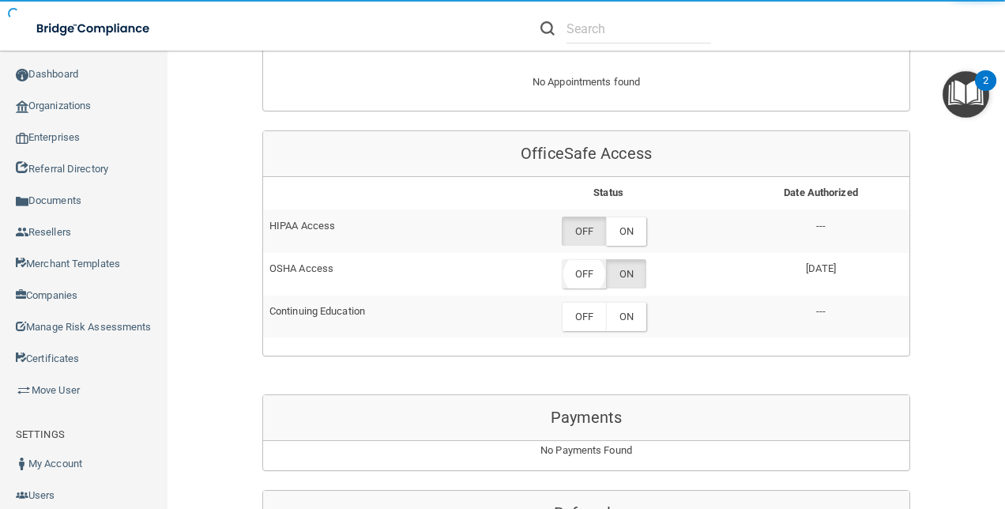
click at [586, 264] on label "OFF" at bounding box center [584, 273] width 44 height 29
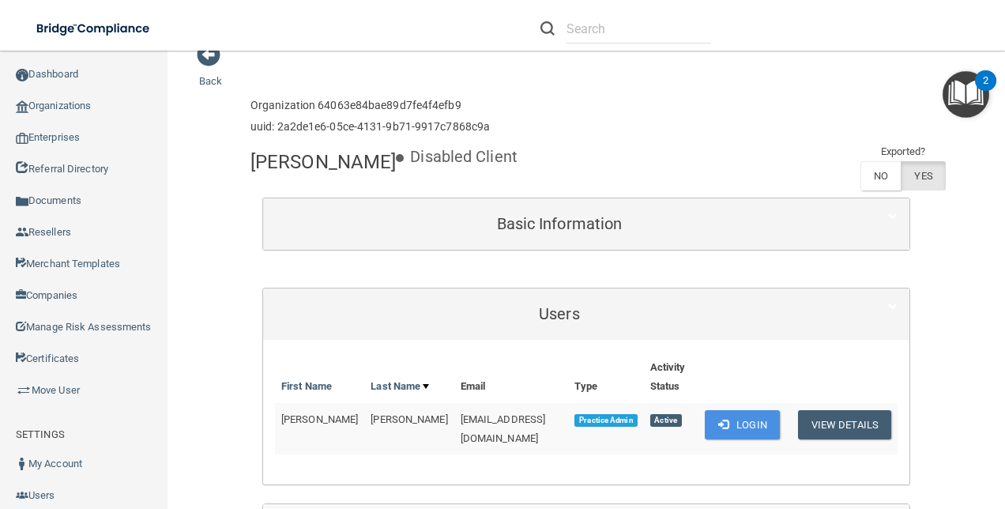
scroll to position [0, 0]
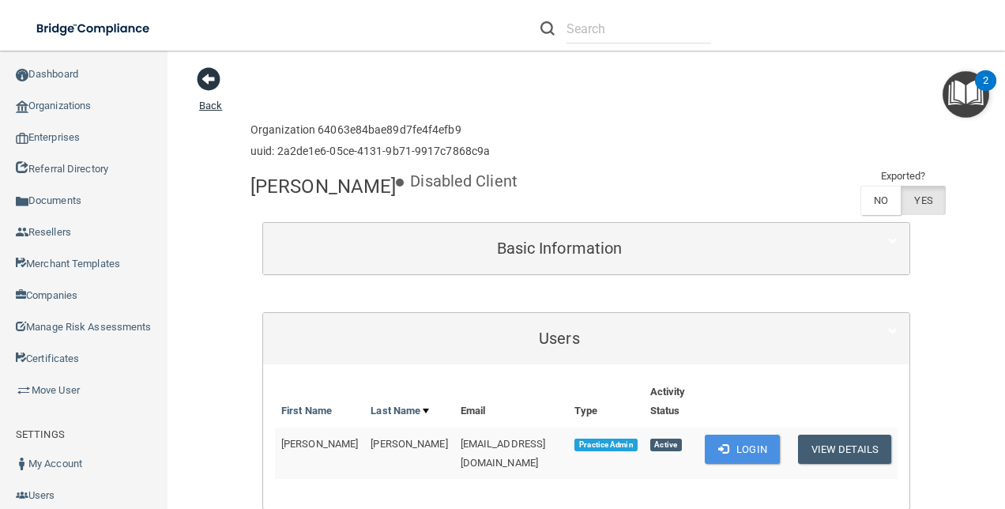
click at [206, 74] on span at bounding box center [209, 79] width 24 height 24
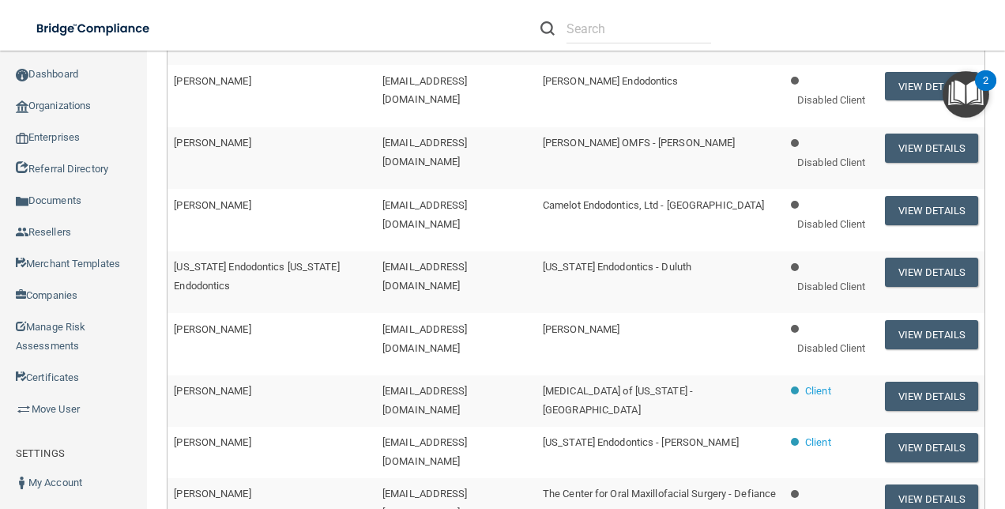
scroll to position [869, 0]
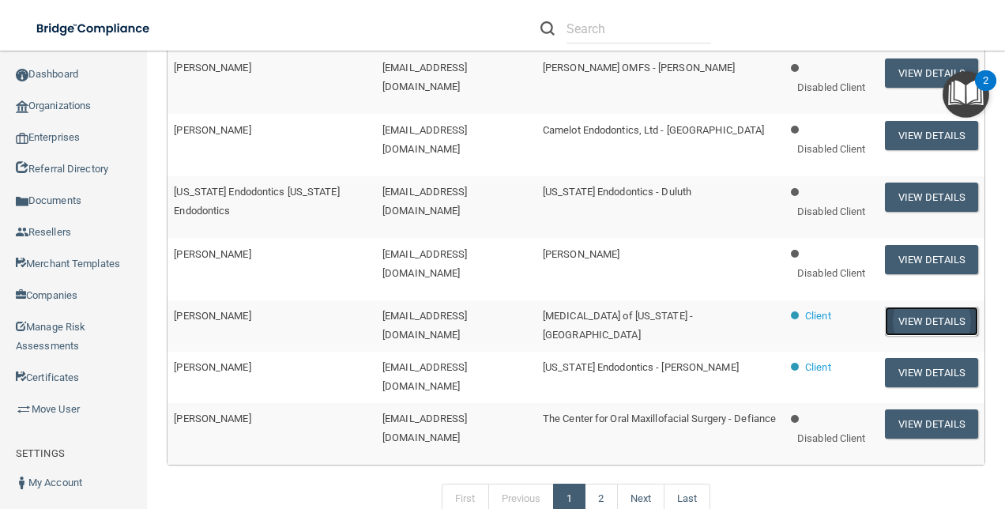
click at [908, 309] on button "View Details" at bounding box center [931, 321] width 93 height 29
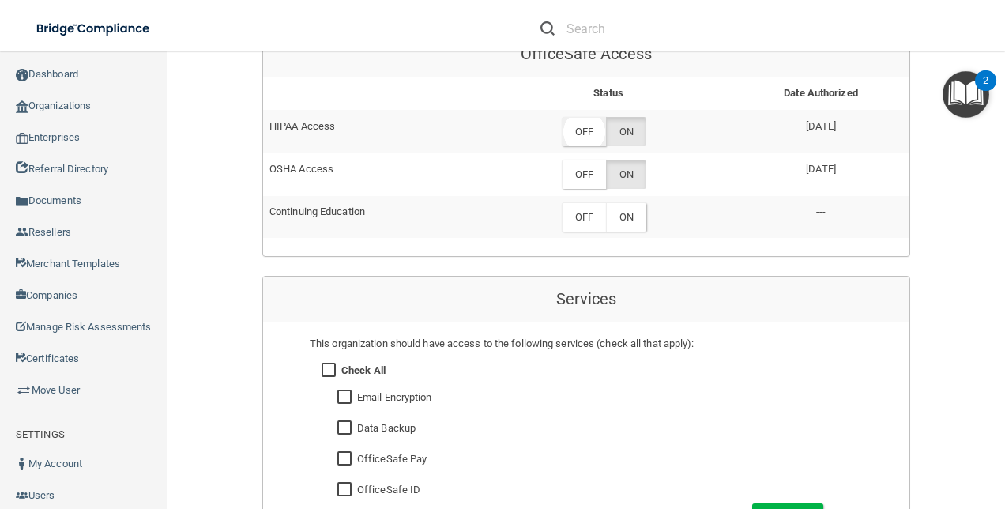
click at [569, 117] on label "OFF" at bounding box center [584, 131] width 44 height 29
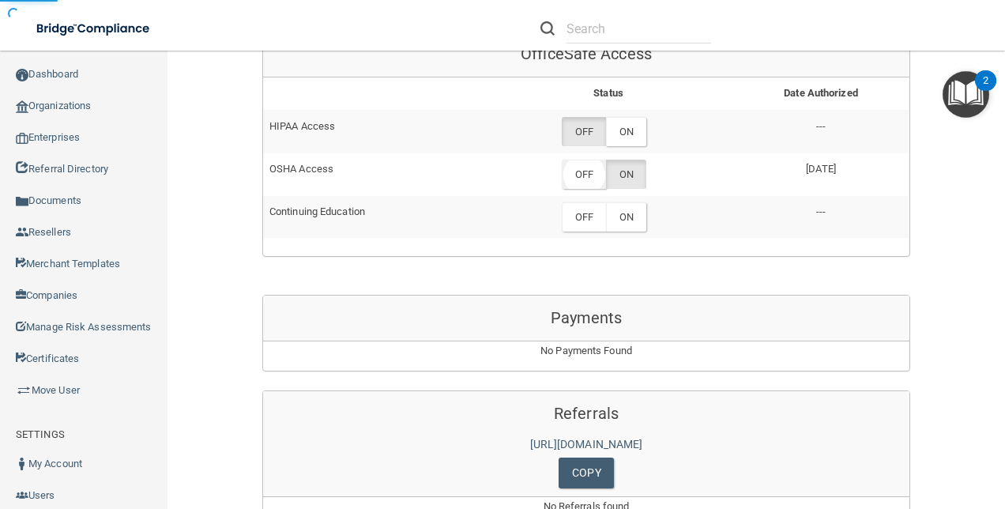
click at [578, 160] on label "OFF" at bounding box center [584, 174] width 44 height 29
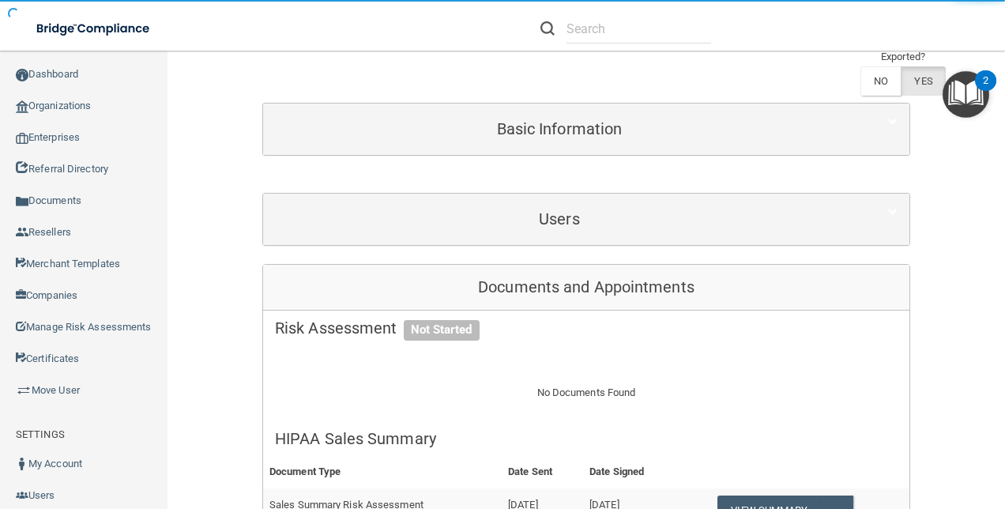
scroll to position [158, 0]
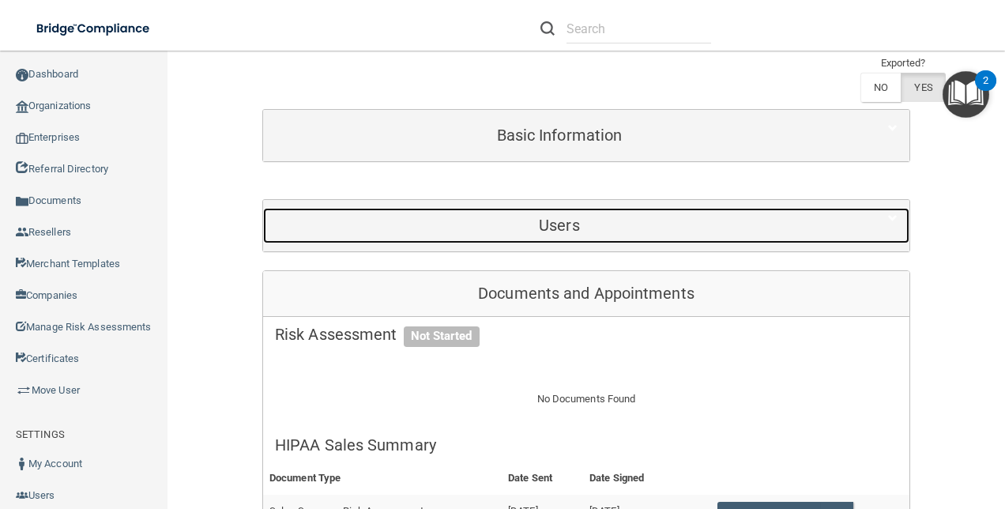
click at [618, 224] on h5 "Users" at bounding box center [559, 225] width 569 height 17
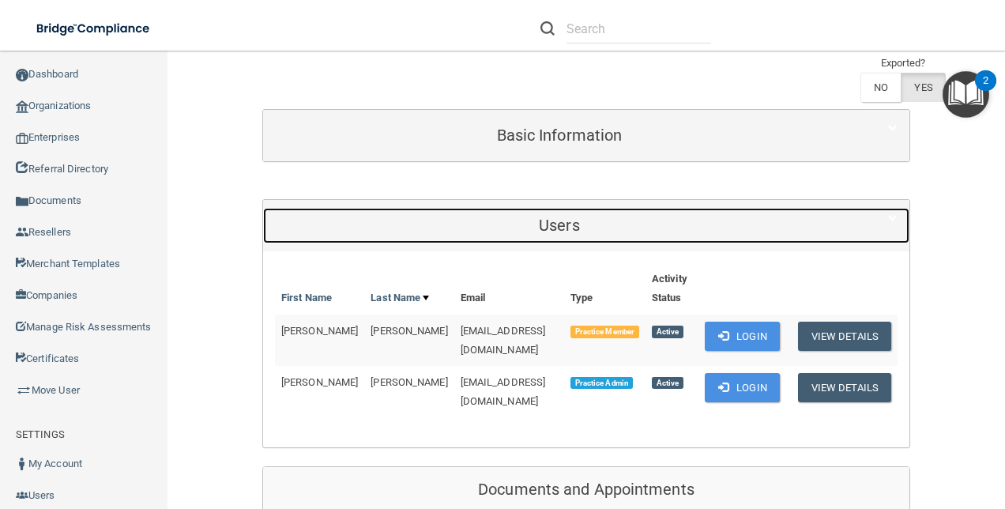
scroll to position [0, 0]
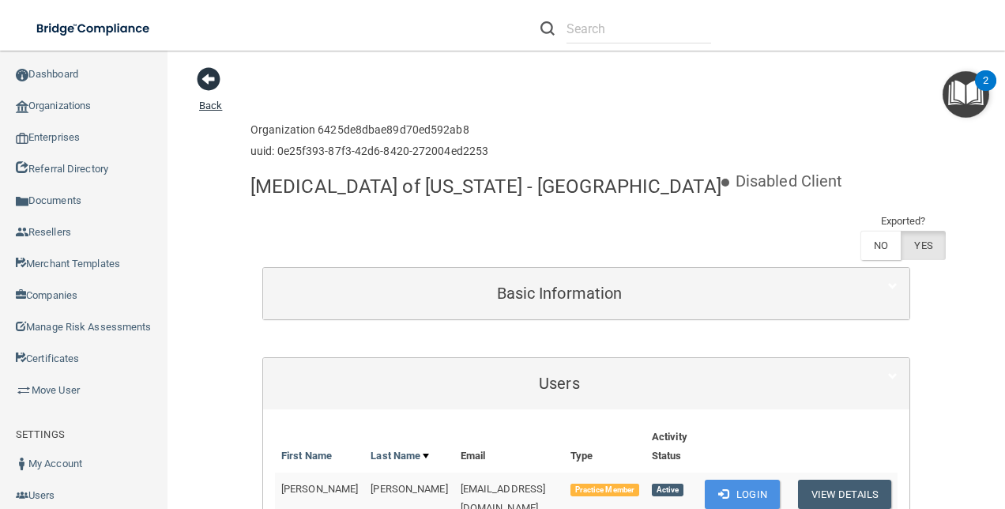
click at [213, 72] on span at bounding box center [209, 79] width 24 height 24
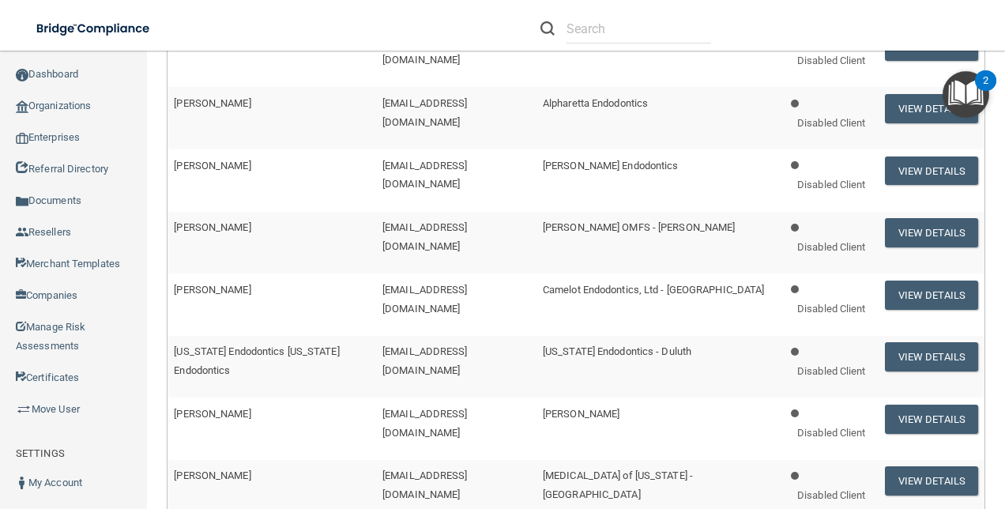
scroll to position [869, 0]
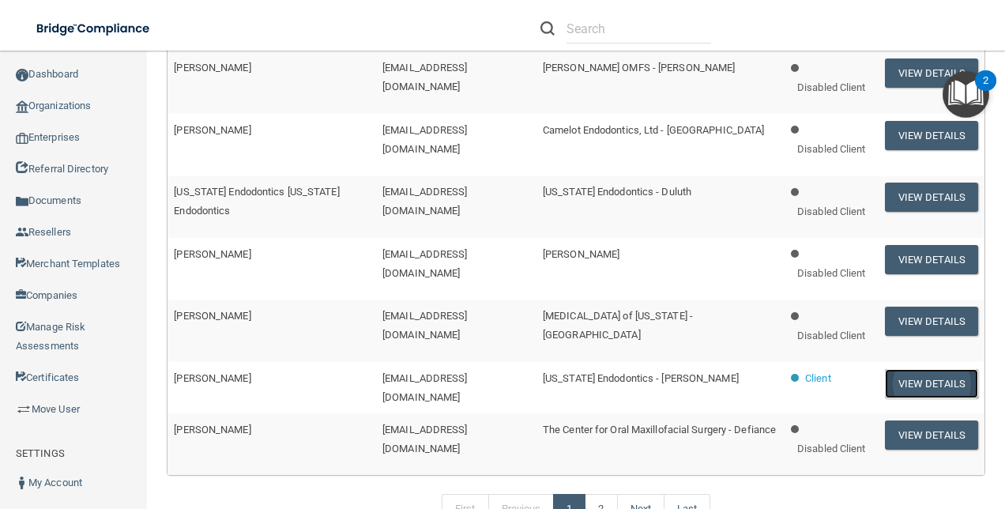
click at [895, 372] on button "View Details" at bounding box center [931, 383] width 93 height 29
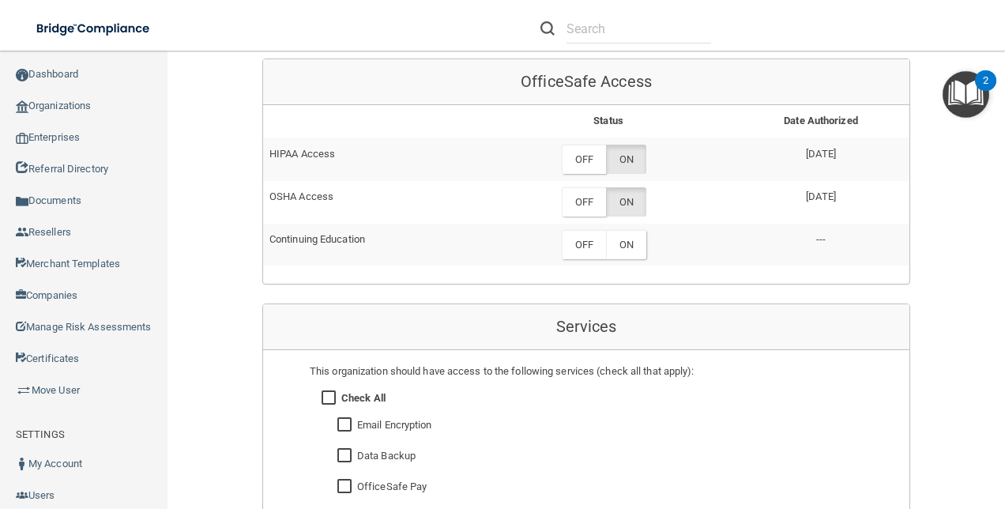
scroll to position [711, 0]
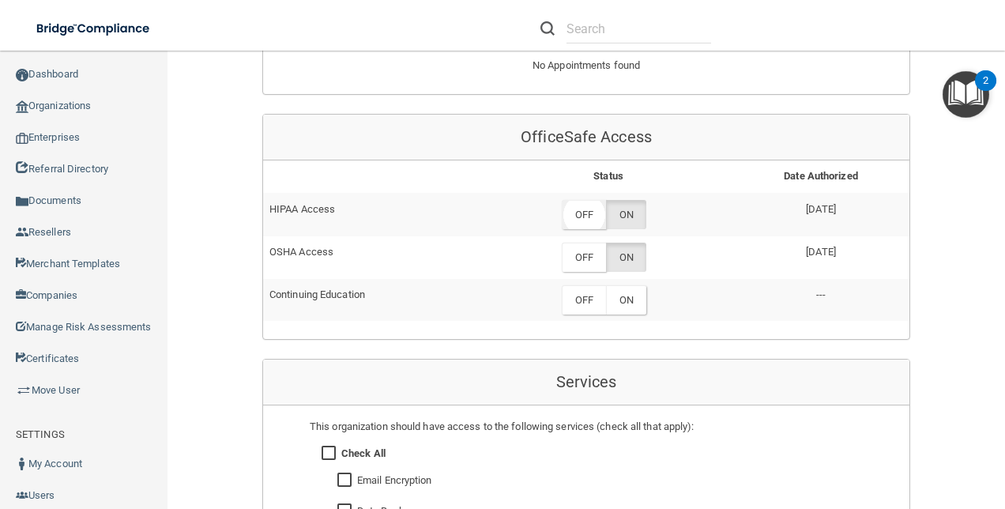
click at [569, 200] on label "OFF" at bounding box center [584, 214] width 44 height 29
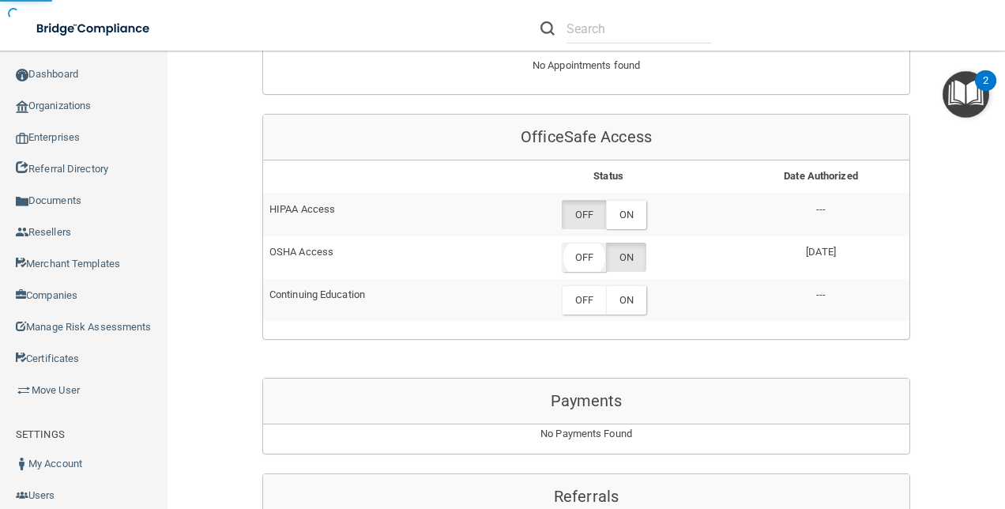
click at [569, 243] on label "OFF" at bounding box center [584, 257] width 44 height 29
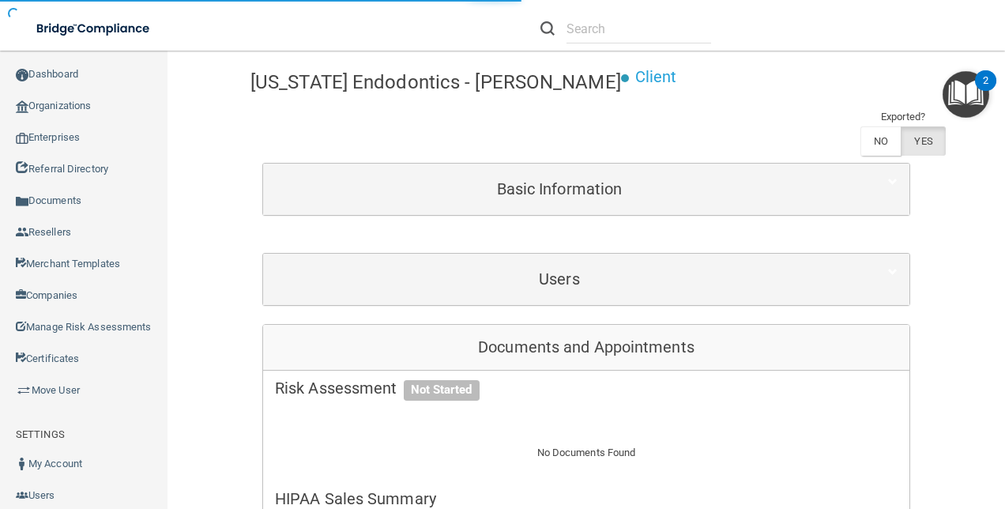
scroll to position [0, 0]
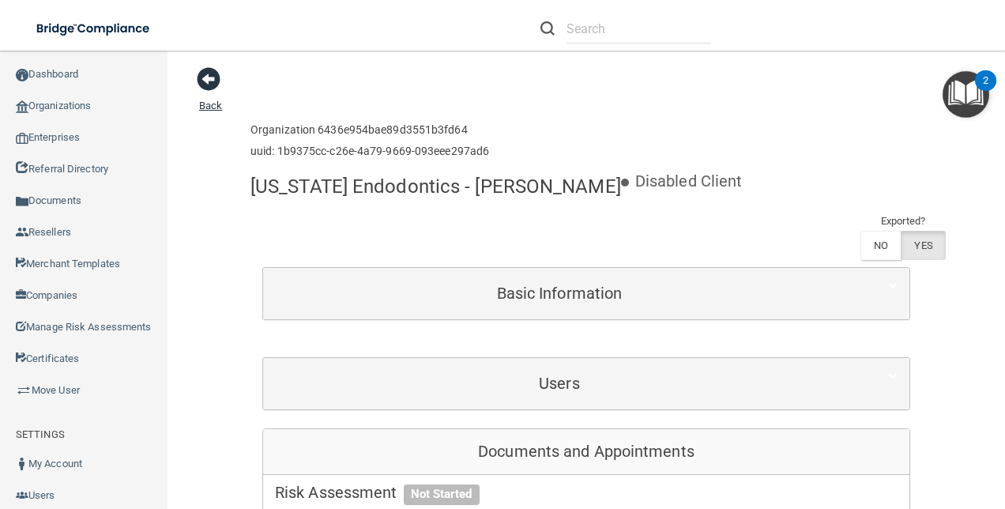
click at [203, 81] on span at bounding box center [209, 79] width 24 height 24
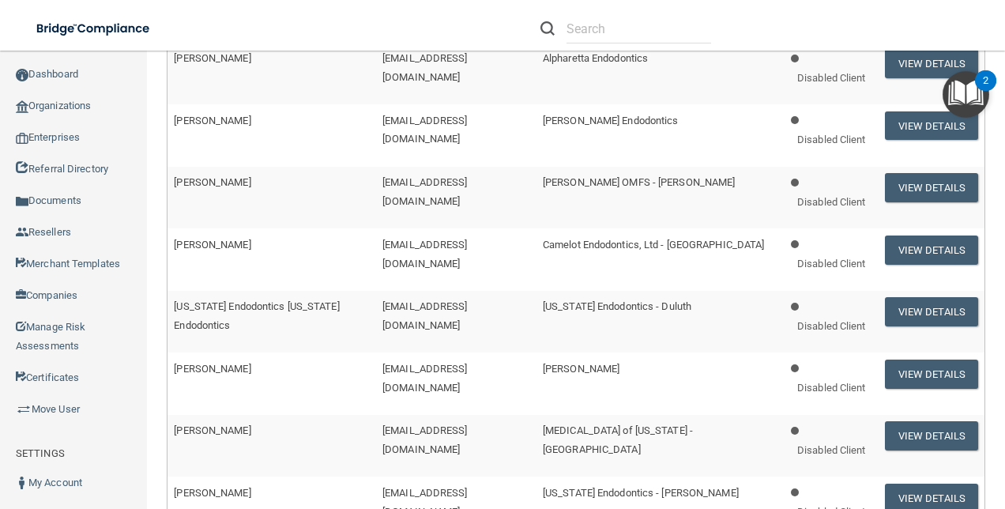
scroll to position [977, 0]
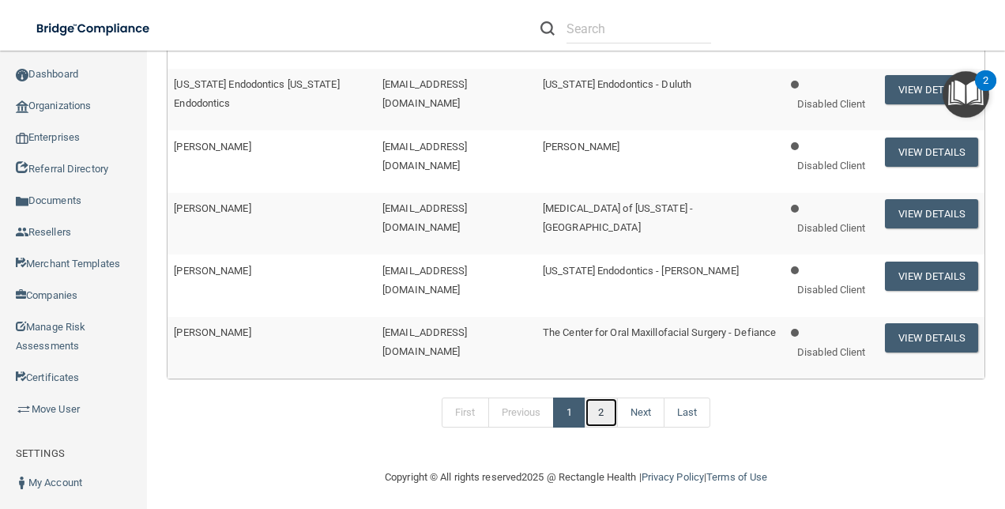
click at [593, 406] on link "2" at bounding box center [601, 413] width 32 height 30
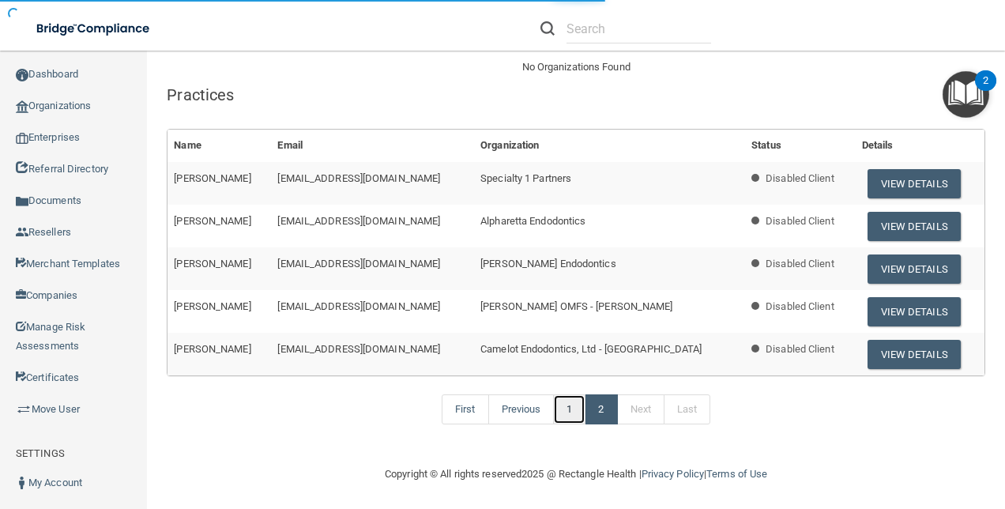
click at [563, 409] on link "1" at bounding box center [569, 409] width 32 height 30
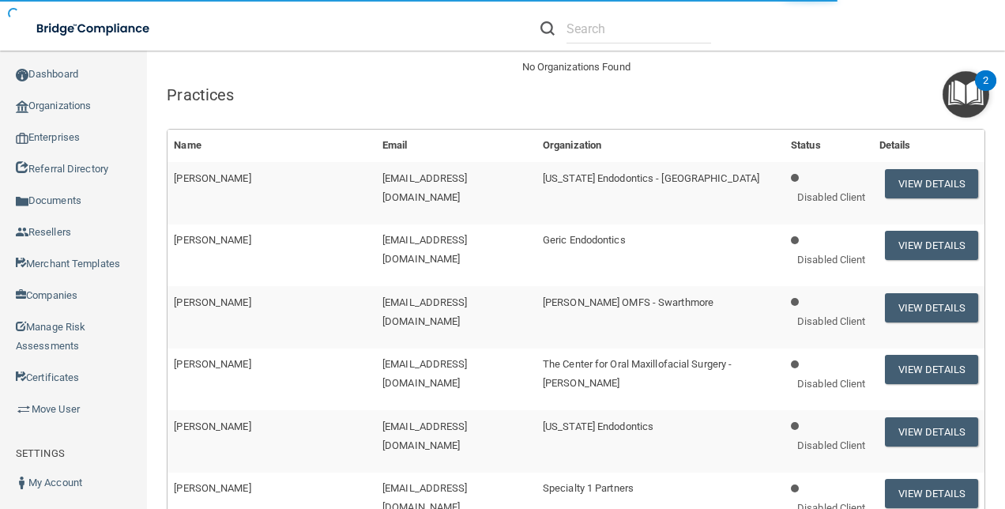
scroll to position [0, 0]
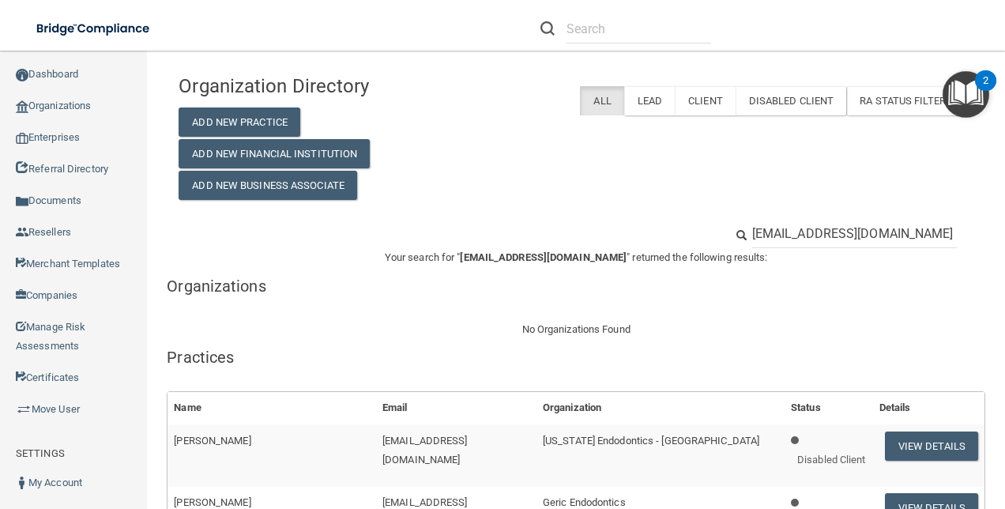
drag, startPoint x: 925, startPoint y: 234, endPoint x: 941, endPoint y: 237, distance: 16.9
click at [794, 220] on div "[EMAIL_ADDRESS][DOMAIN_NAME]" at bounding box center [855, 233] width 228 height 29
drag, startPoint x: 937, startPoint y: 231, endPoint x: 696, endPoint y: 225, distance: 241.1
click at [696, 225] on div "[EMAIL_ADDRESS][DOMAIN_NAME]" at bounding box center [576, 233] width 819 height 29
paste input "Parkway Sleep Health Centers"
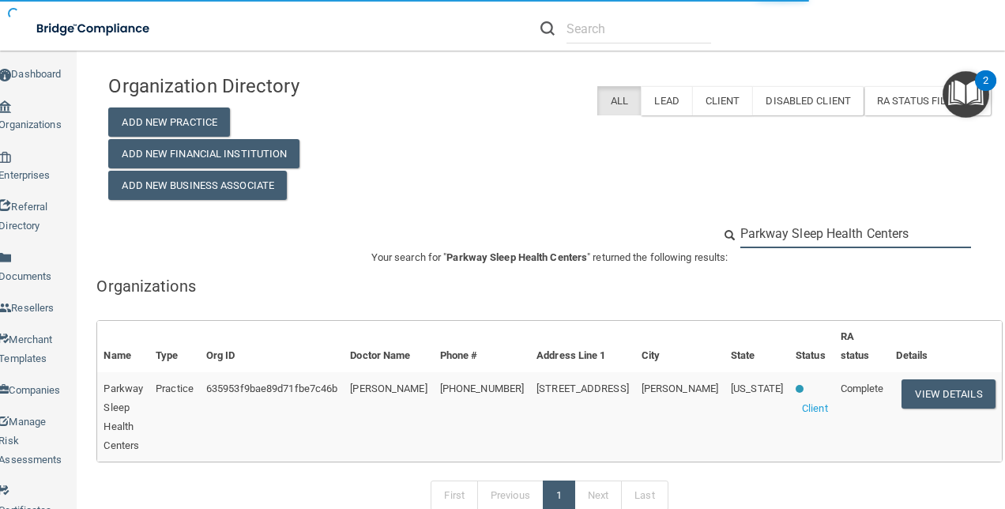
type input "Parkway Sleep Health Centers"
